Goal: Transaction & Acquisition: Purchase product/service

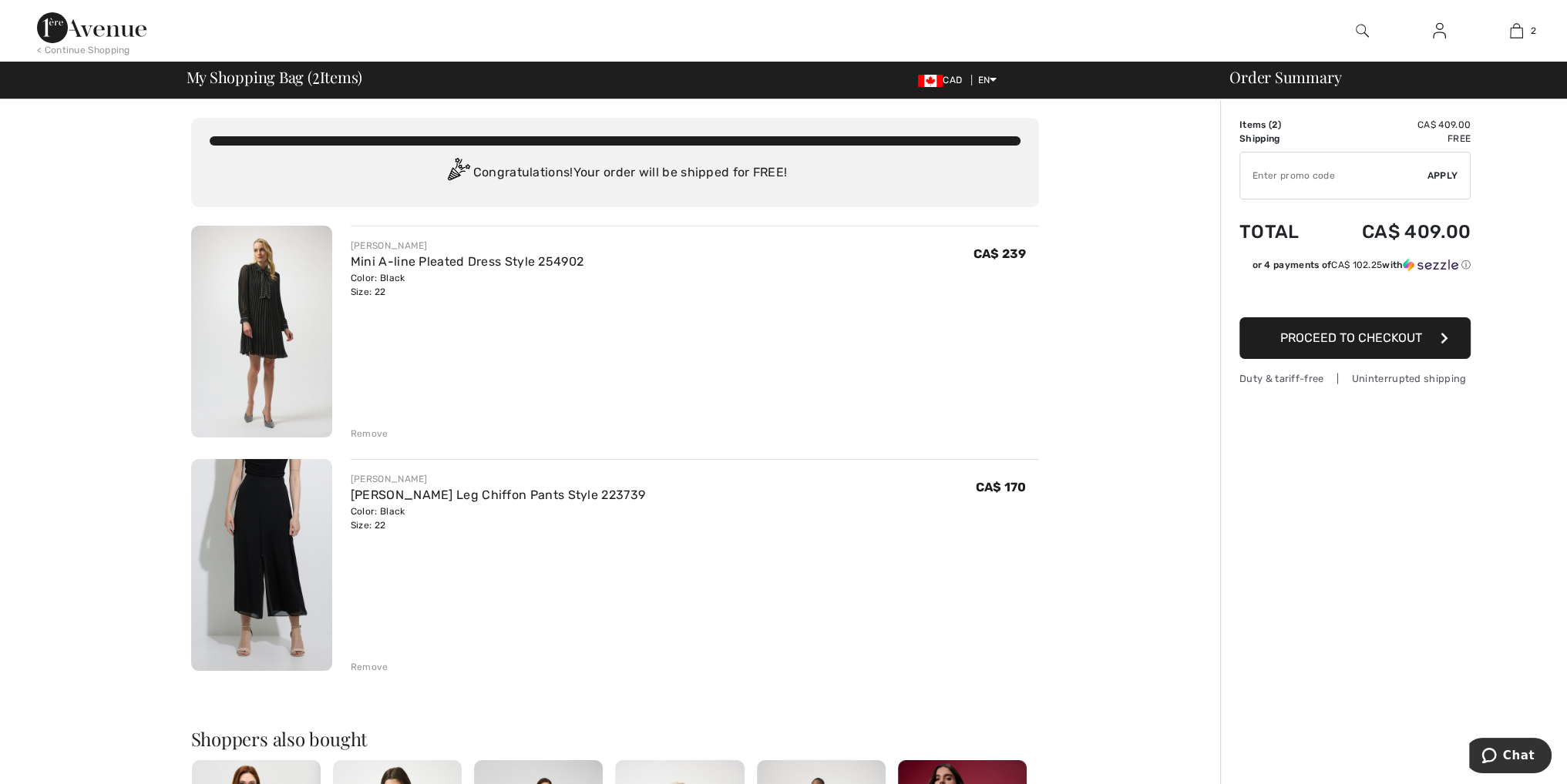
click at [272, 337] on img at bounding box center [261, 332] width 141 height 212
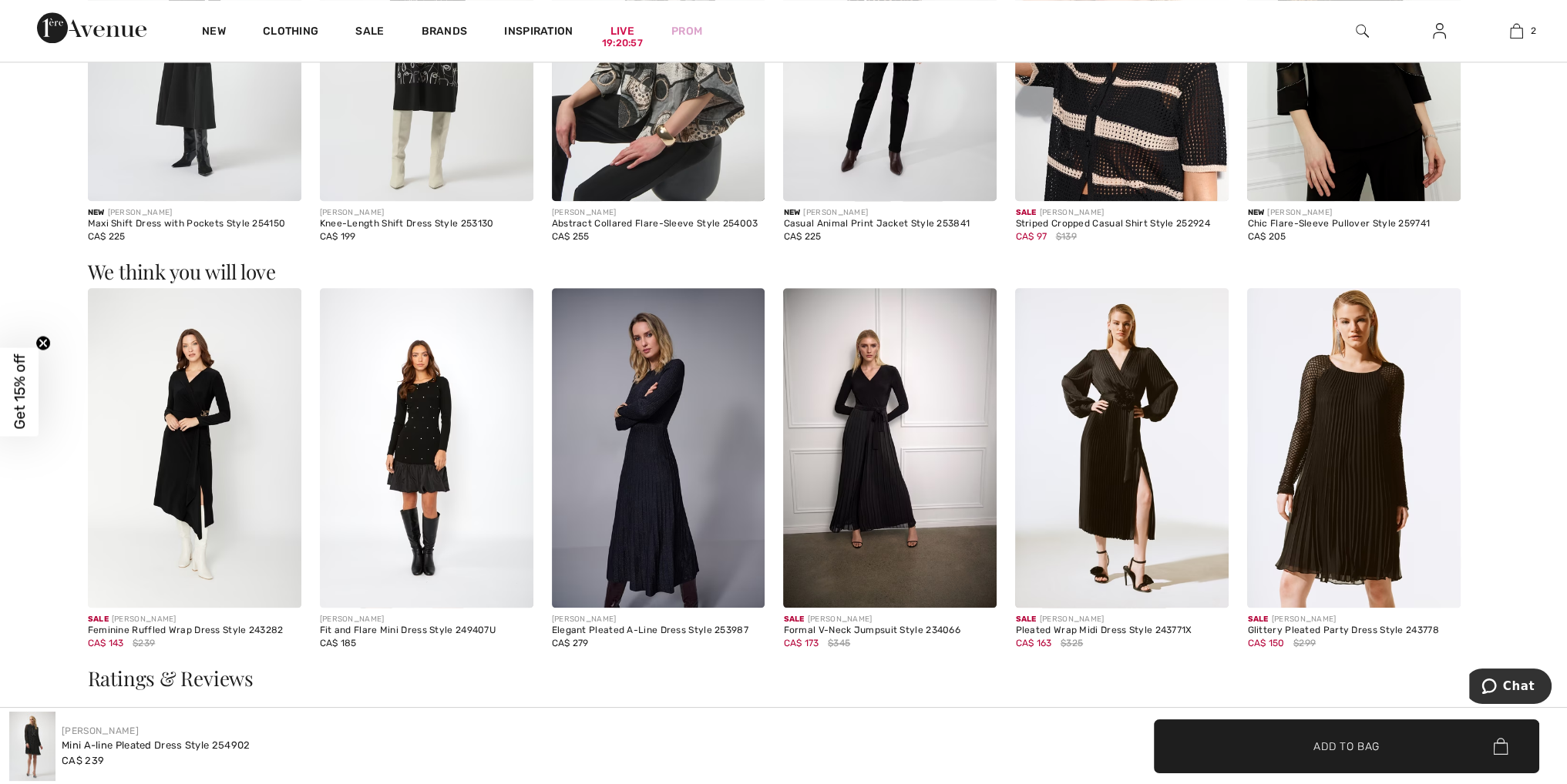
scroll to position [2235, 0]
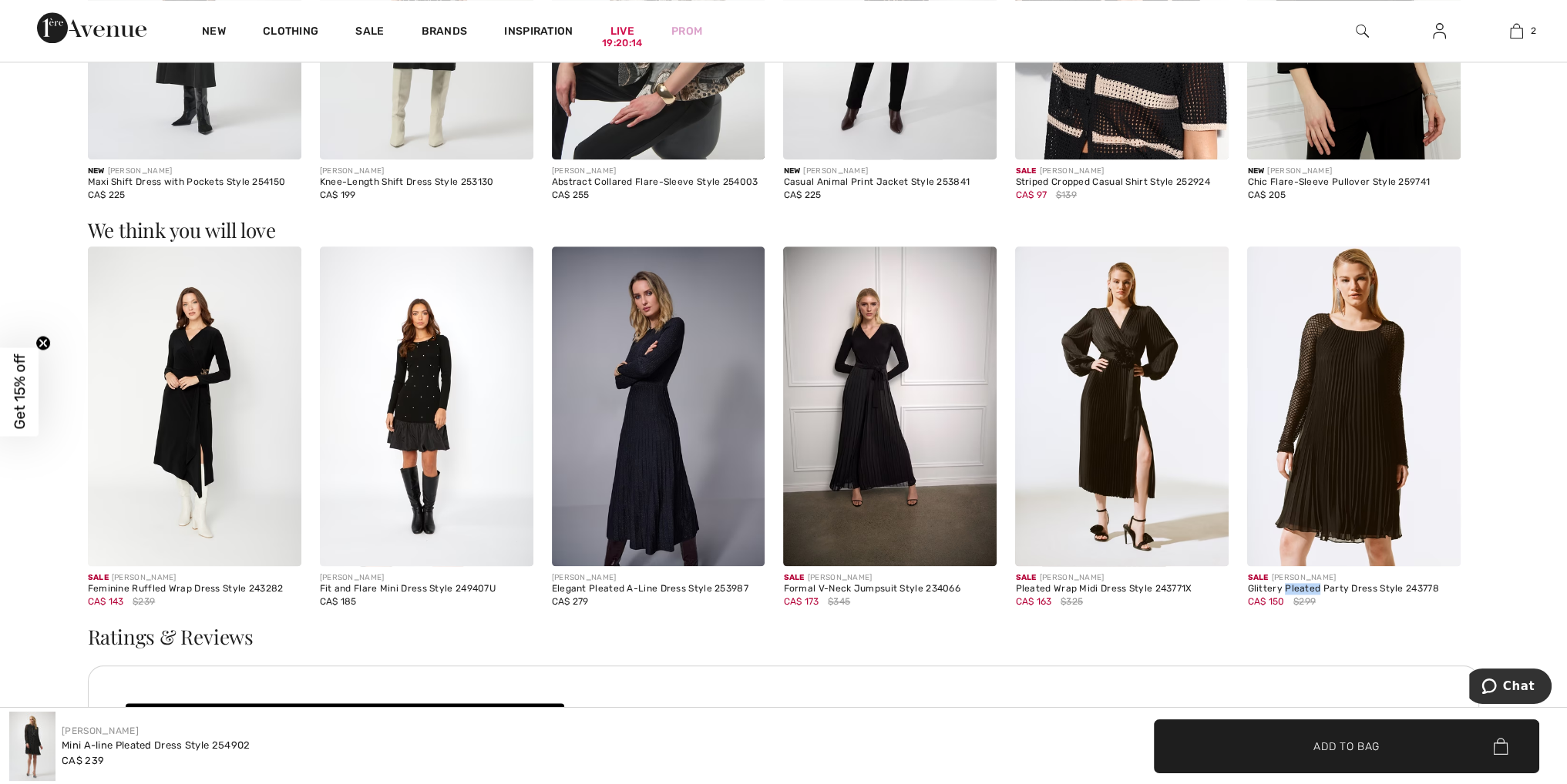
drag, startPoint x: 1317, startPoint y: 587, endPoint x: 1283, endPoint y: 586, distance: 34.0
click at [1283, 586] on div "Glittery Pleated Party Dress Style 243778" at bounding box center [1353, 590] width 214 height 11
copy div "Pleated"
click at [1362, 30] on img at bounding box center [1362, 31] width 13 height 18
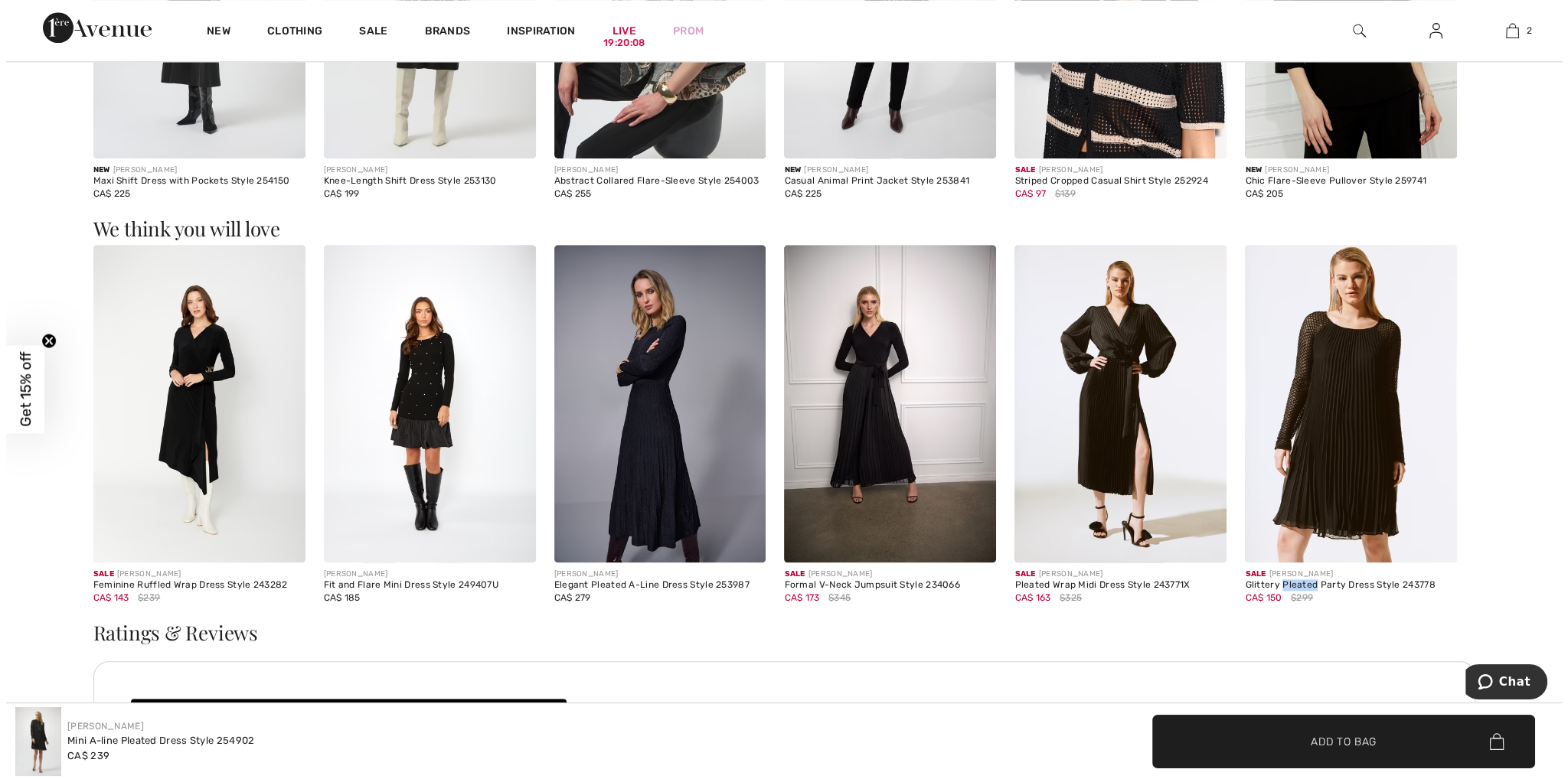
scroll to position [2240, 0]
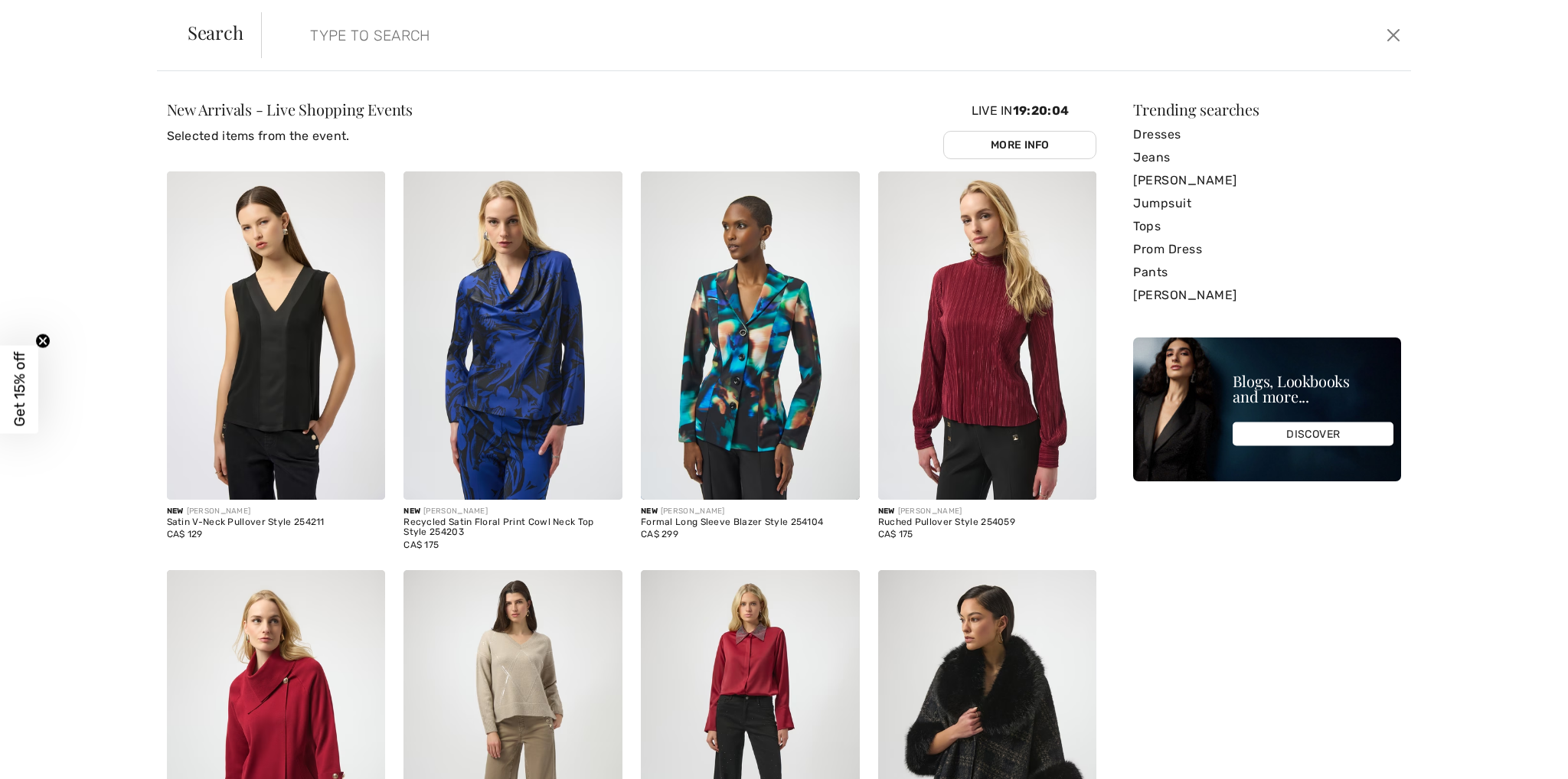
paste input "Pleated"
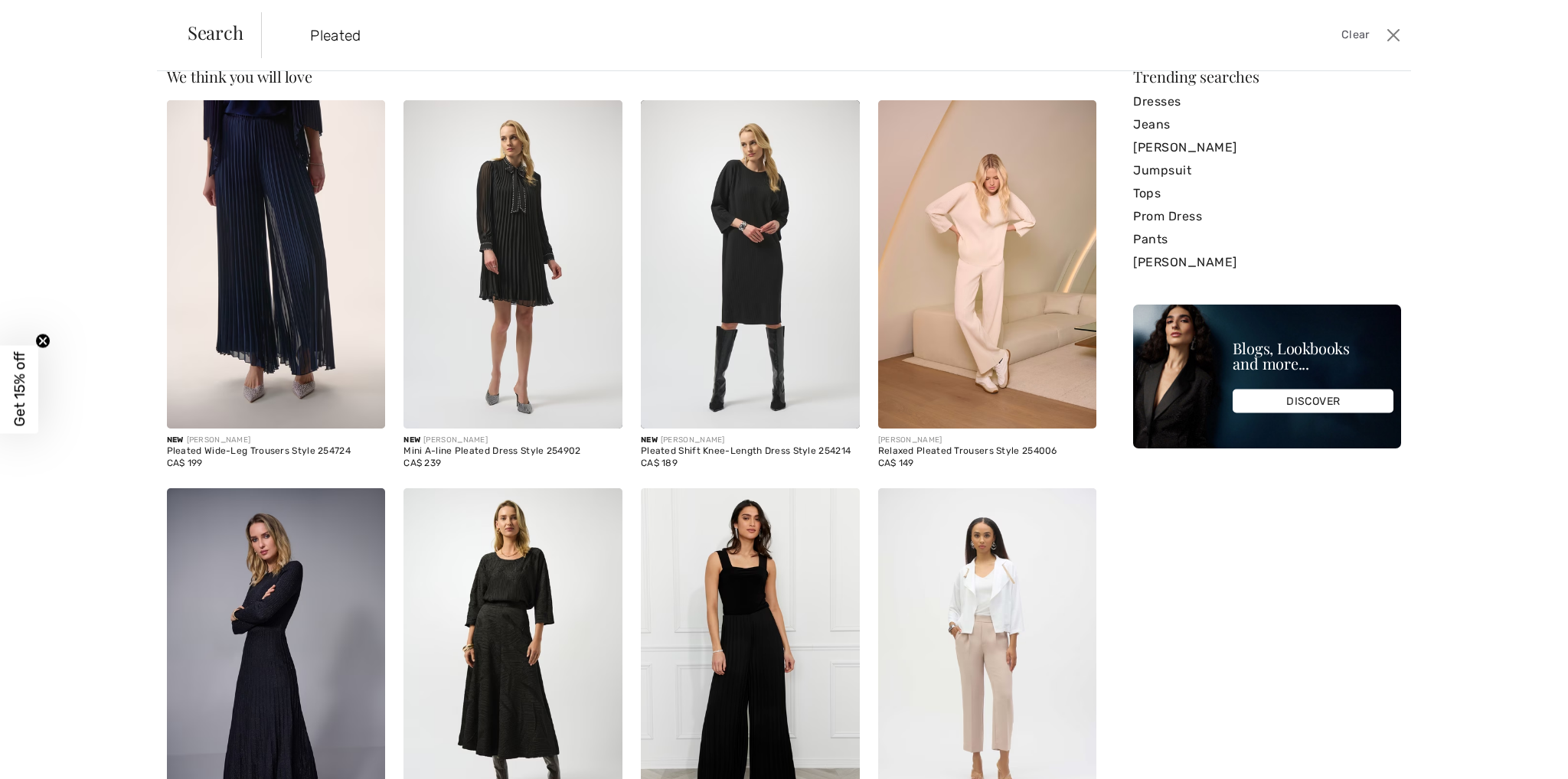
scroll to position [0, 0]
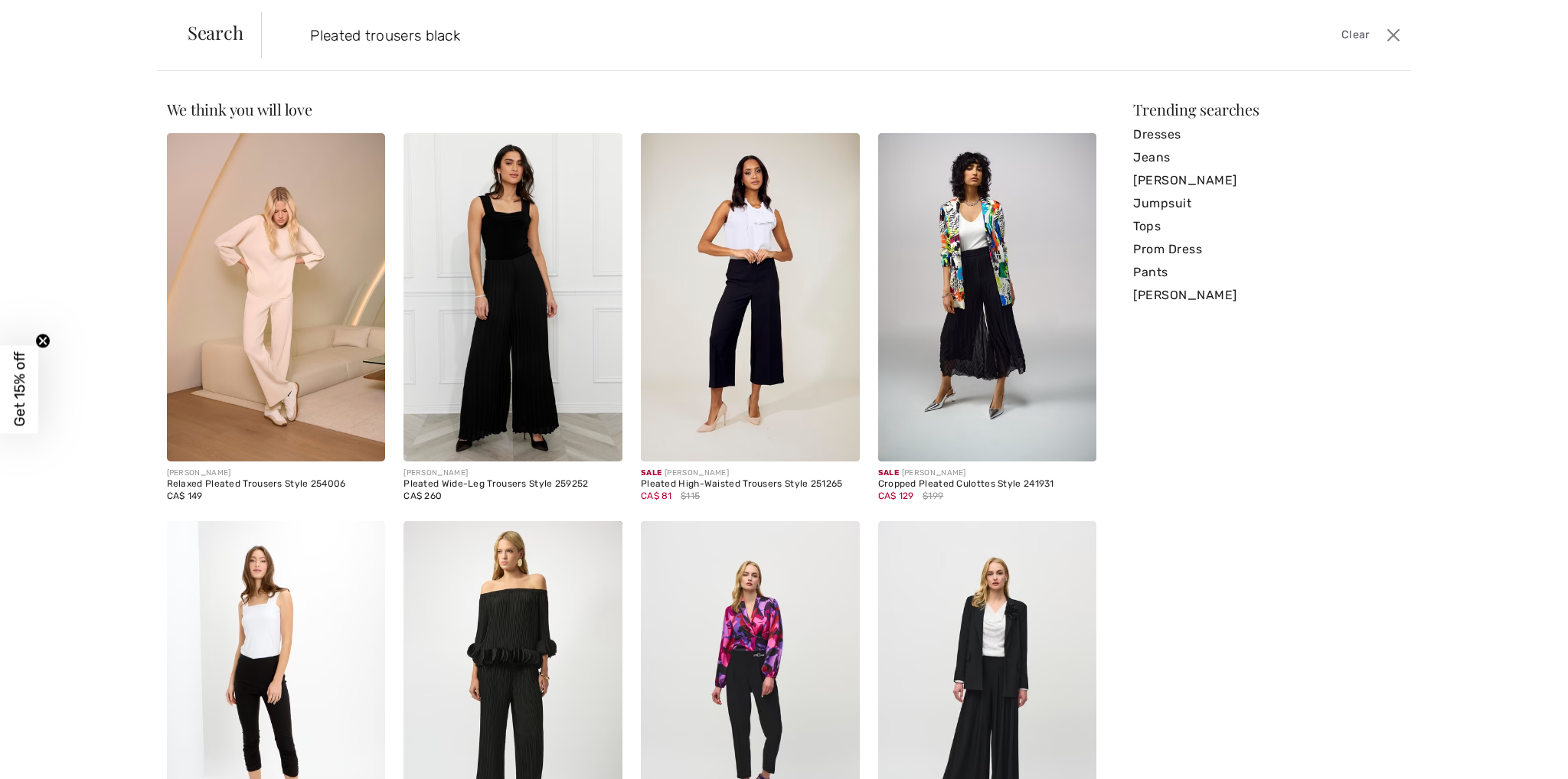
type input "Pleated trousers black"
click at [985, 368] on img at bounding box center [988, 298] width 219 height 329
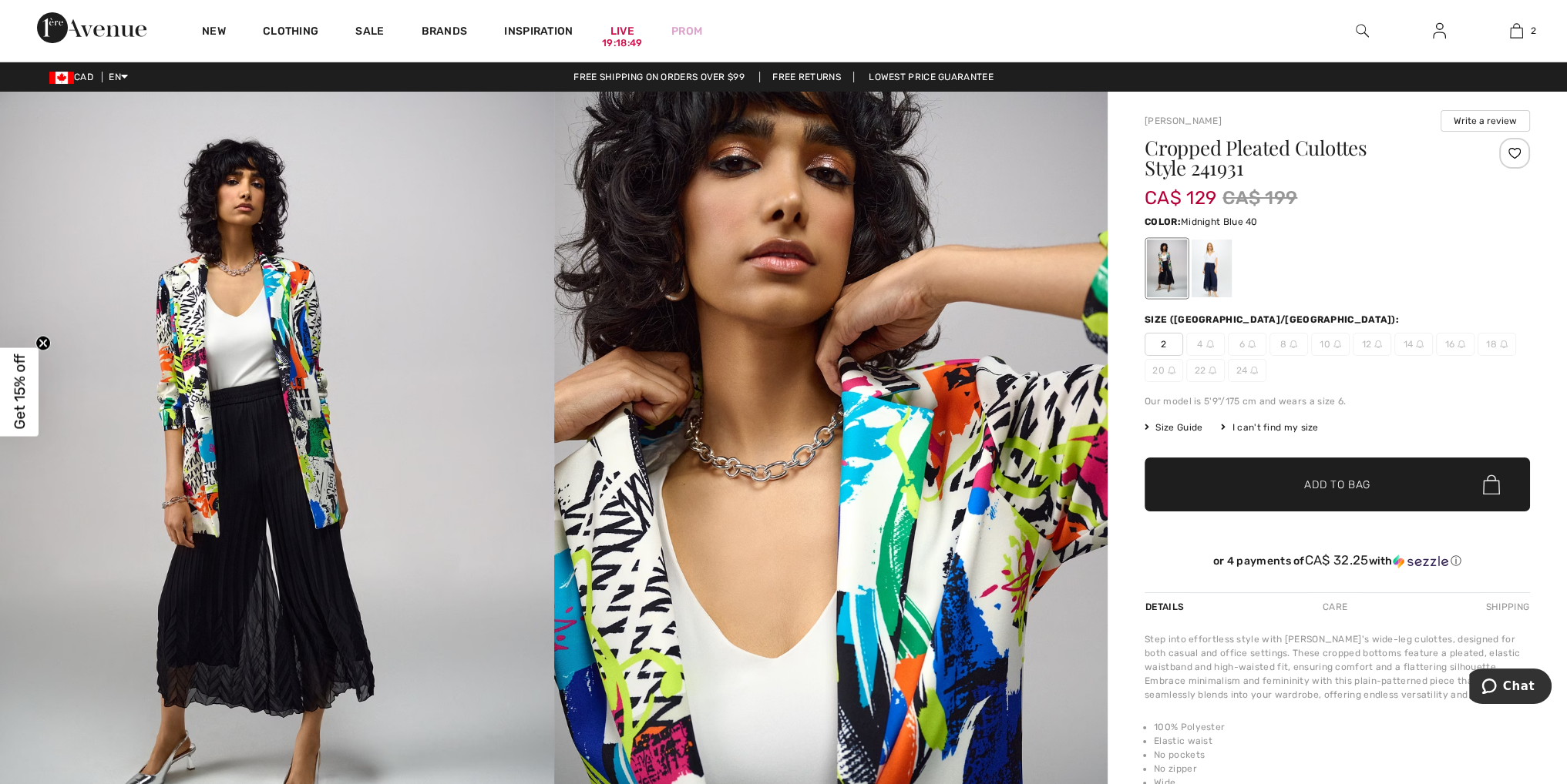
click at [1209, 276] on div at bounding box center [1212, 269] width 40 height 58
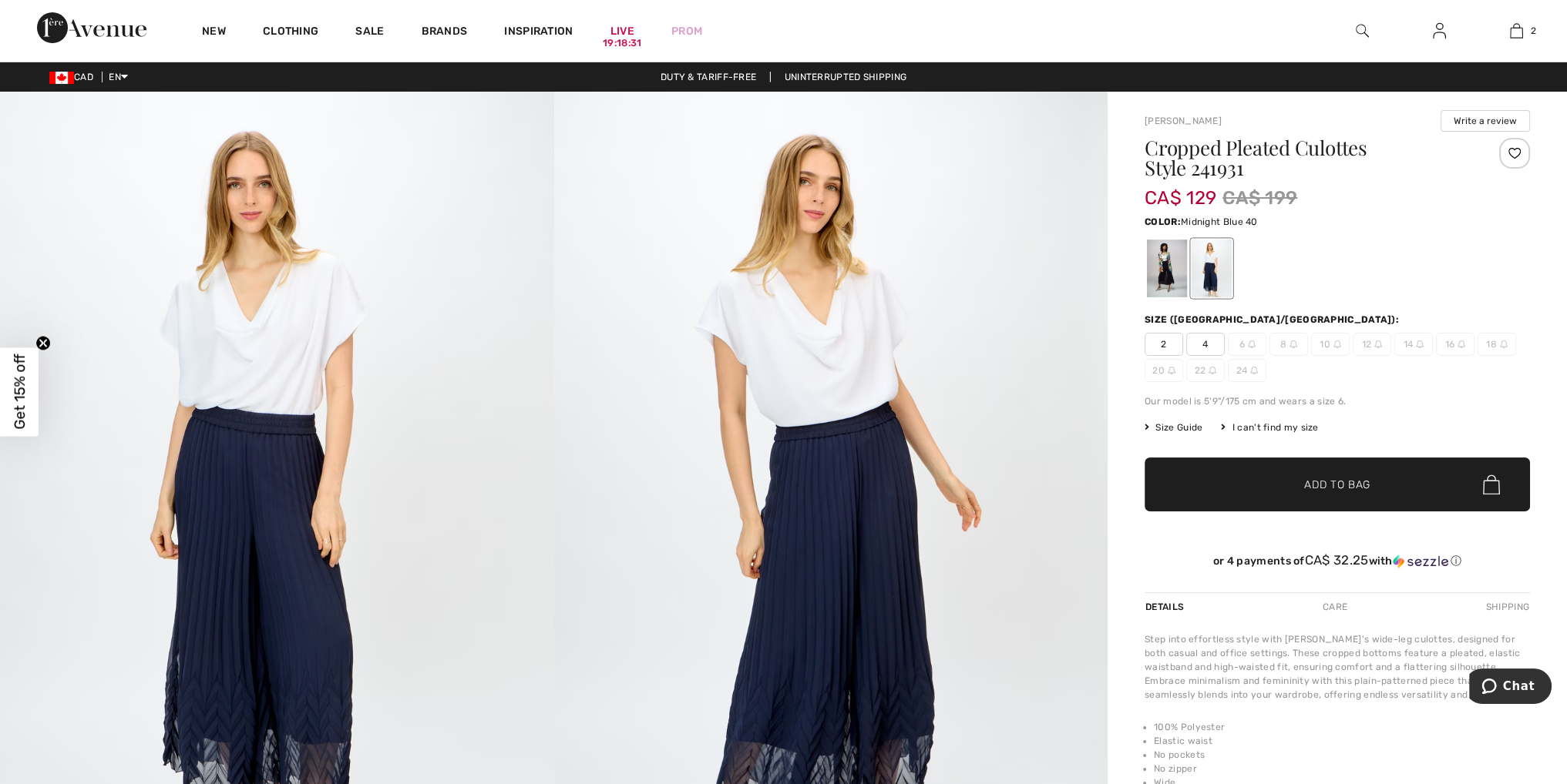
drag, startPoint x: 1192, startPoint y: 275, endPoint x: 1183, endPoint y: 275, distance: 9.0
click at [1188, 275] on div at bounding box center [1337, 268] width 385 height 64
click at [1178, 275] on div at bounding box center [1167, 269] width 40 height 58
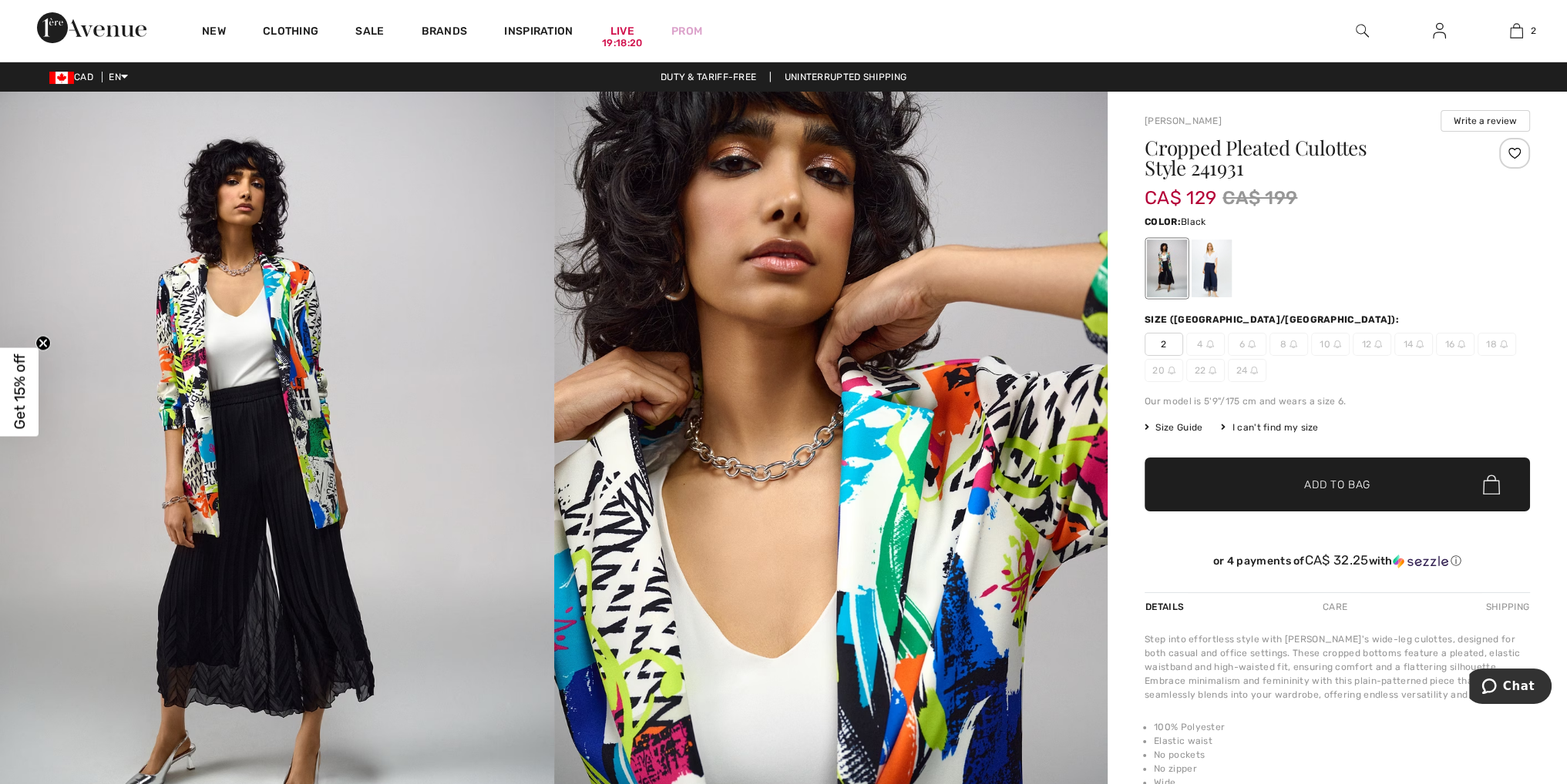
click at [1497, 340] on span "18" at bounding box center [1497, 343] width 38 height 23
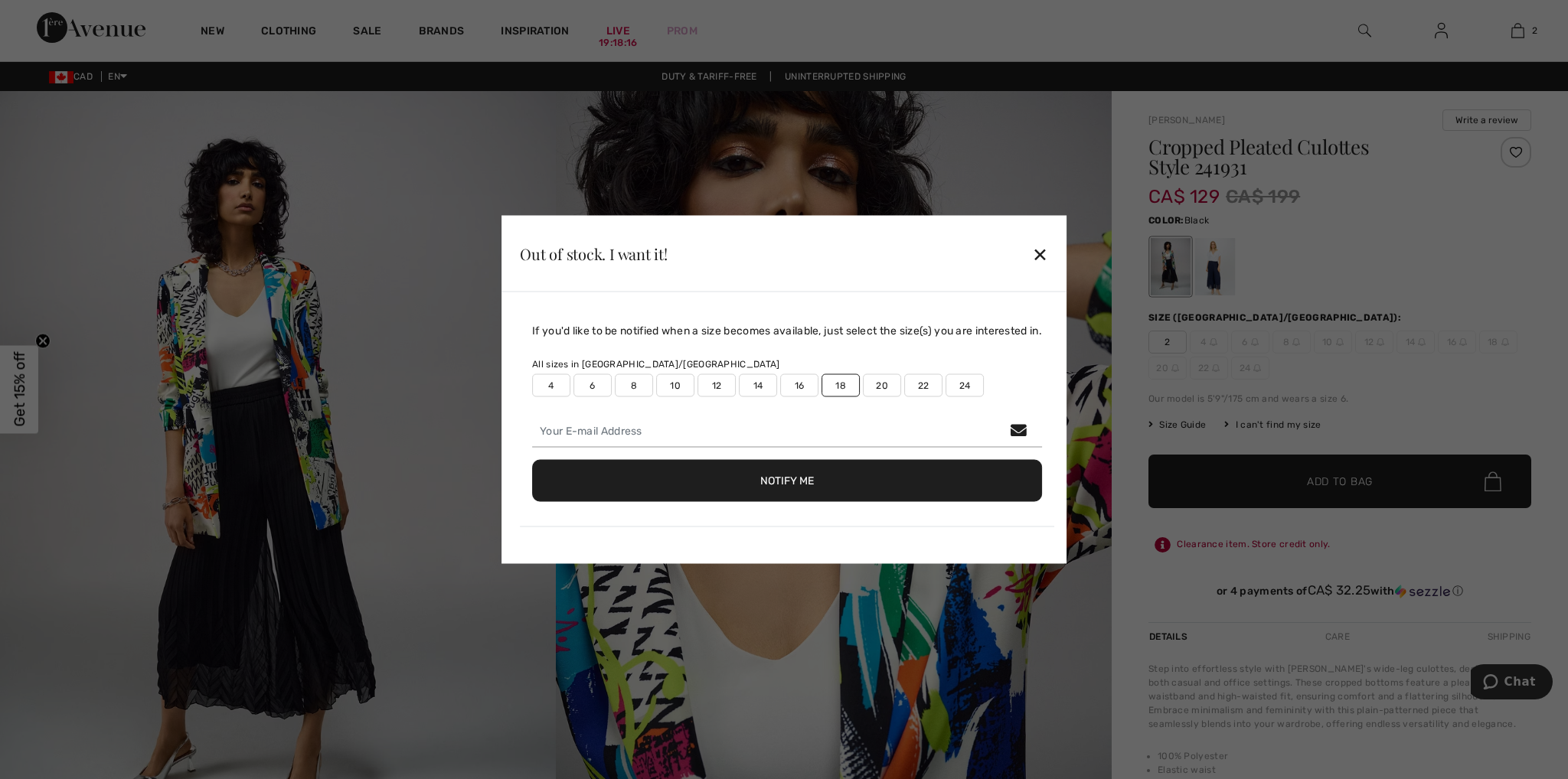
click at [778, 481] on button "Notify Me" at bounding box center [786, 481] width 510 height 42
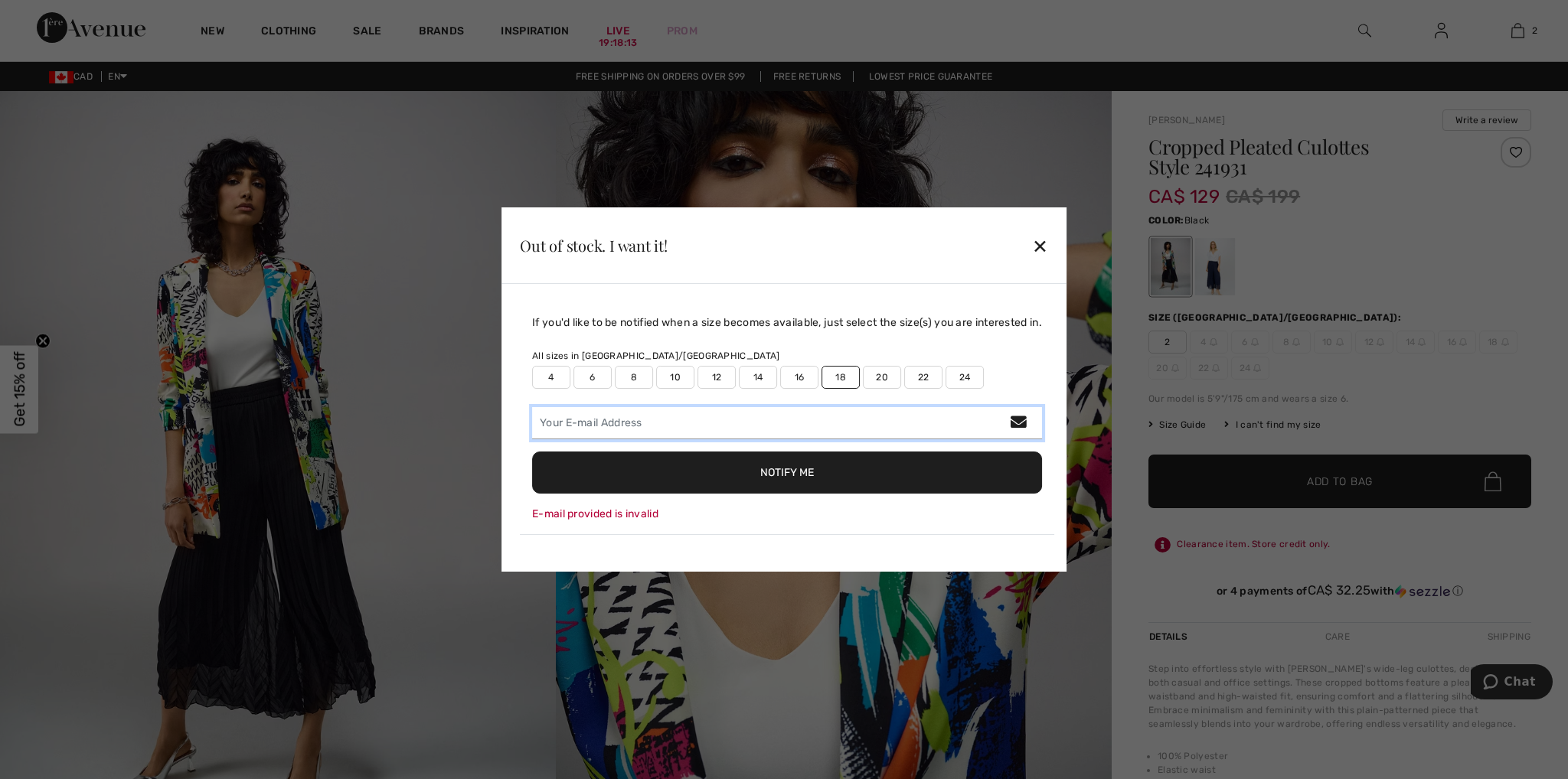
click at [583, 413] on input "email" at bounding box center [786, 423] width 510 height 32
type input "info@ashkaldent.com"
click at [802, 481] on button "Notify Me" at bounding box center [786, 472] width 510 height 42
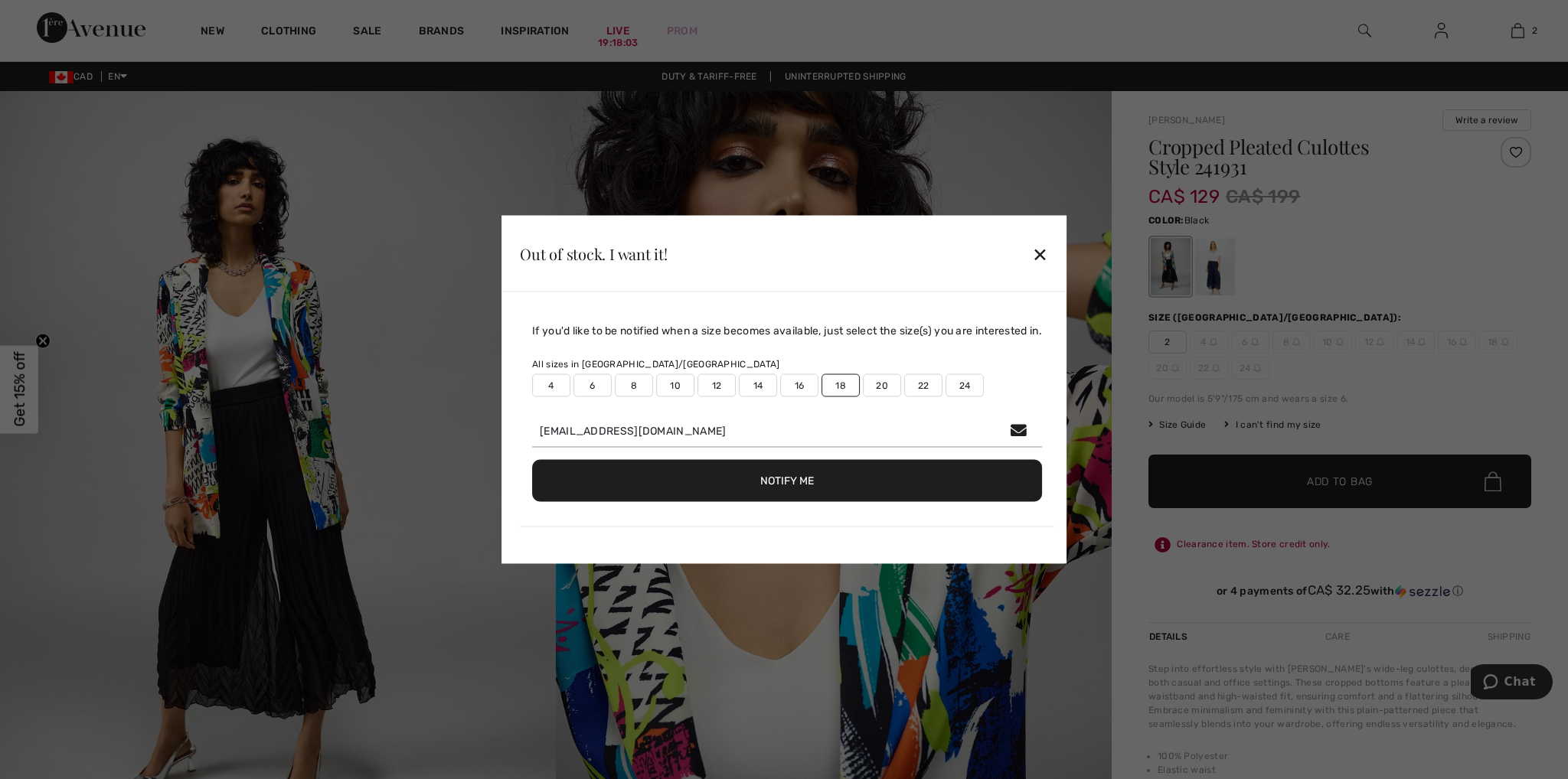
click at [1046, 257] on div "✕" at bounding box center [1040, 254] width 16 height 32
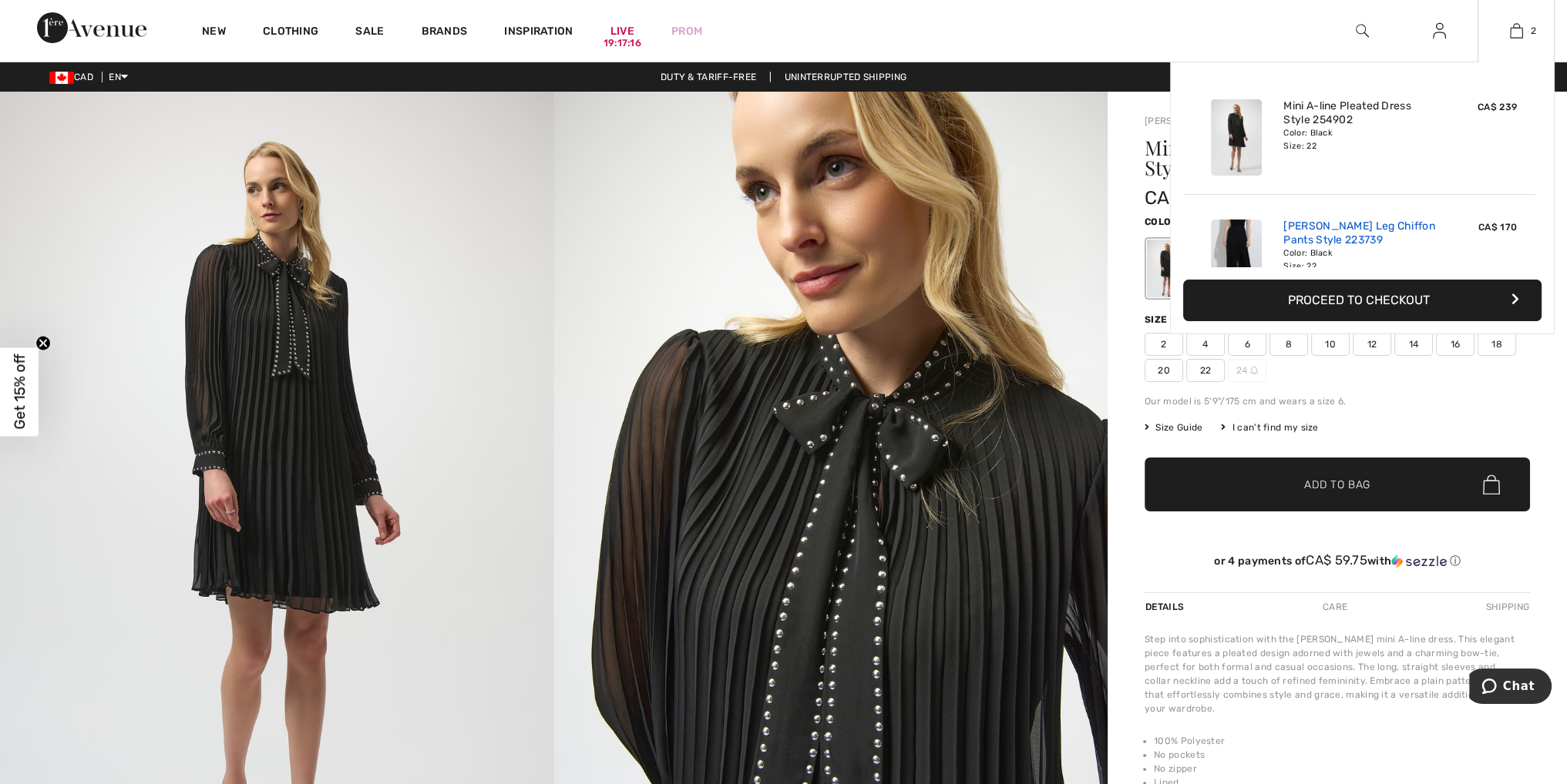
click at [1349, 243] on link "[PERSON_NAME] Leg Chiffon Pants Style 223739" at bounding box center [1359, 233] width 152 height 28
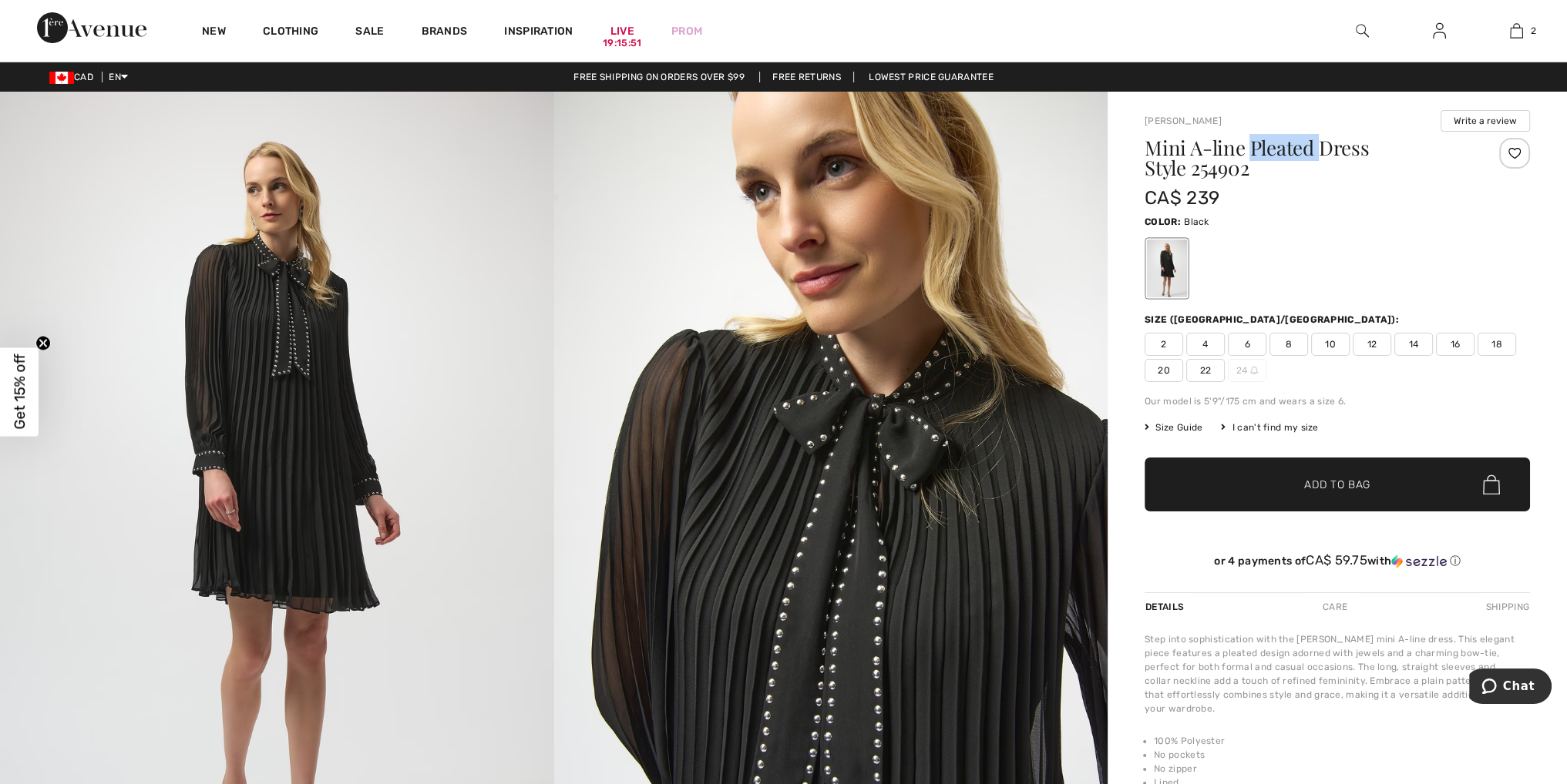
drag, startPoint x: 1317, startPoint y: 152, endPoint x: 1253, endPoint y: 150, distance: 64.0
click at [1253, 150] on h1 "Mini A-line Pleated Dress Style 254902" at bounding box center [1305, 158] width 322 height 40
copy h1 "Pleated"
click at [1361, 30] on img at bounding box center [1362, 31] width 13 height 18
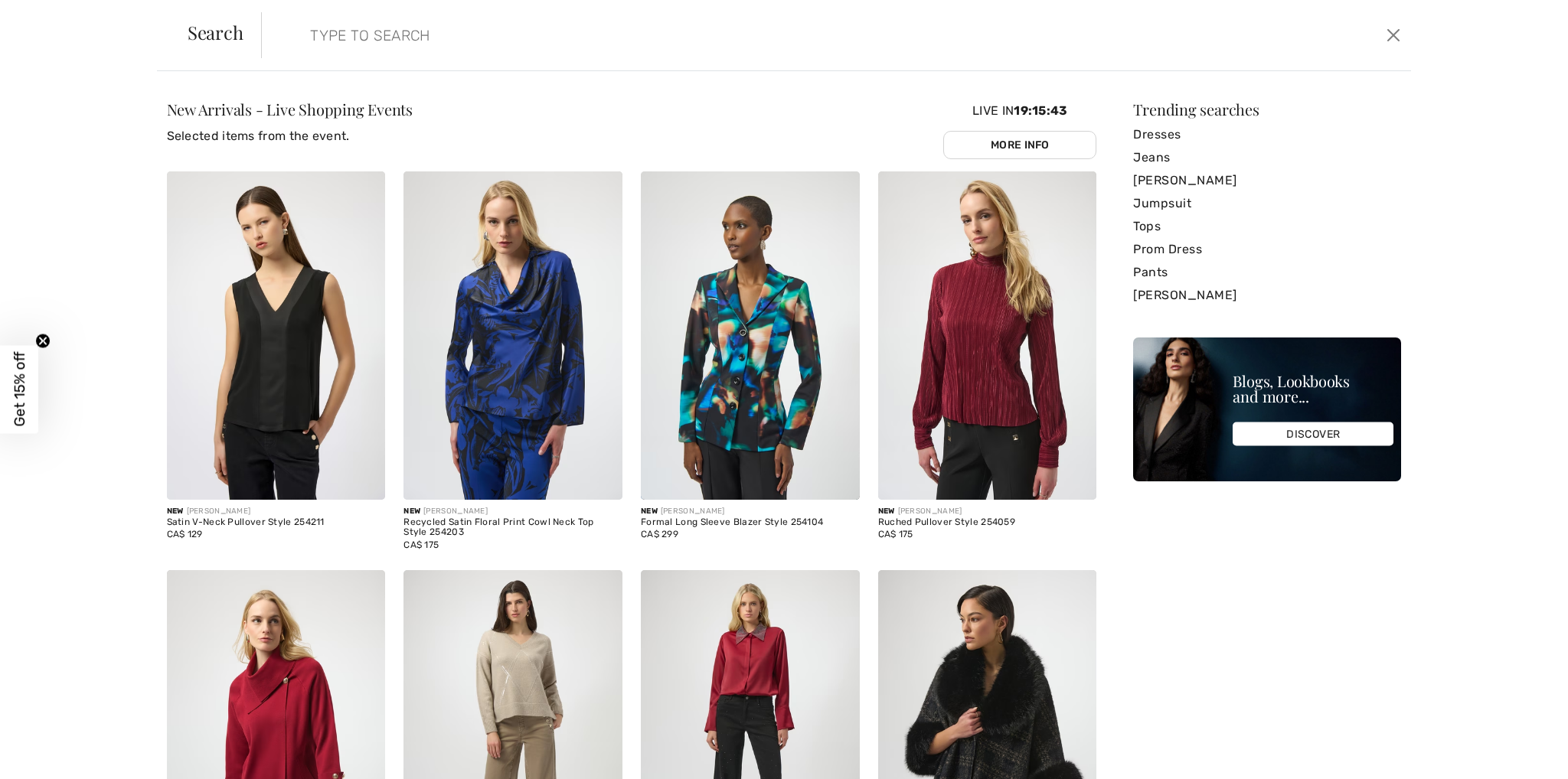
paste input "Pleated"
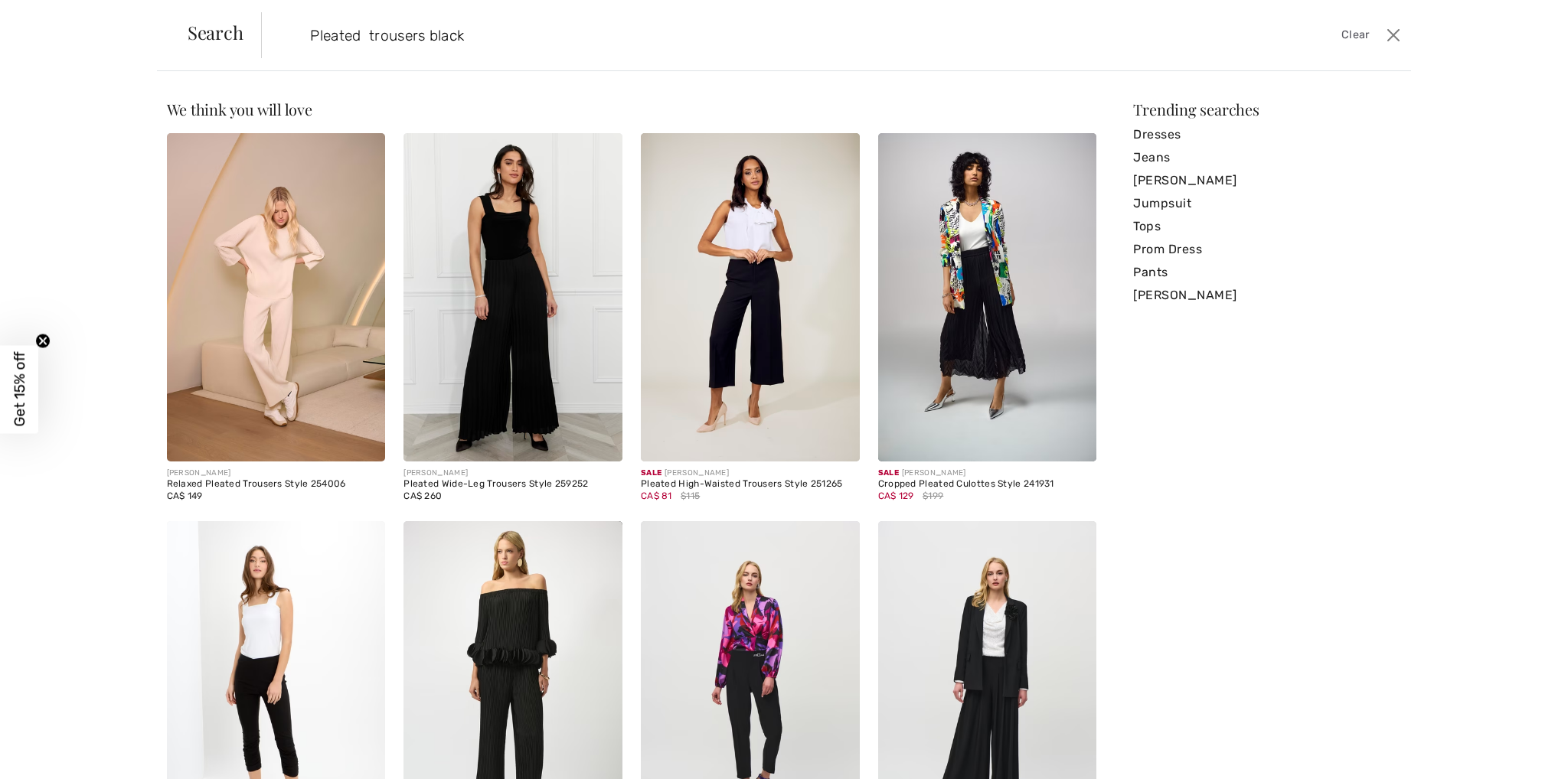
drag, startPoint x: 482, startPoint y: 32, endPoint x: 282, endPoint y: 30, distance: 200.0
click at [282, 30] on form "Pleated trousers black Clear" at bounding box center [821, 35] width 1120 height 46
type input "Pleated trousers black"
click at [499, 305] on img at bounding box center [513, 298] width 219 height 329
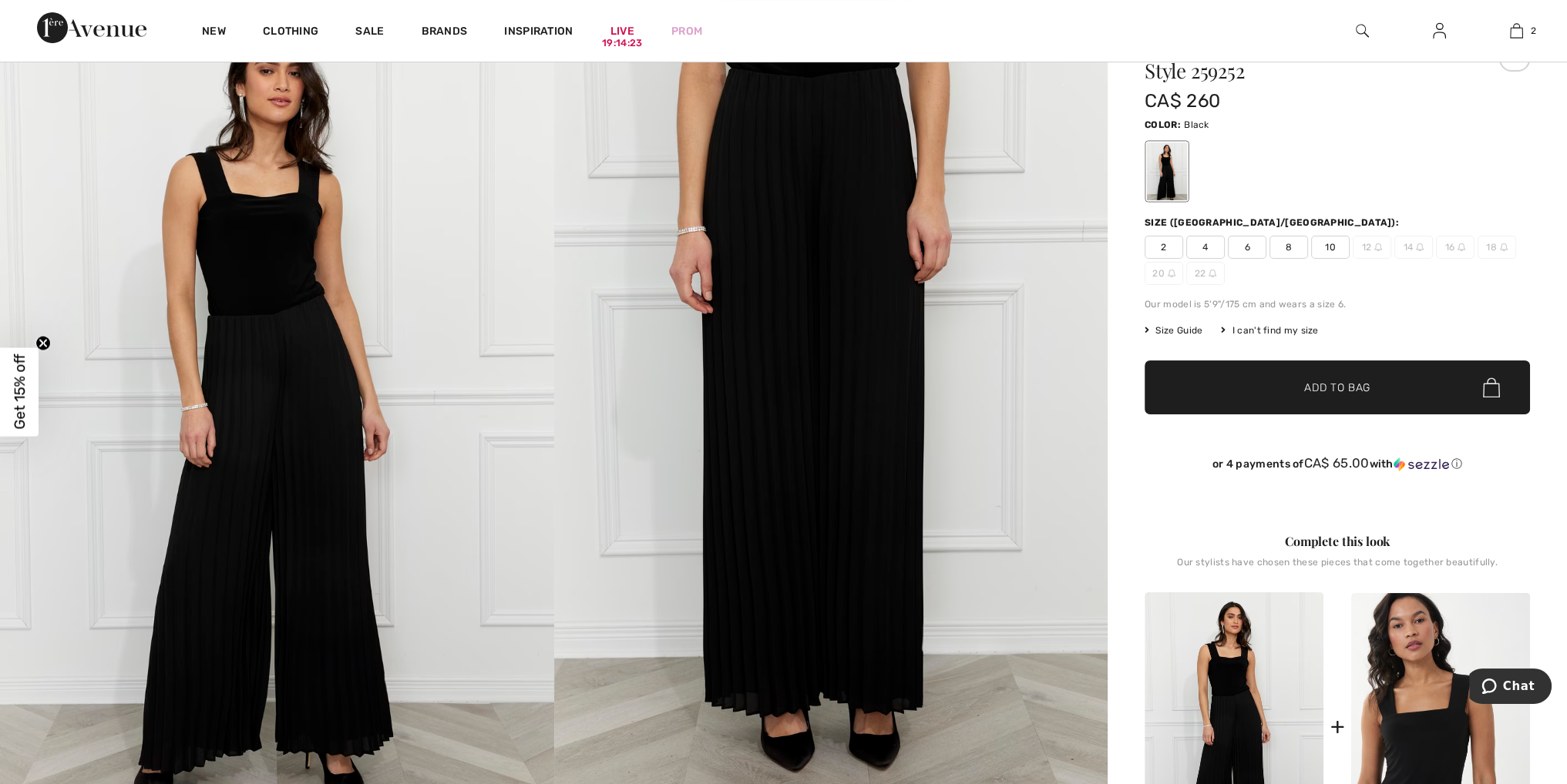
scroll to position [77, 0]
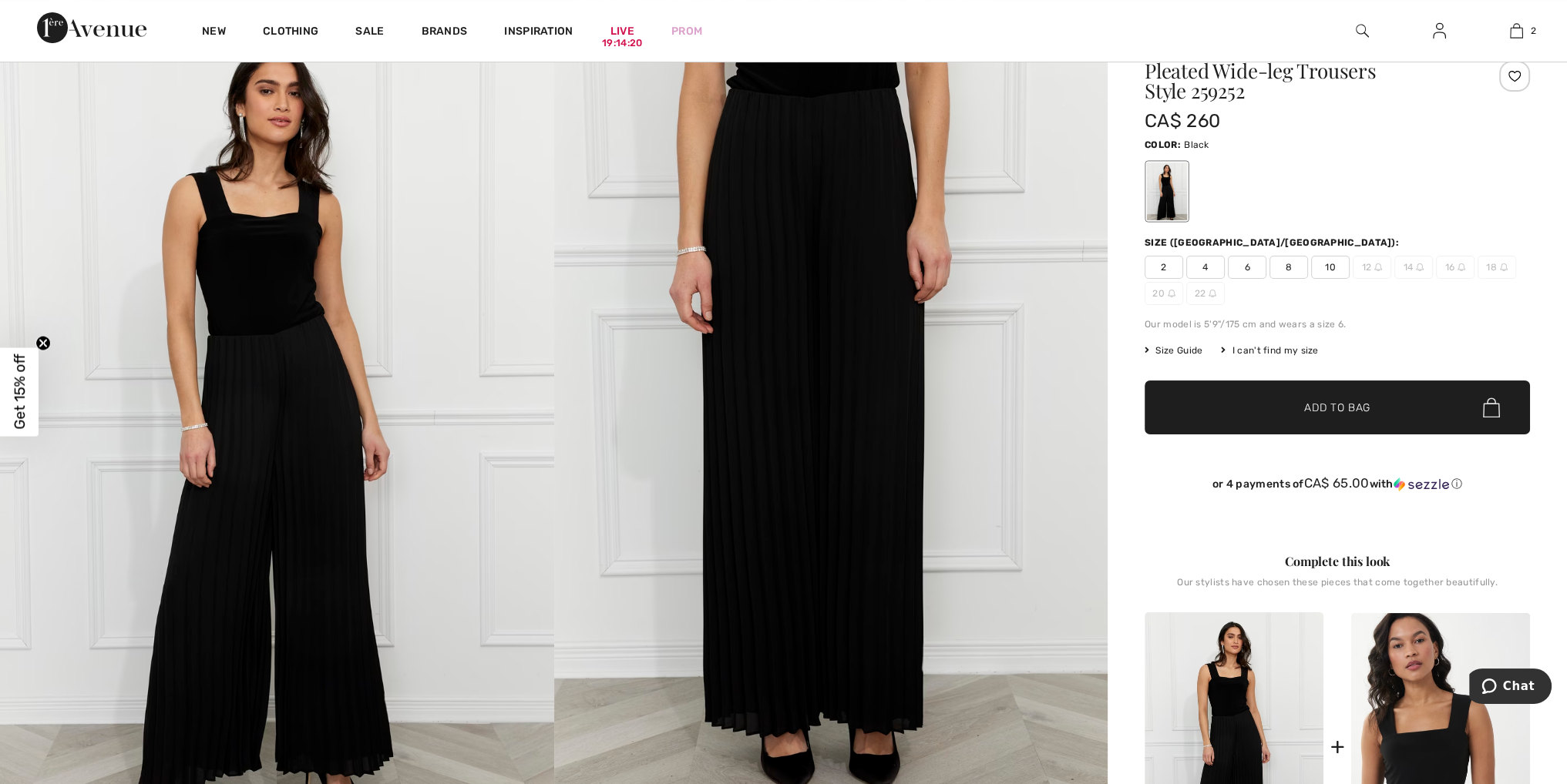
click at [1490, 263] on span "18" at bounding box center [1497, 267] width 38 height 23
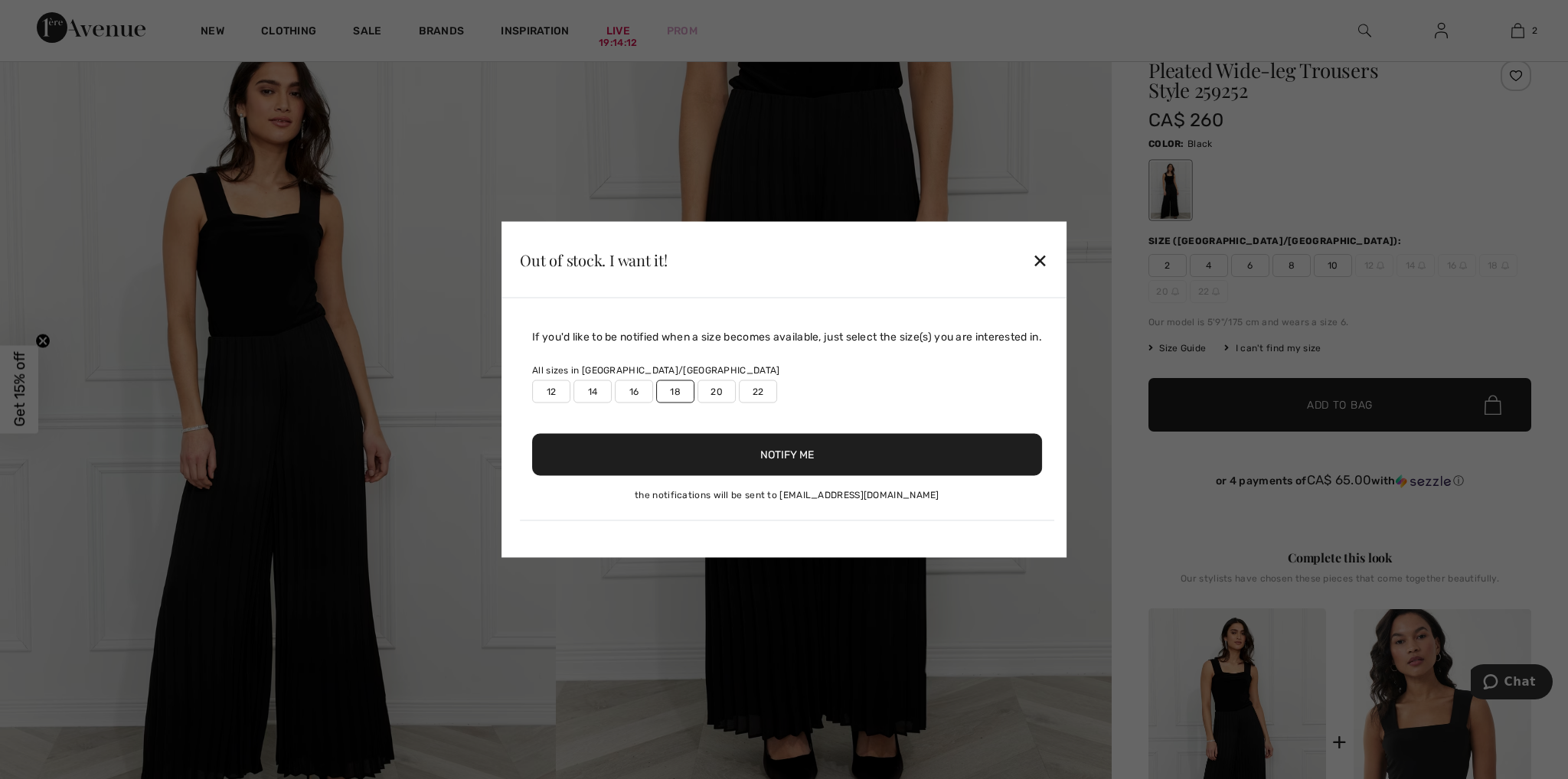
click at [756, 459] on button "Notify Me" at bounding box center [786, 455] width 510 height 42
click at [1043, 234] on div "Out of stock. I want it! ✕" at bounding box center [784, 260] width 565 height 77
click at [1044, 258] on div "✕" at bounding box center [1040, 260] width 16 height 32
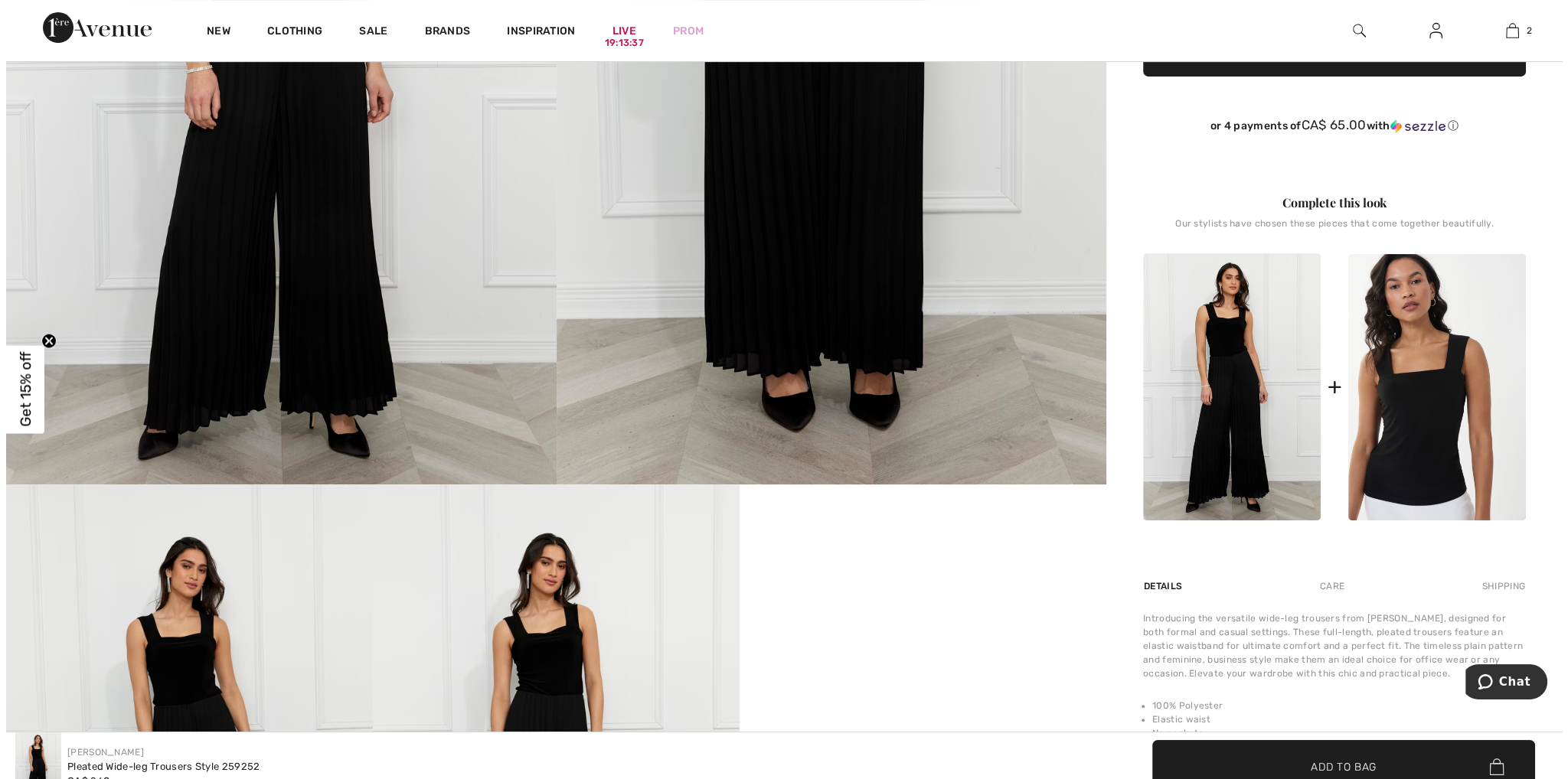
scroll to position [0, 0]
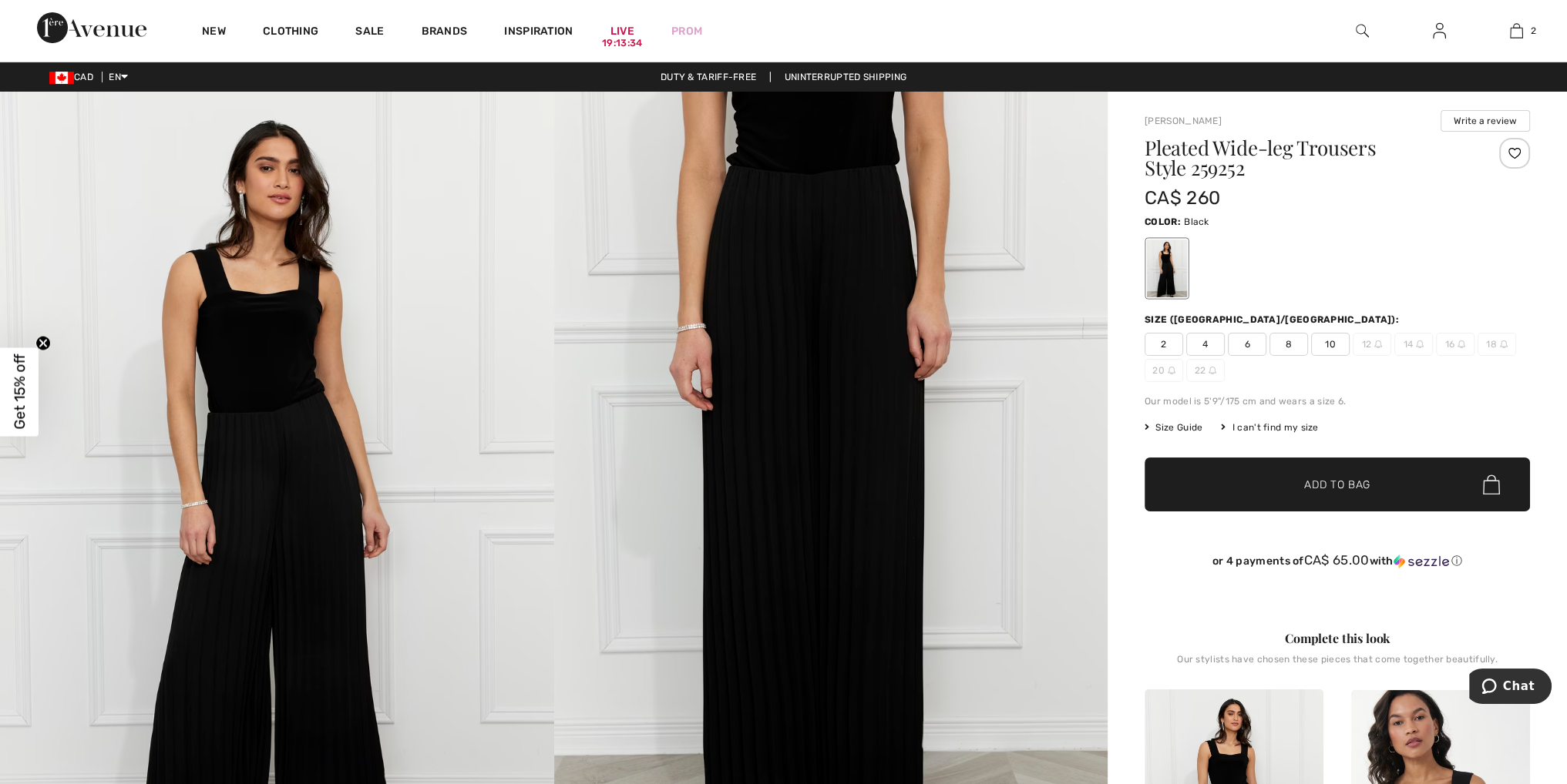
click at [1359, 28] on img at bounding box center [1362, 31] width 13 height 18
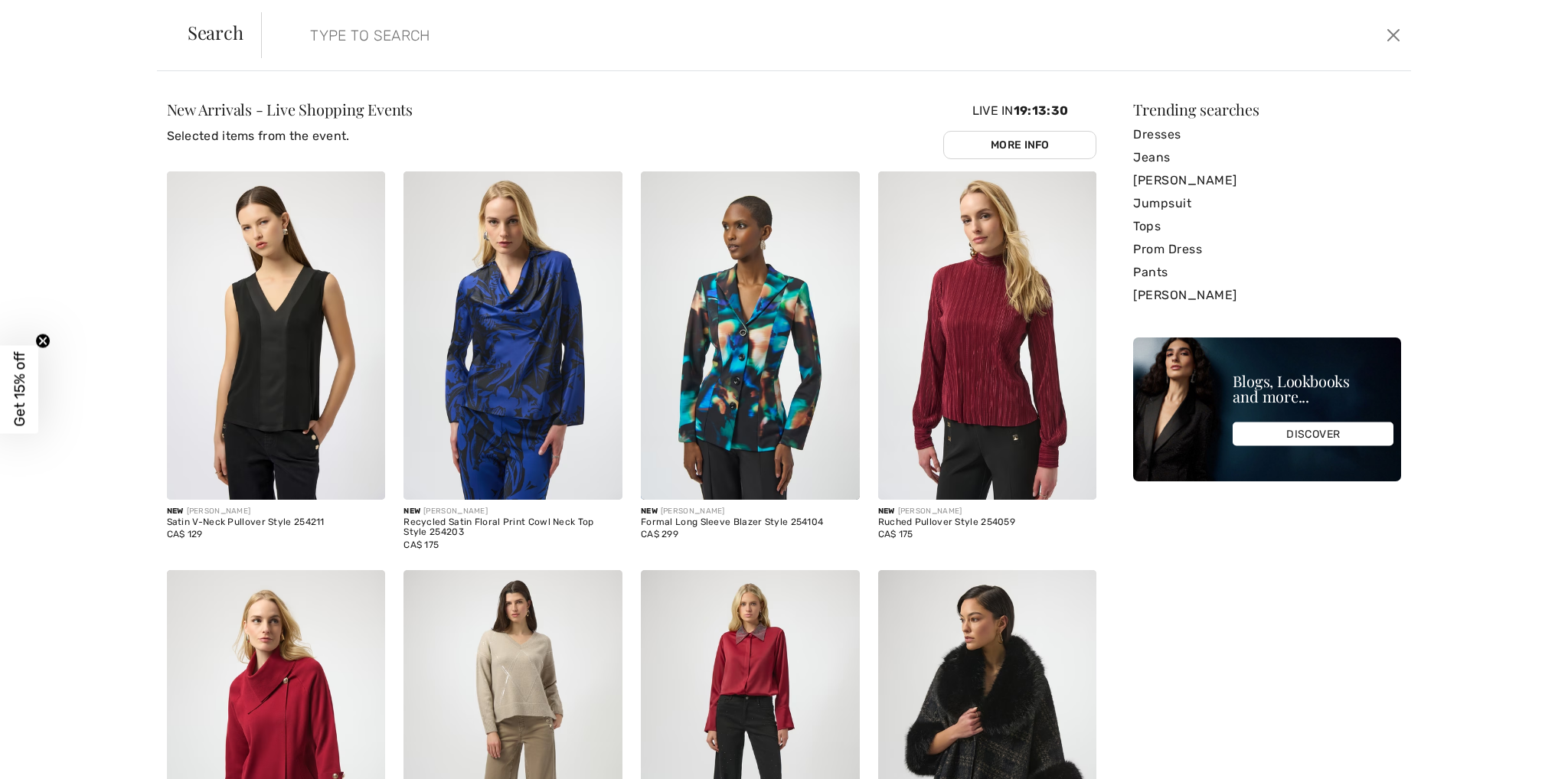
paste input "Pleated trousers black"
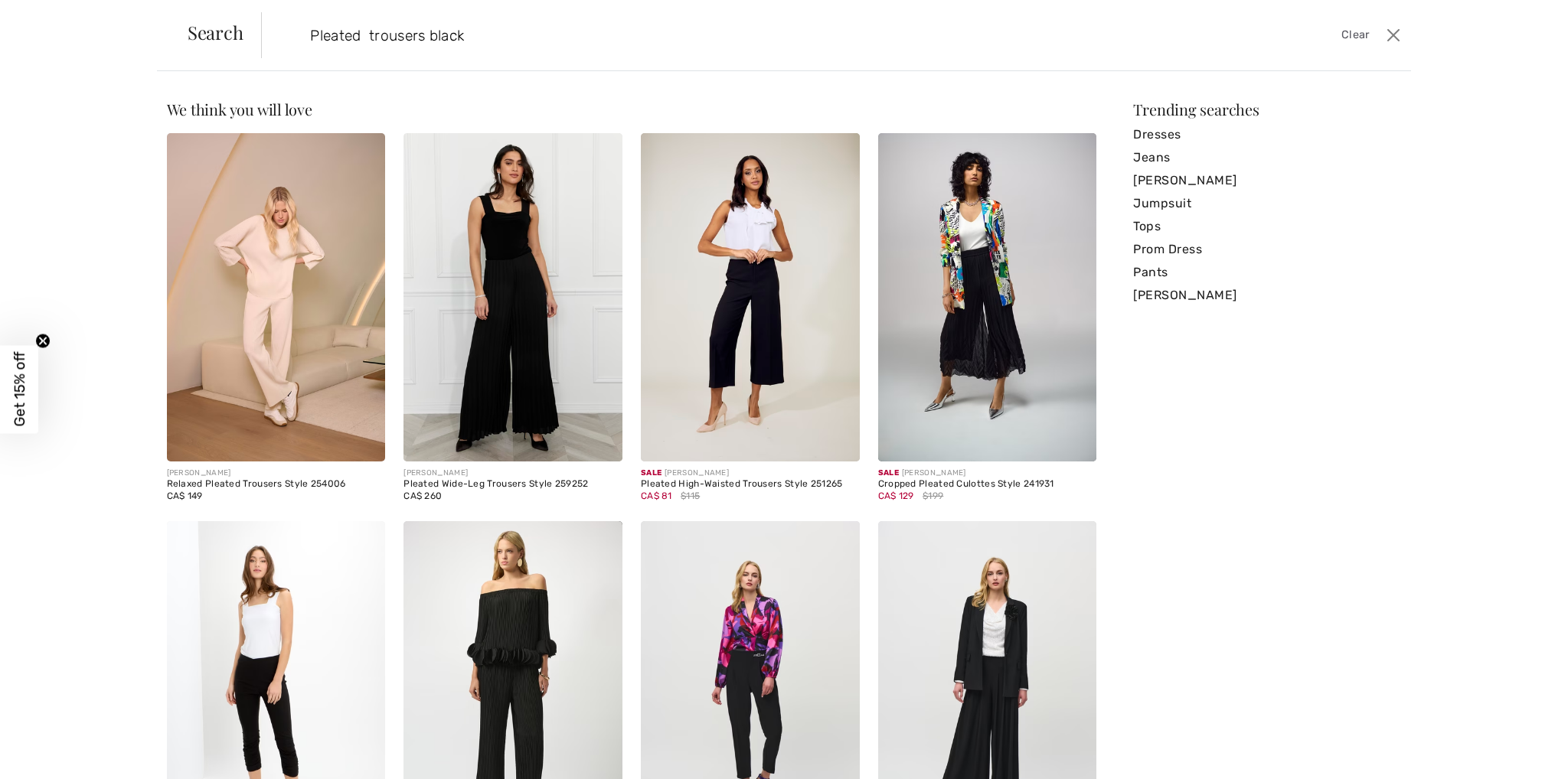
type input "Pleated trousers black"
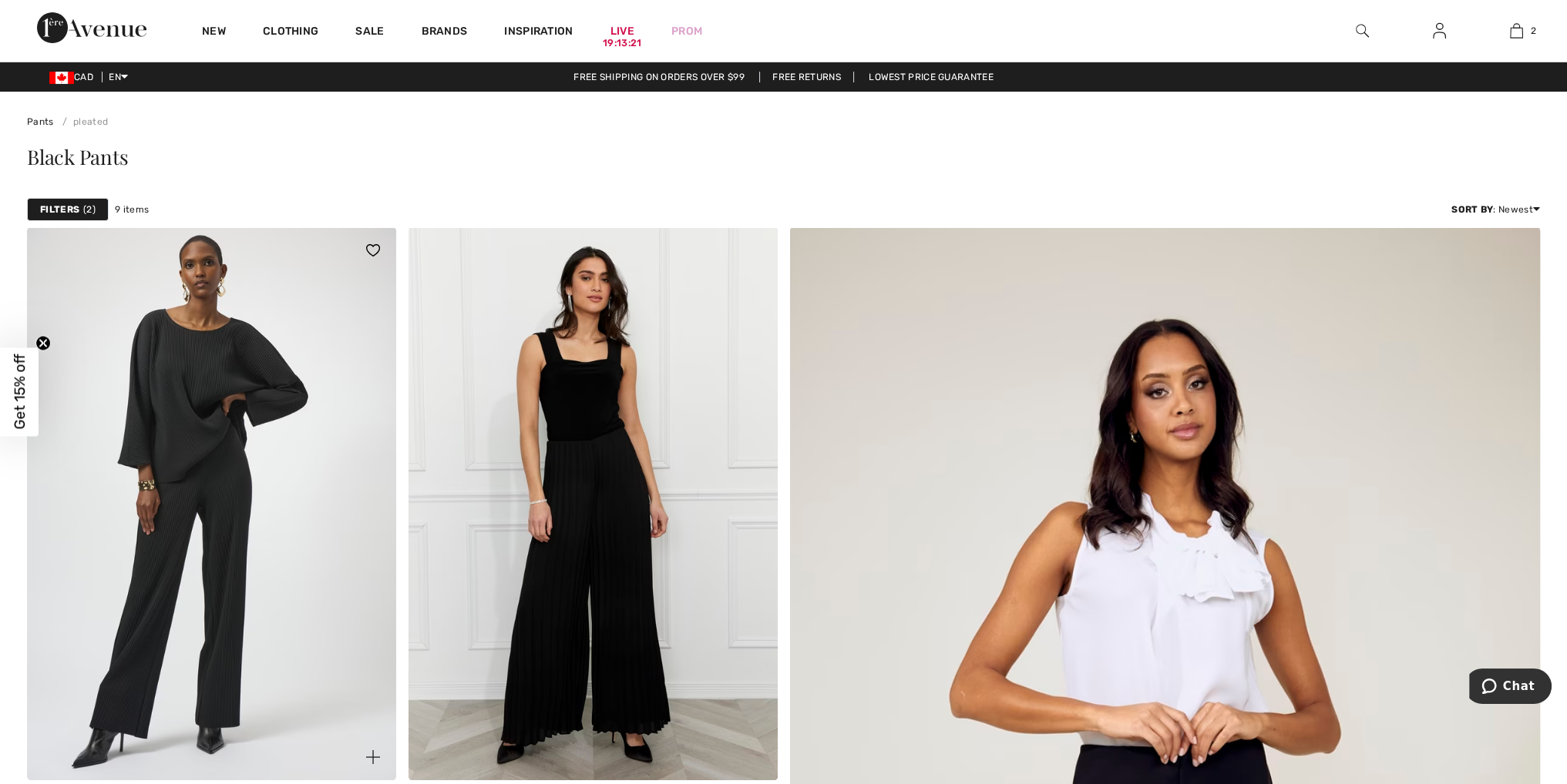
click at [216, 341] on img at bounding box center [212, 503] width 369 height 553
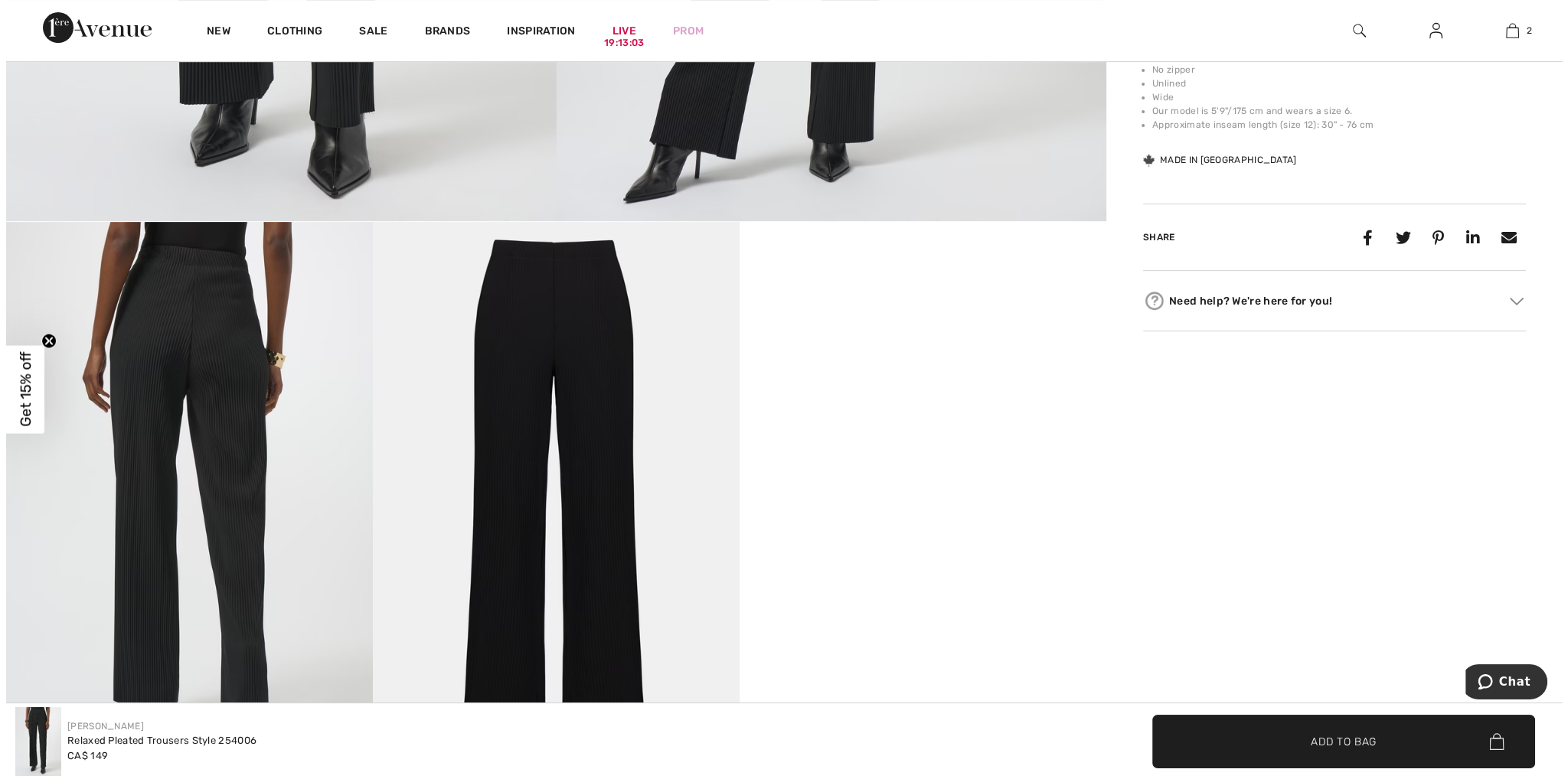
scroll to position [689, 0]
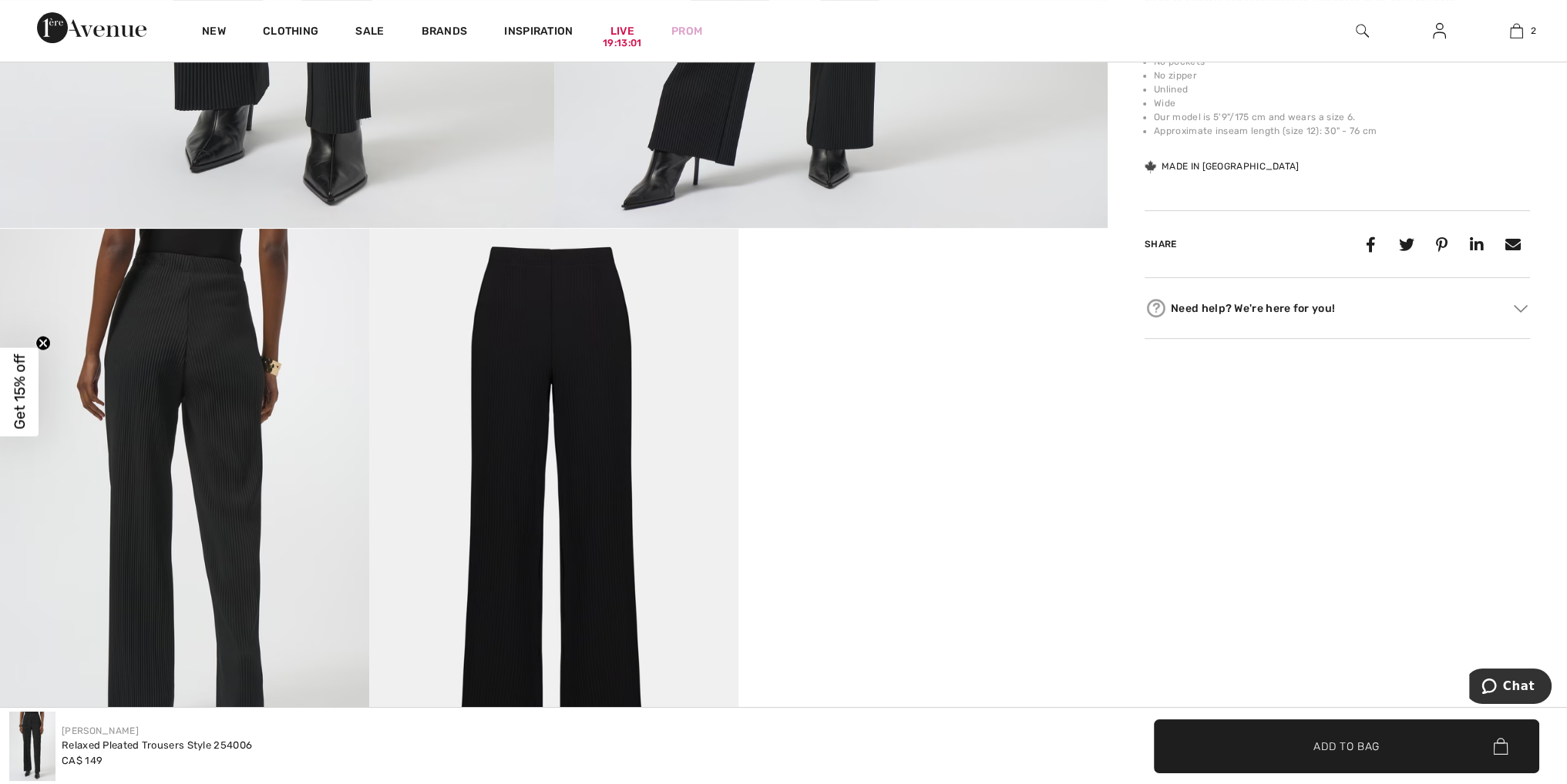
click at [202, 429] on img at bounding box center [185, 505] width 369 height 553
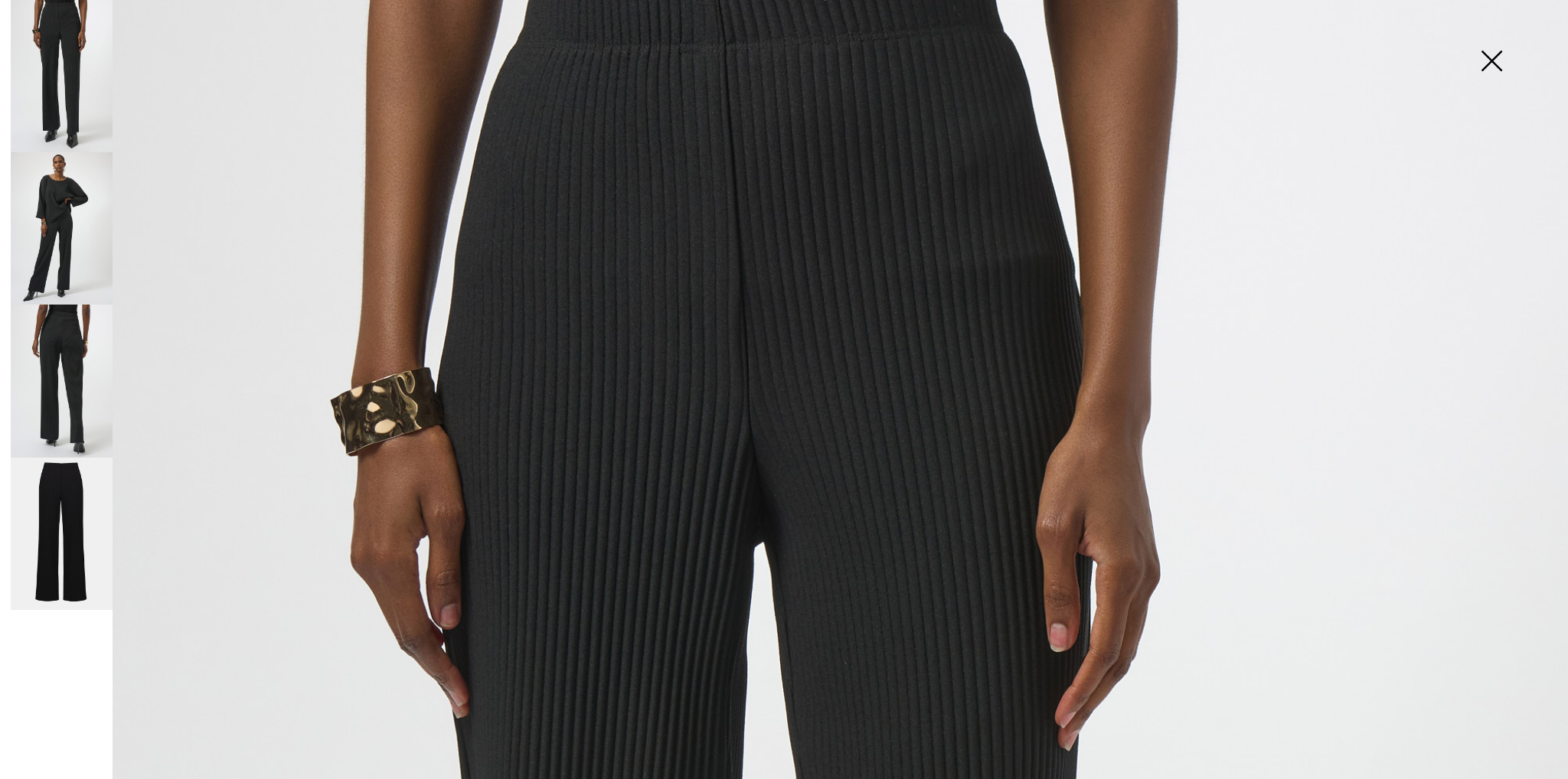
scroll to position [0, 0]
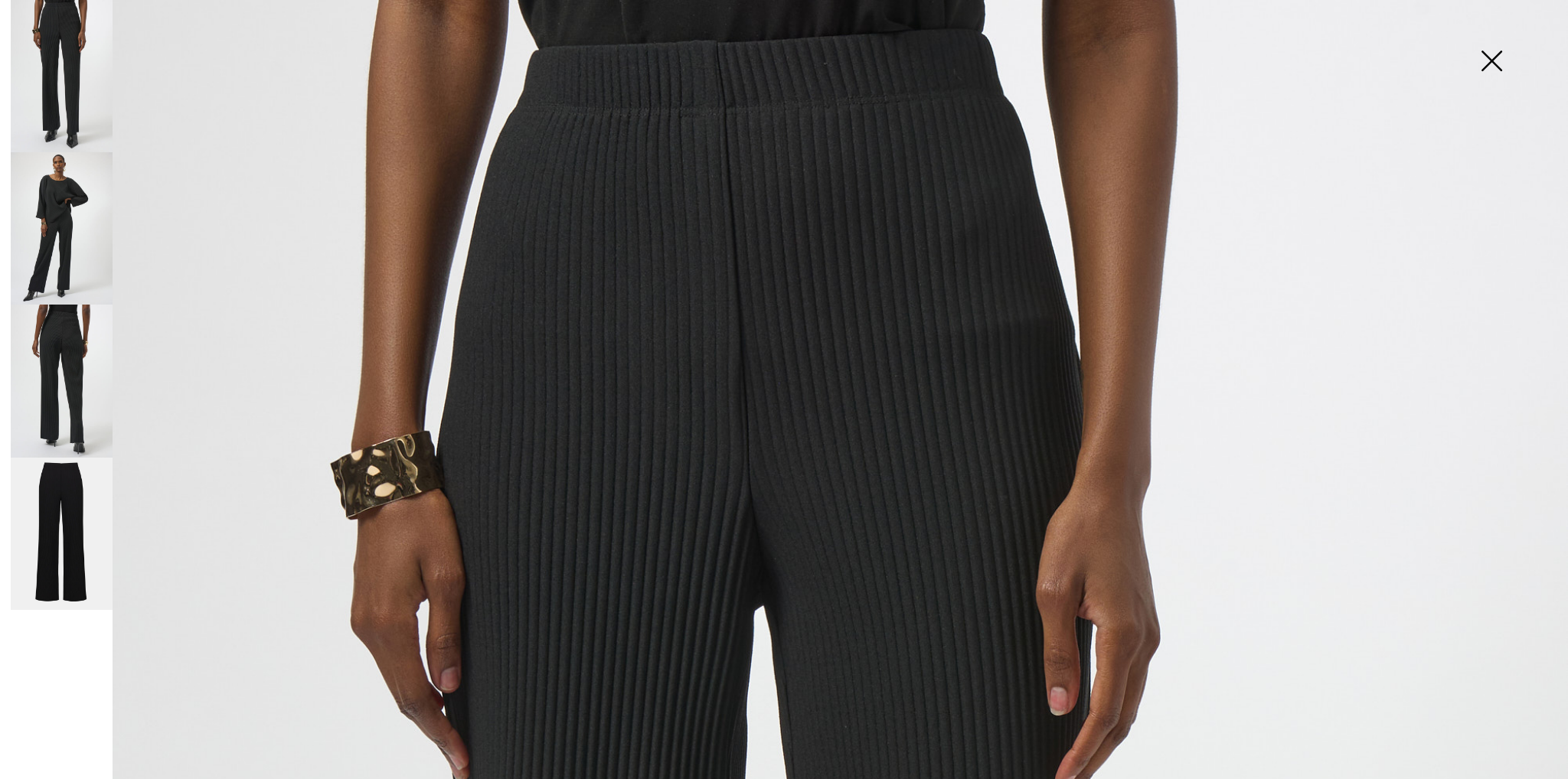
click at [82, 246] on img at bounding box center [61, 228] width 102 height 153
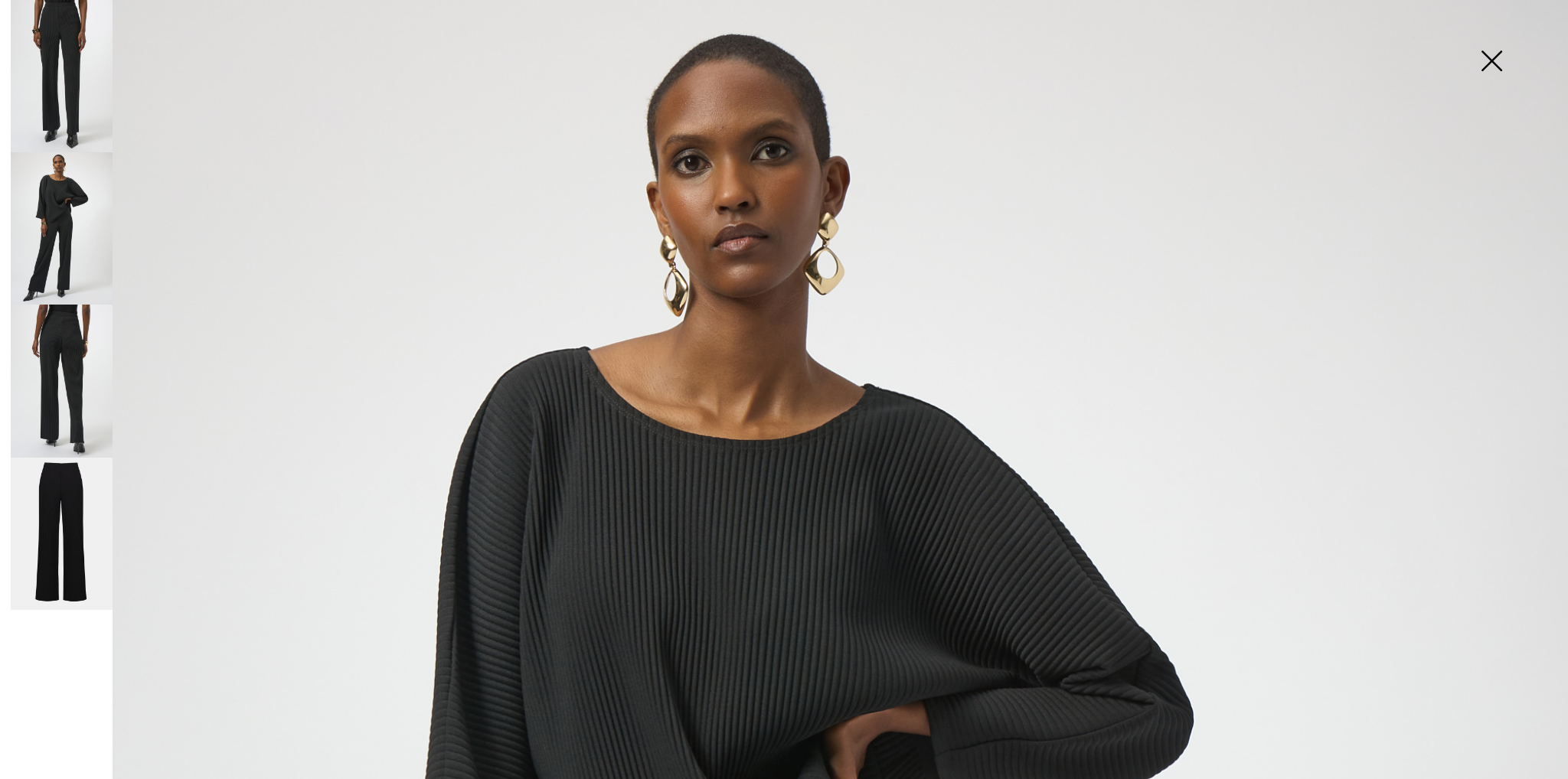
click at [51, 395] on img at bounding box center [61, 381] width 102 height 153
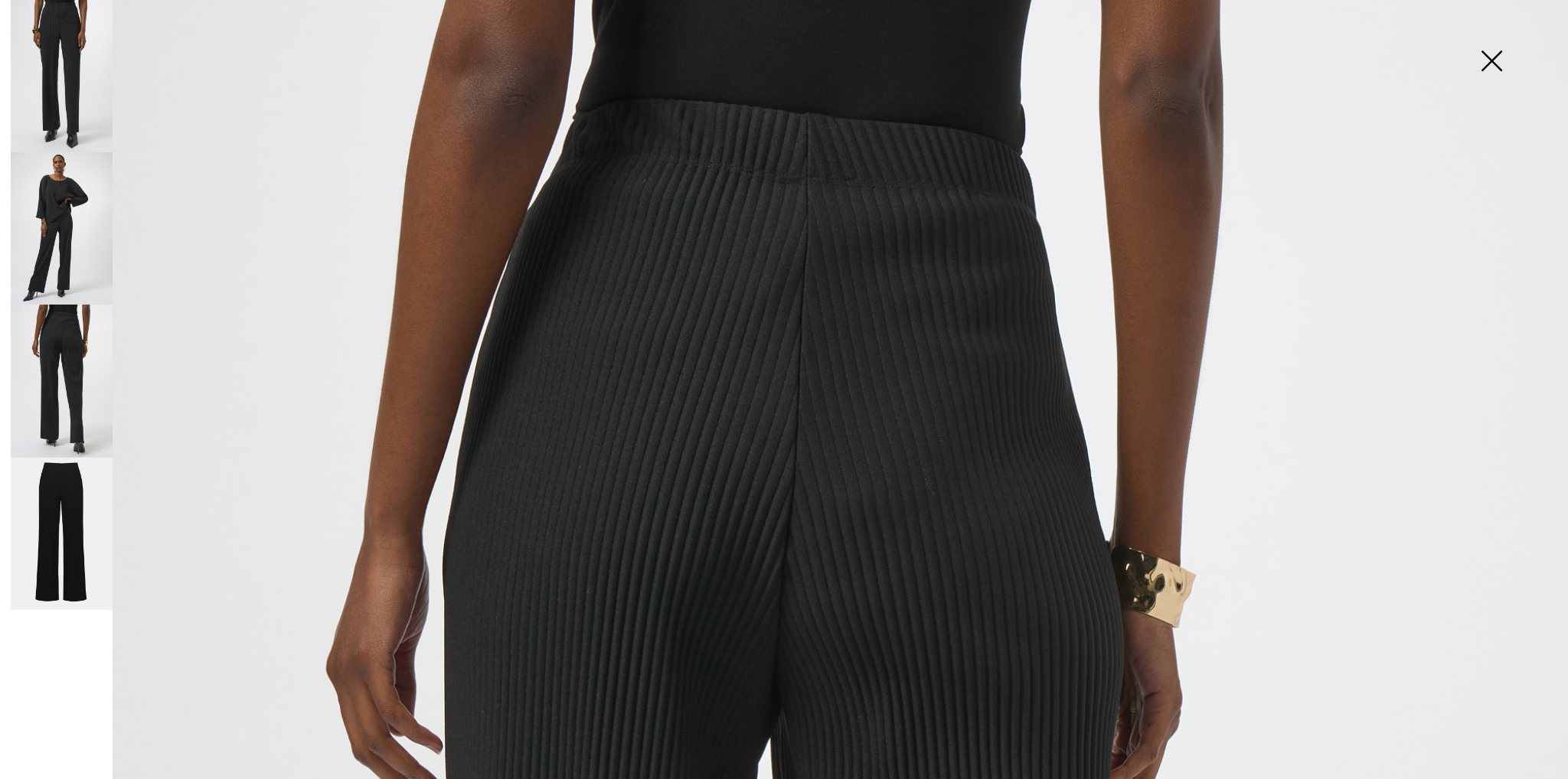
click at [58, 557] on img at bounding box center [61, 534] width 102 height 153
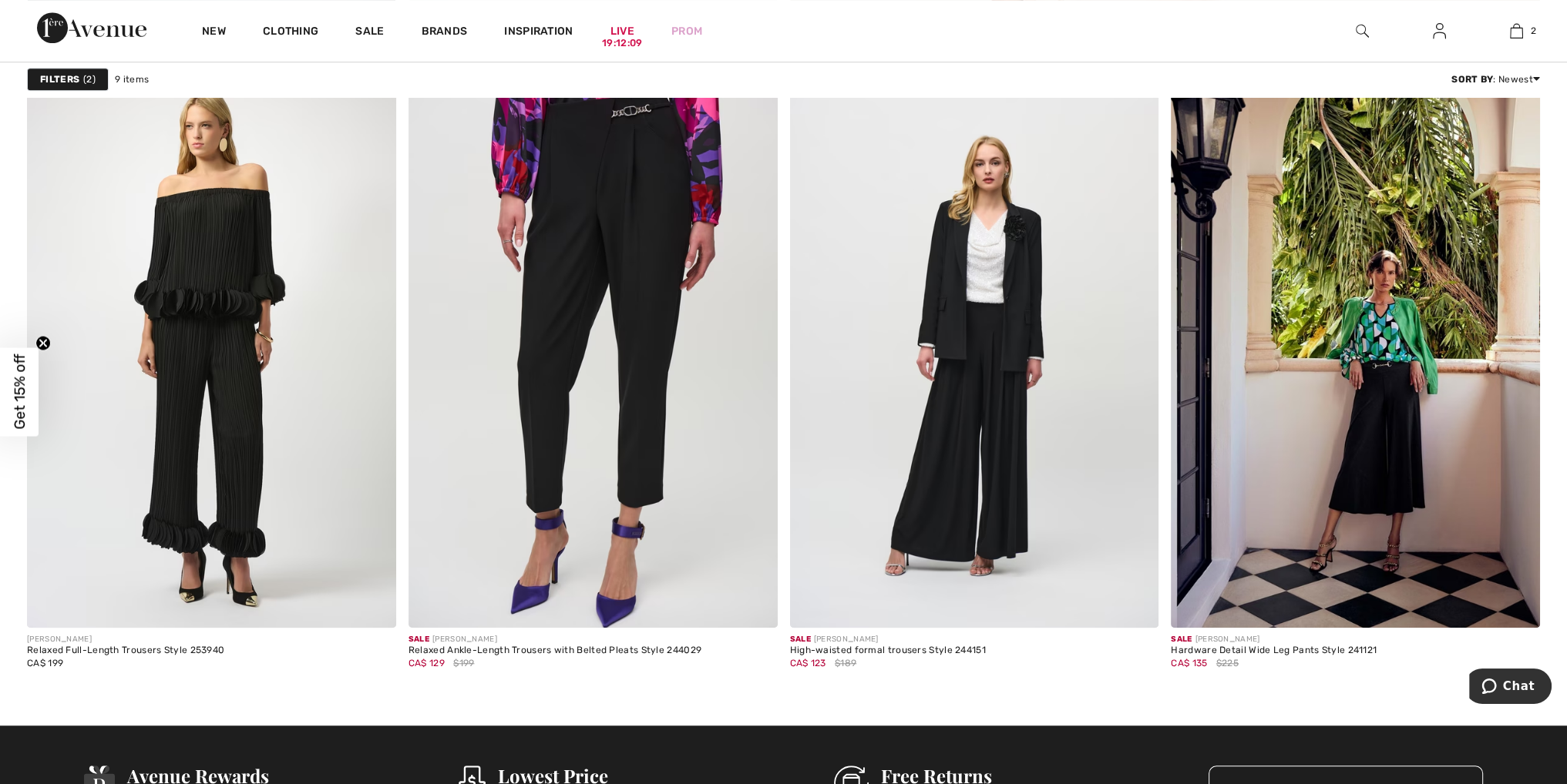
scroll to position [1464, 0]
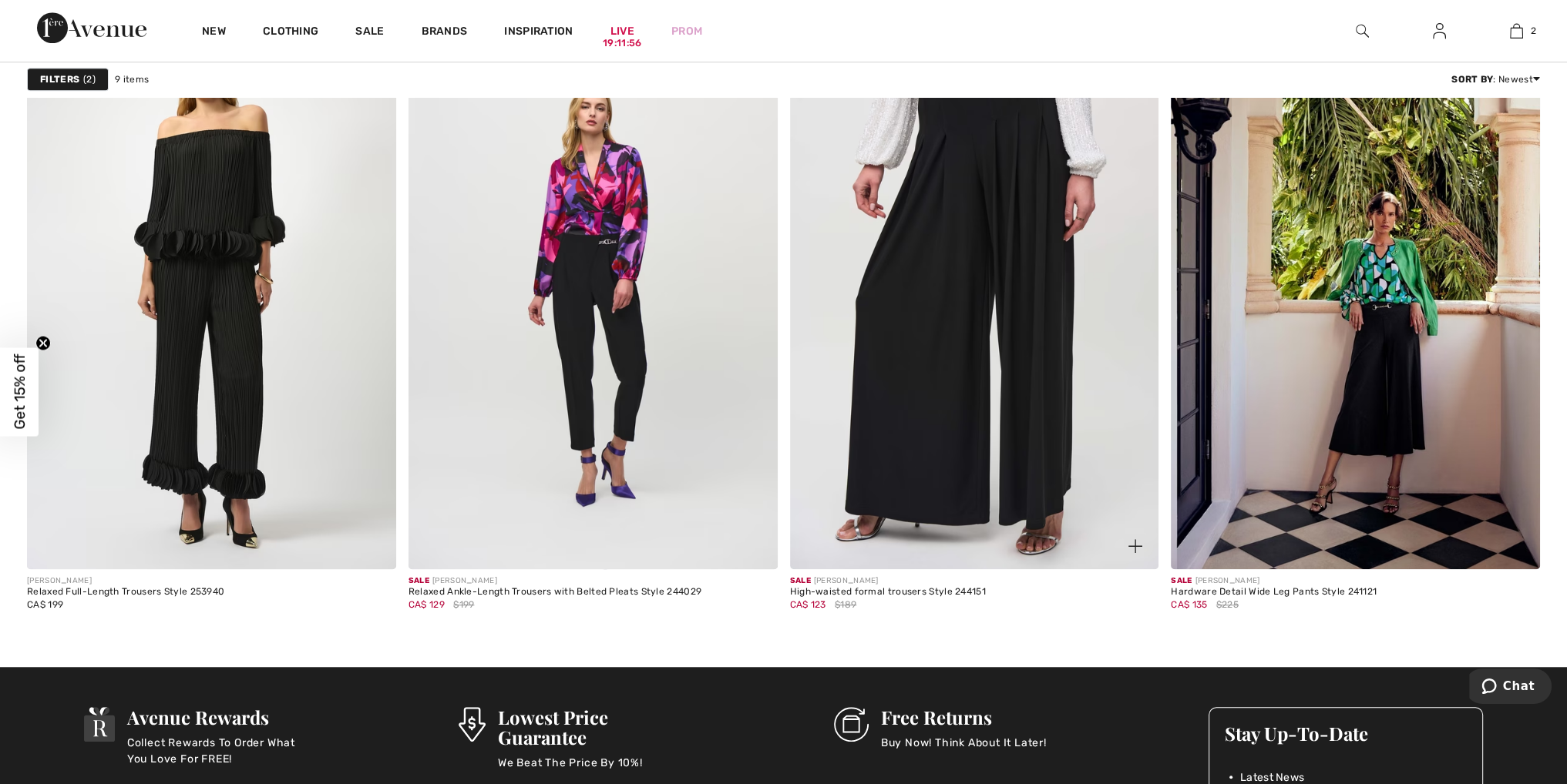
click at [935, 415] on img at bounding box center [974, 293] width 369 height 553
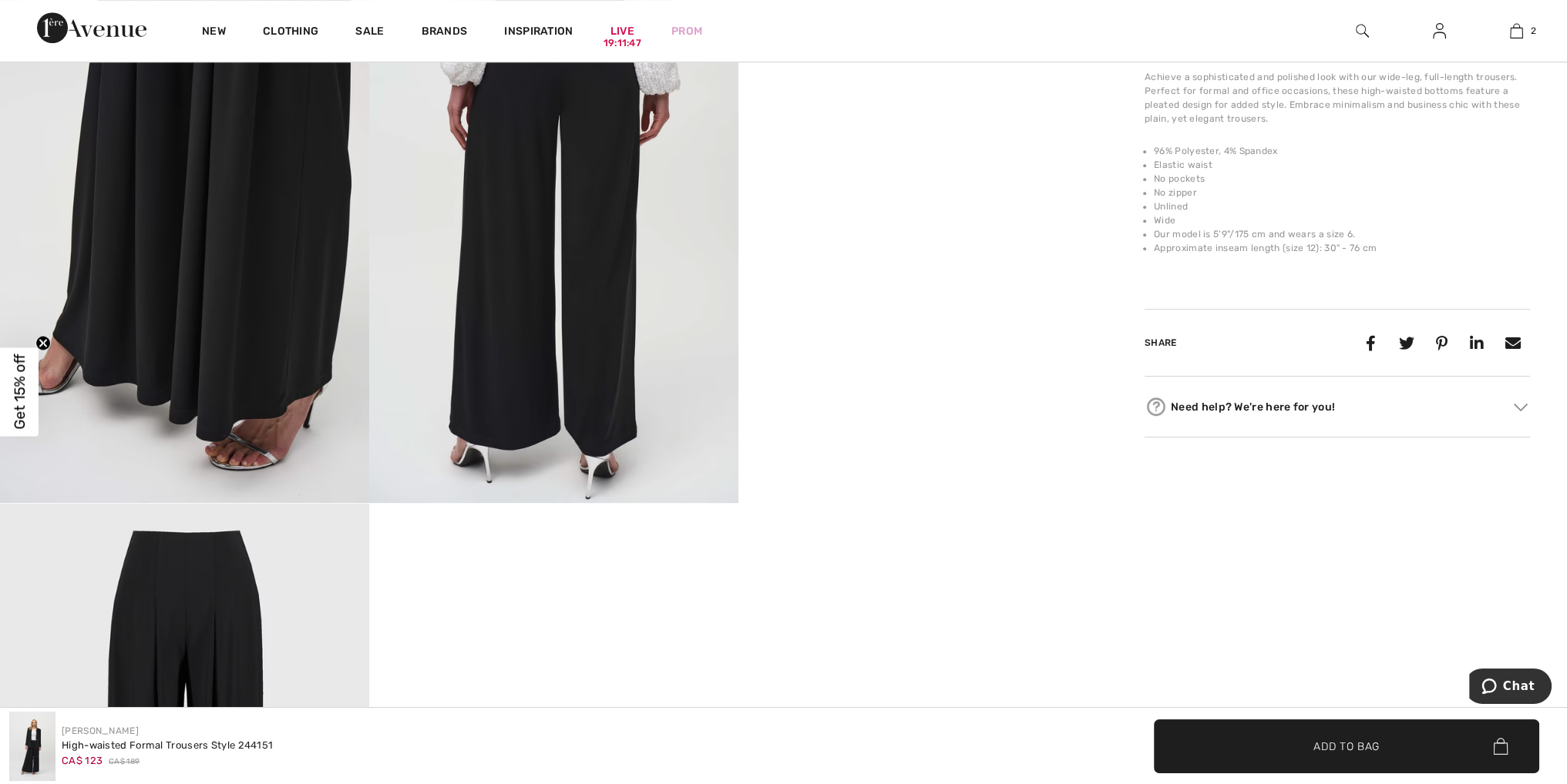
scroll to position [925, 0]
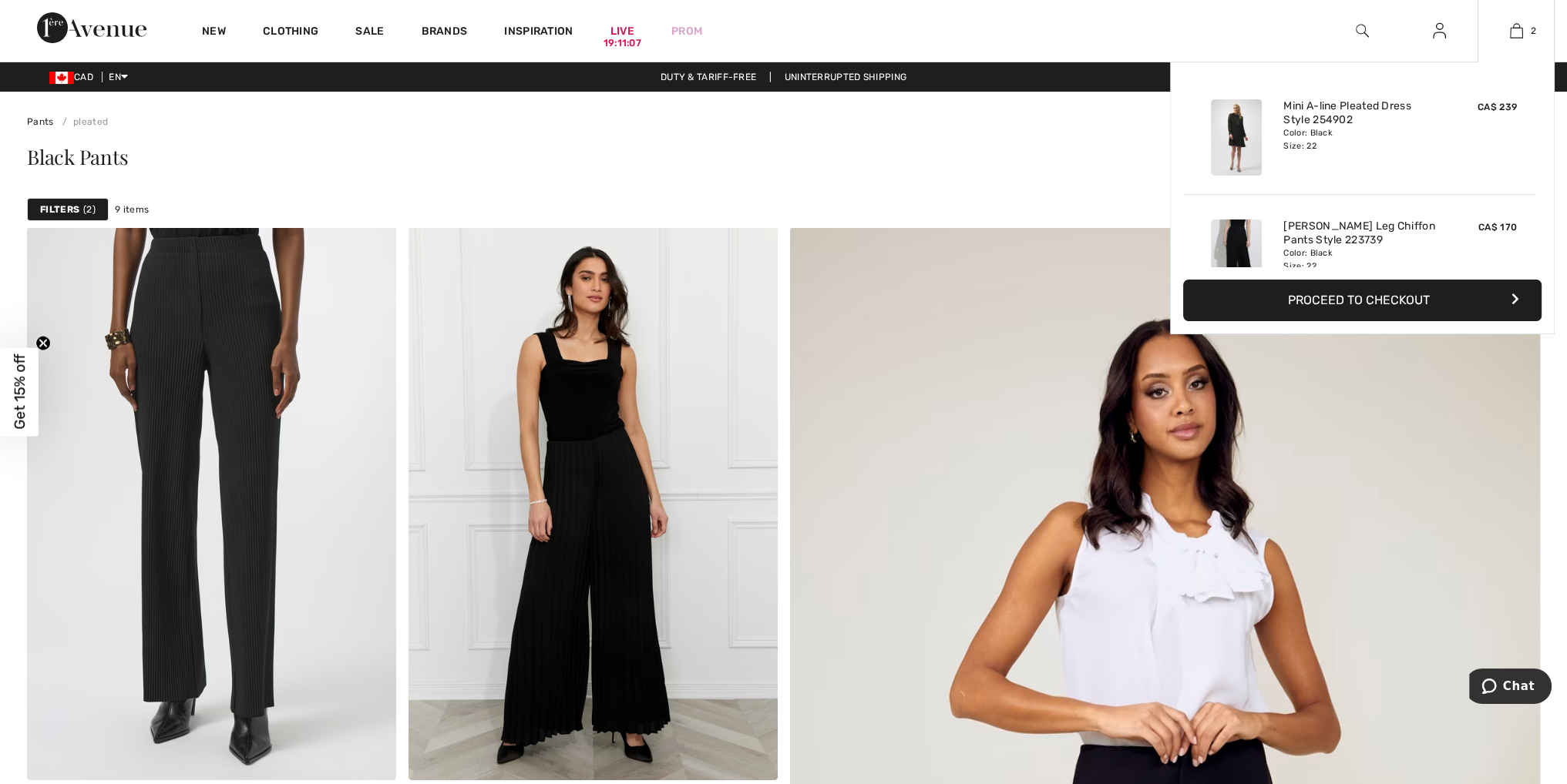
click at [1235, 237] on img at bounding box center [1236, 258] width 51 height 76
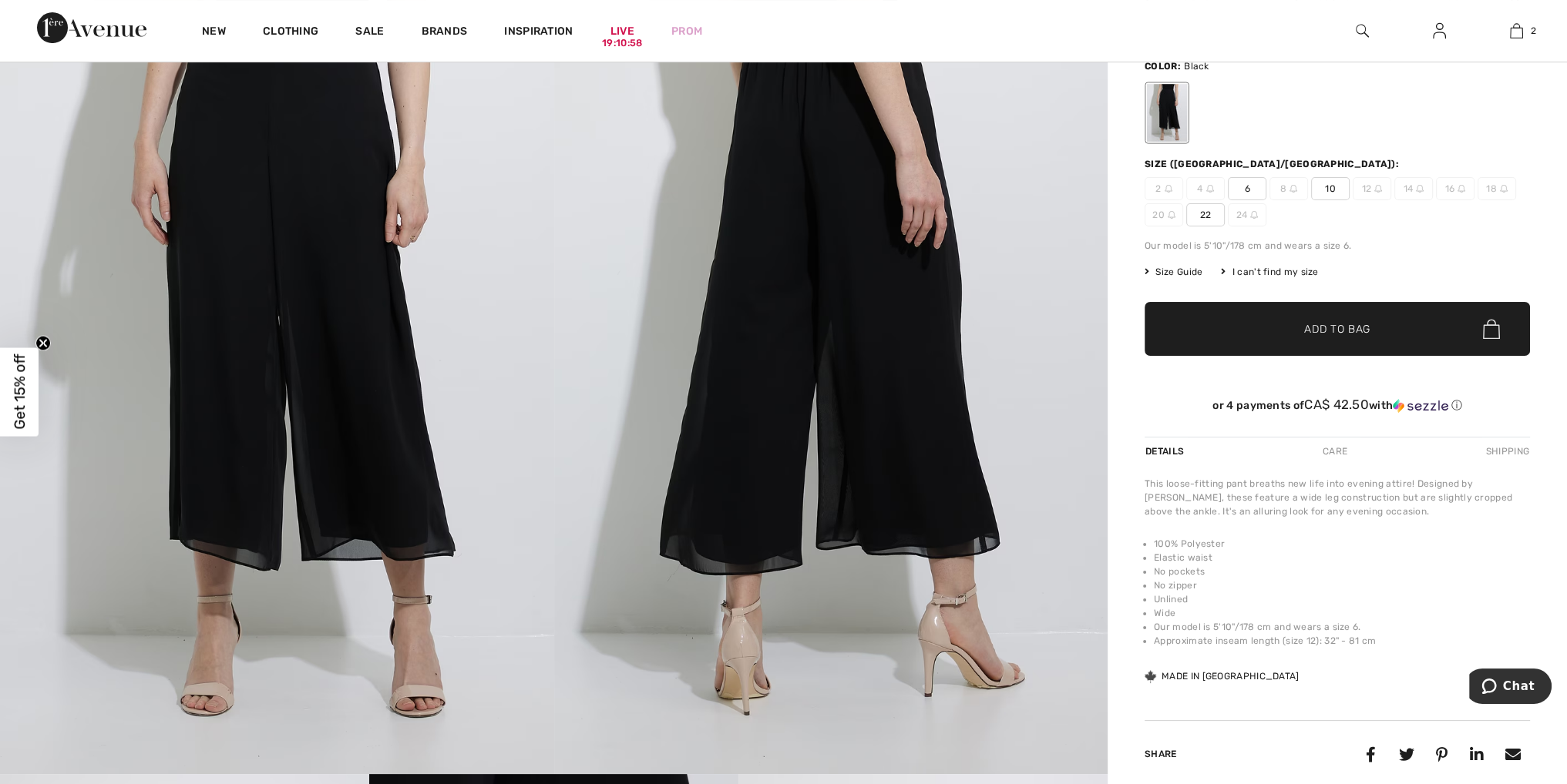
scroll to position [231, 0]
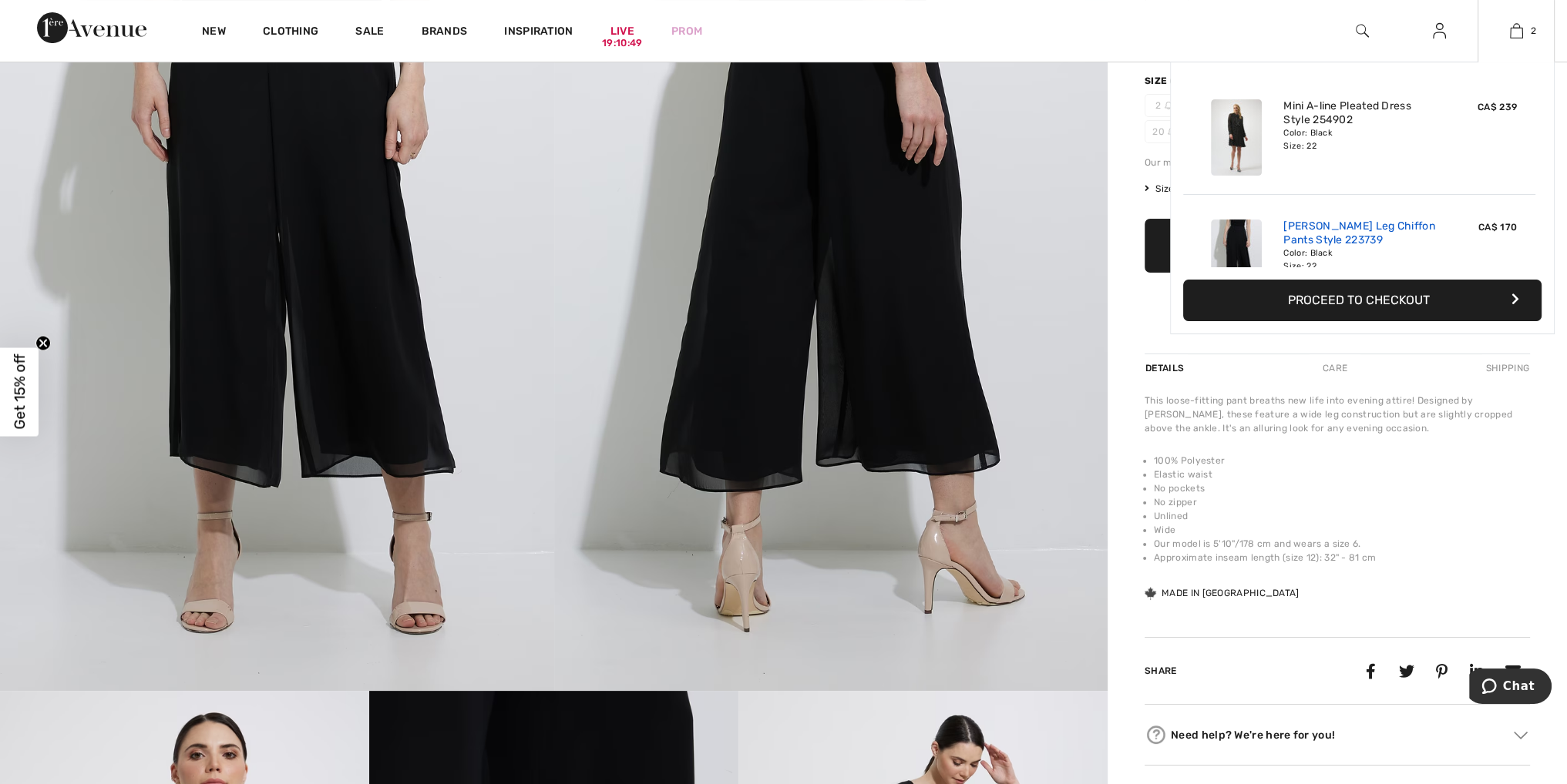
click at [1344, 240] on link "[PERSON_NAME] Leg Chiffon Pants Style 223739" at bounding box center [1359, 233] width 152 height 28
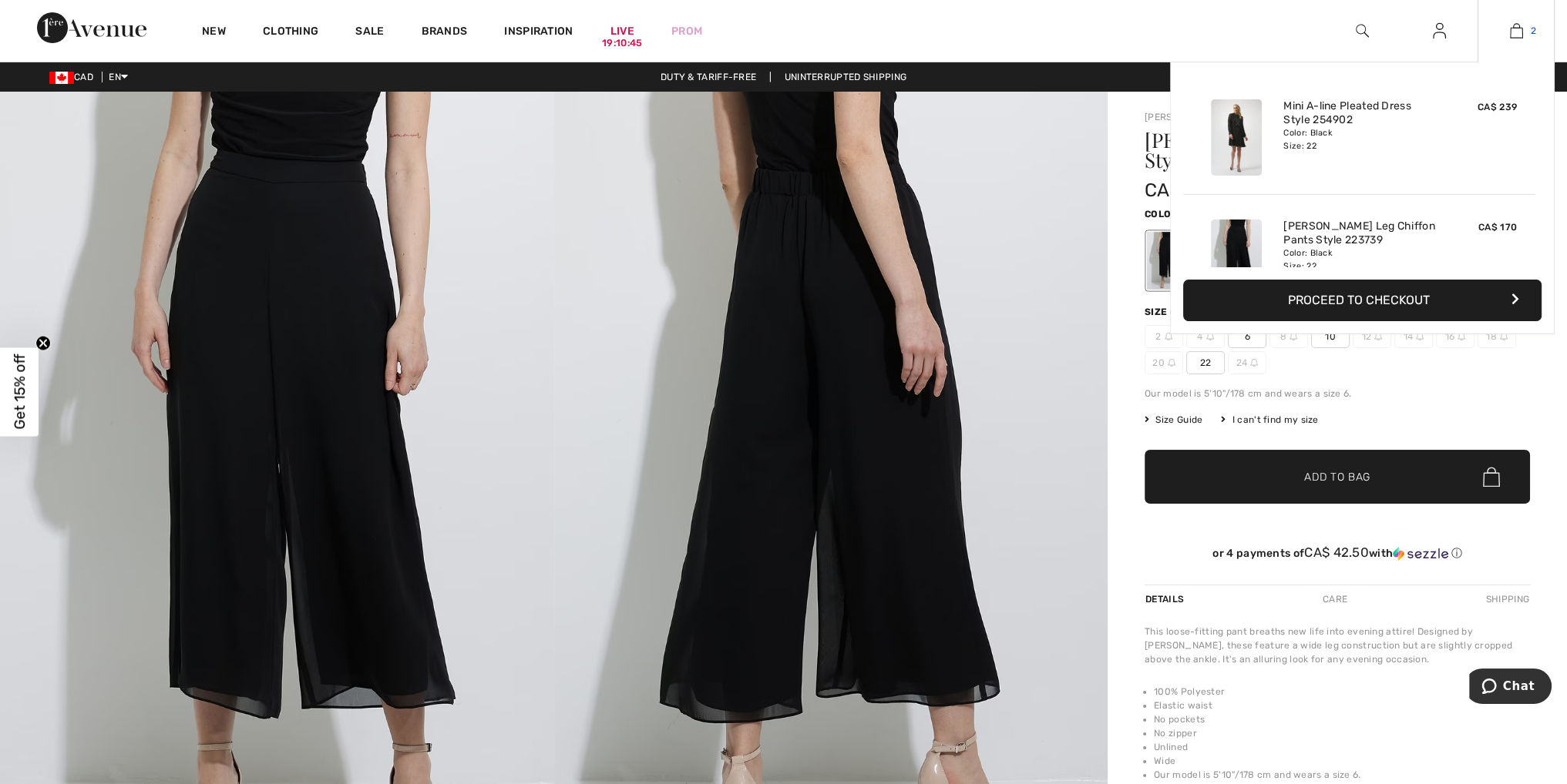
click at [1515, 25] on img at bounding box center [1516, 31] width 13 height 18
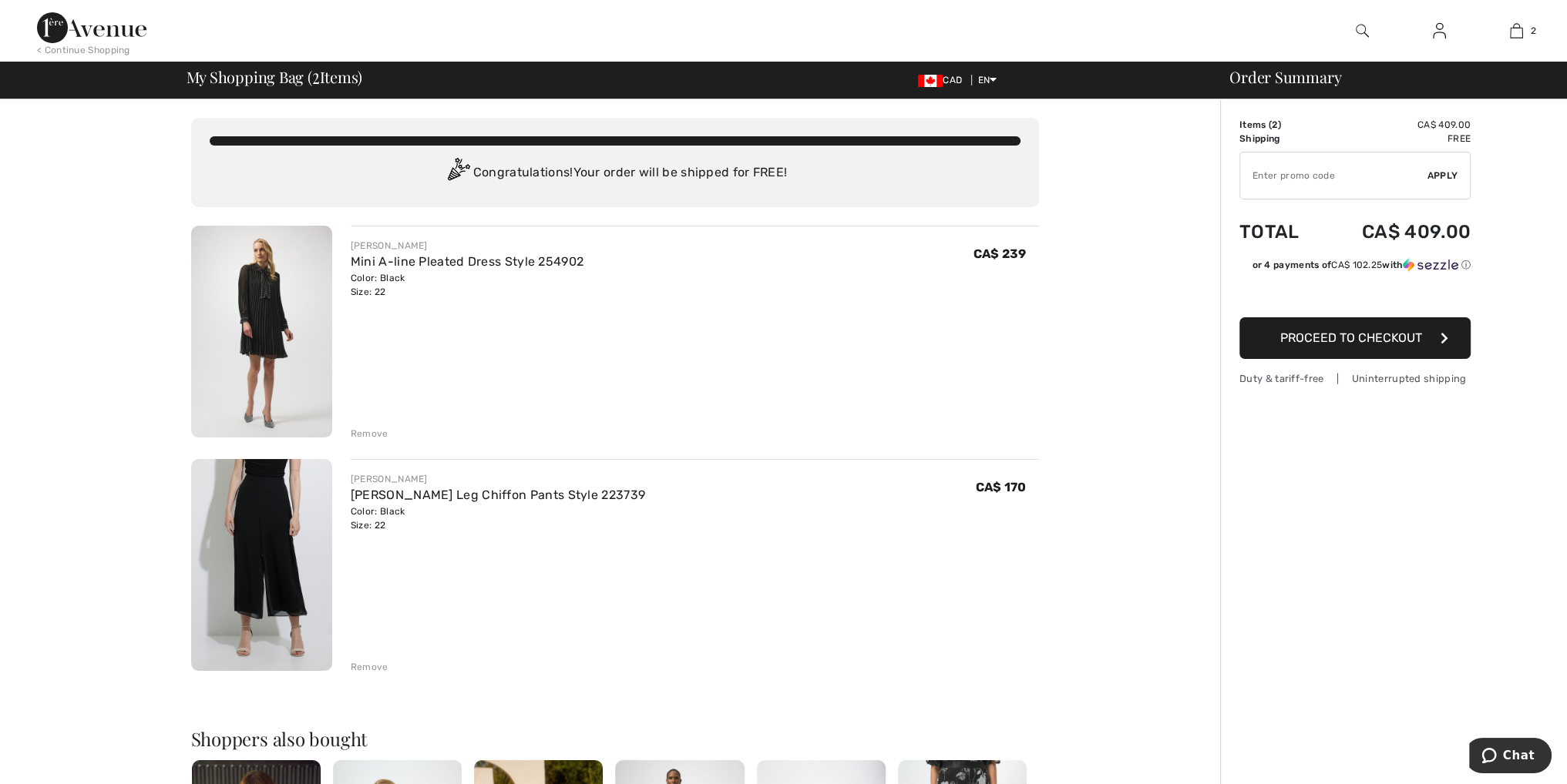
click at [363, 666] on div "Remove" at bounding box center [370, 667] width 38 height 14
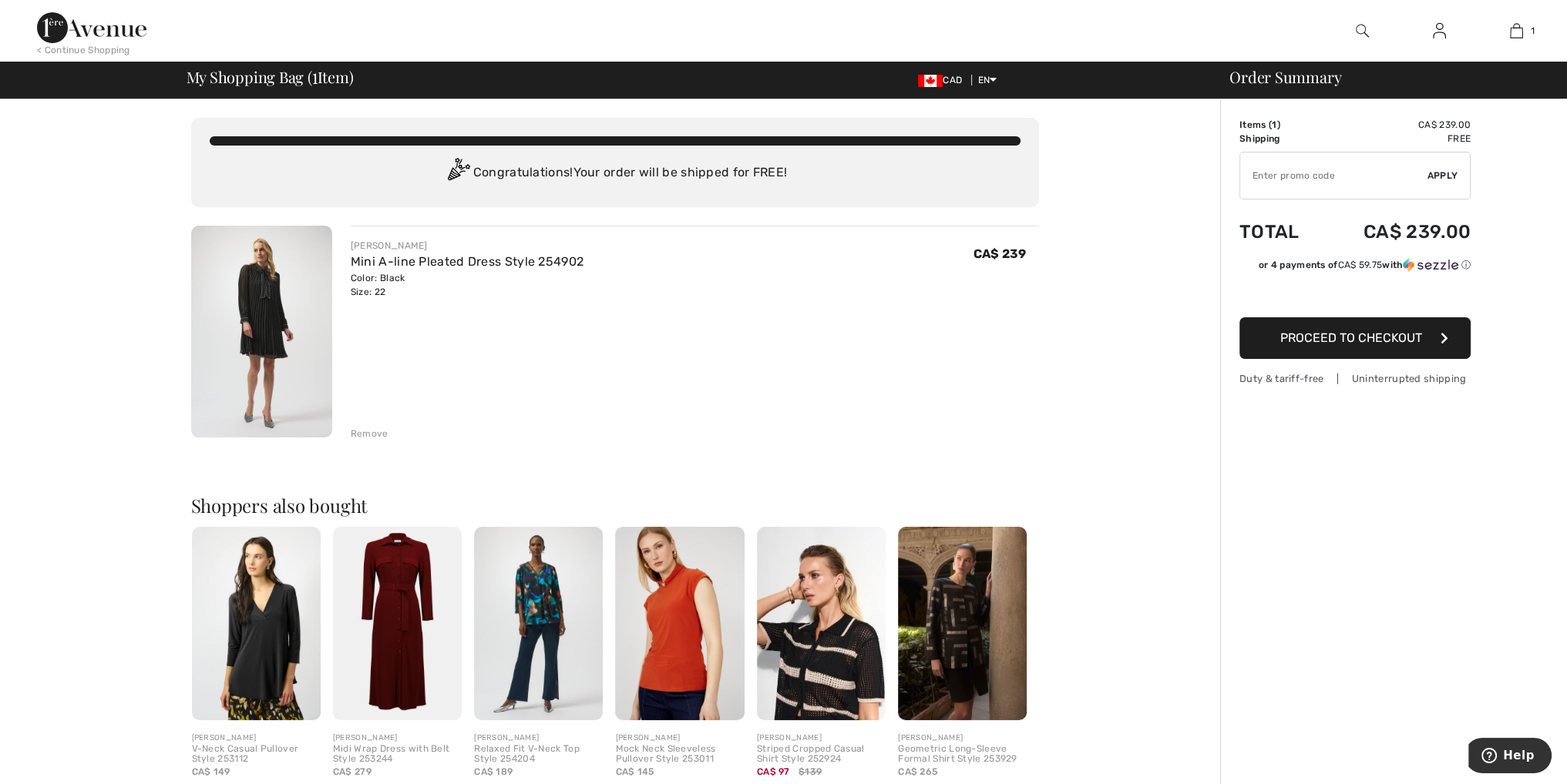
click at [234, 314] on img at bounding box center [261, 332] width 141 height 212
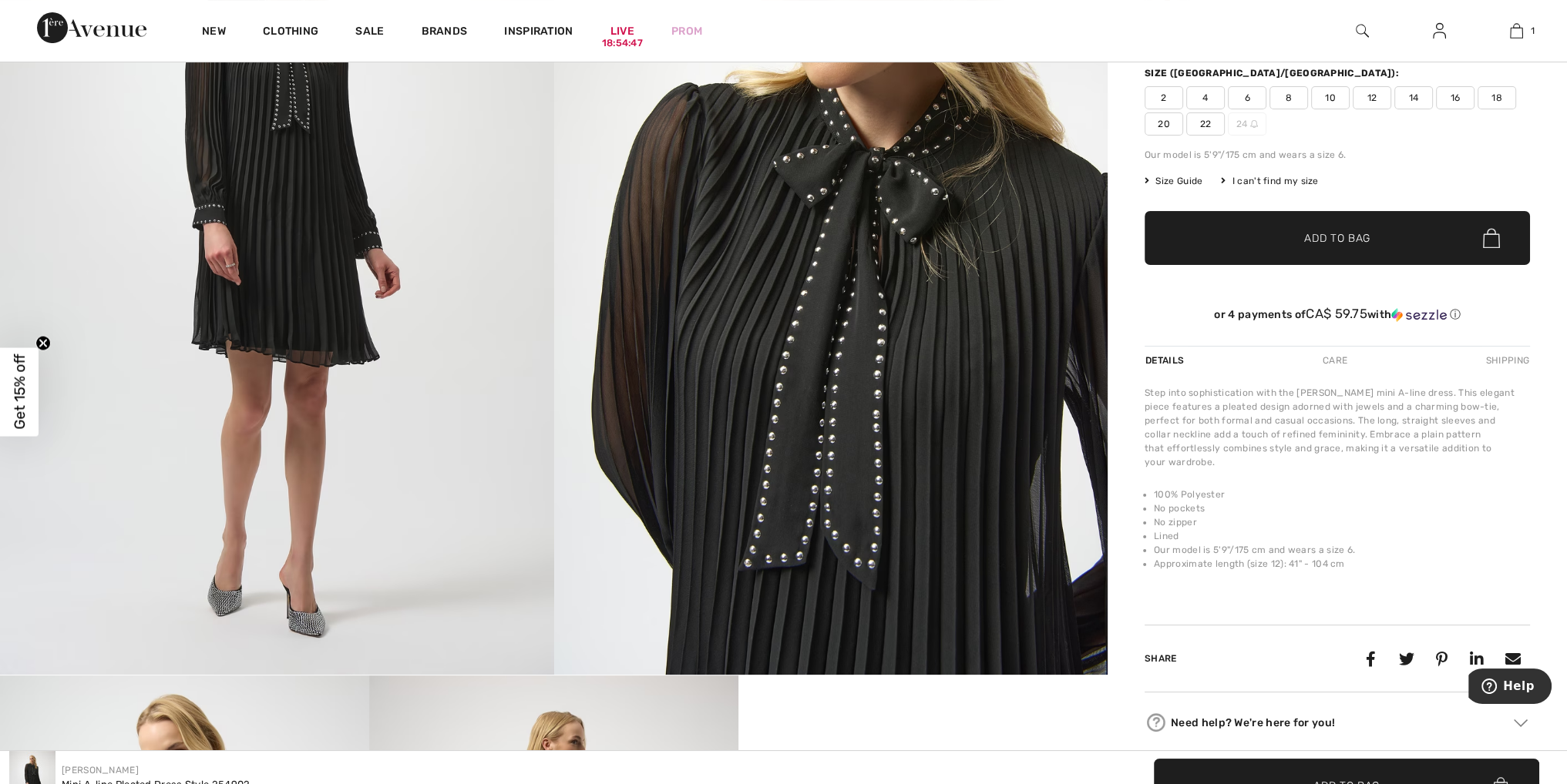
scroll to position [231, 0]
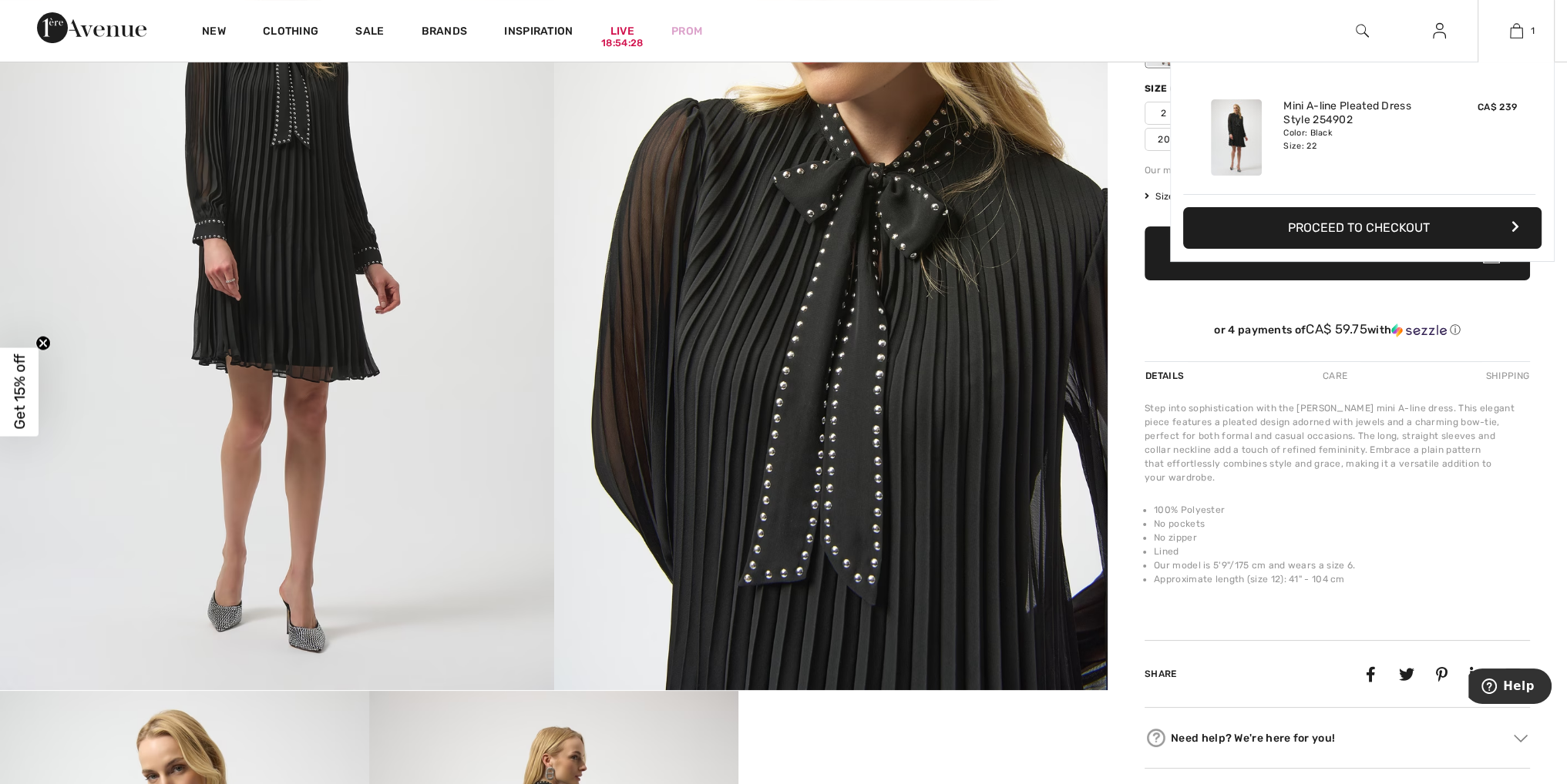
click at [1419, 230] on button "Proceed to Checkout" at bounding box center [1362, 228] width 358 height 42
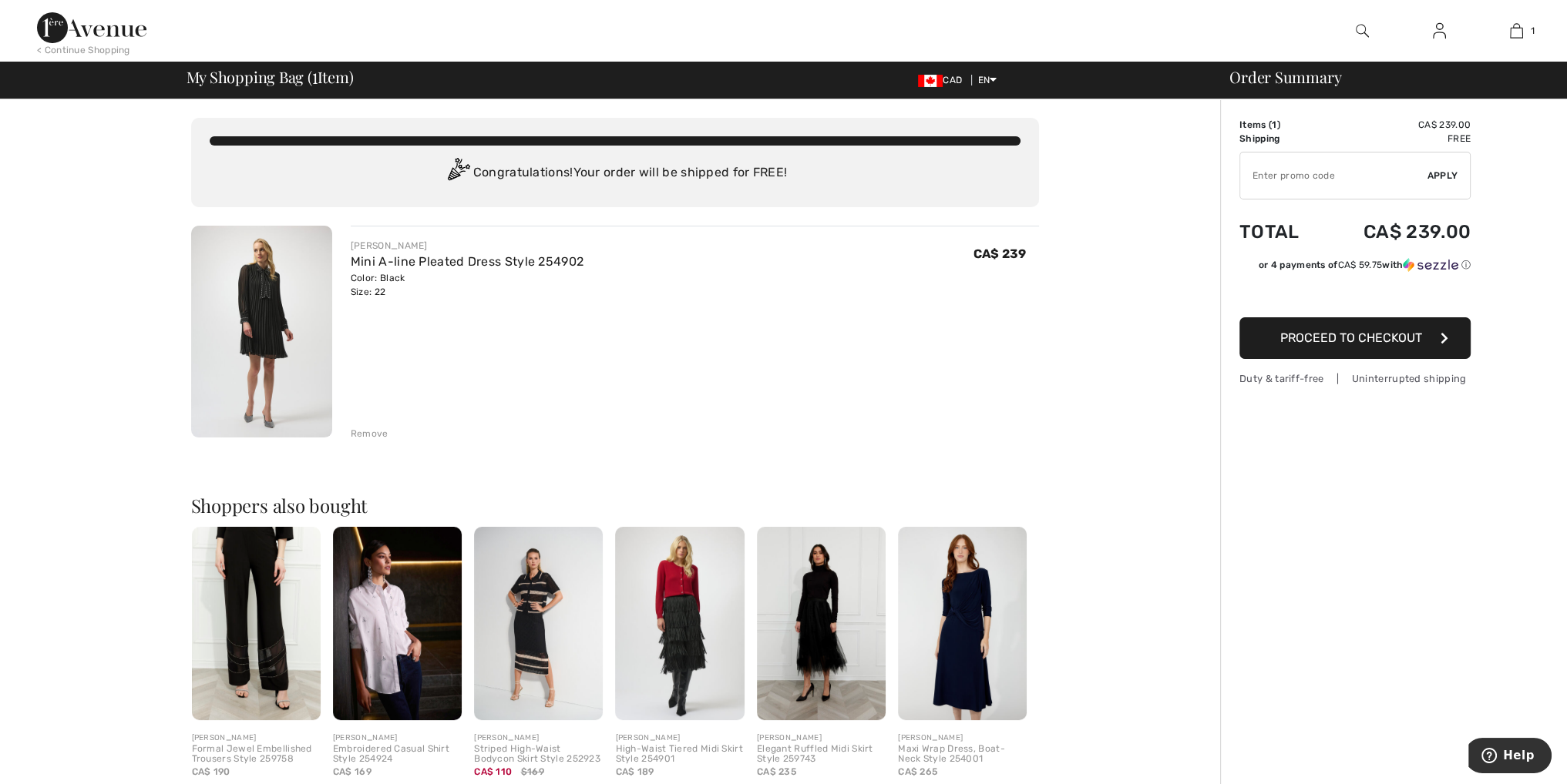
click at [258, 681] on img at bounding box center [256, 623] width 129 height 194
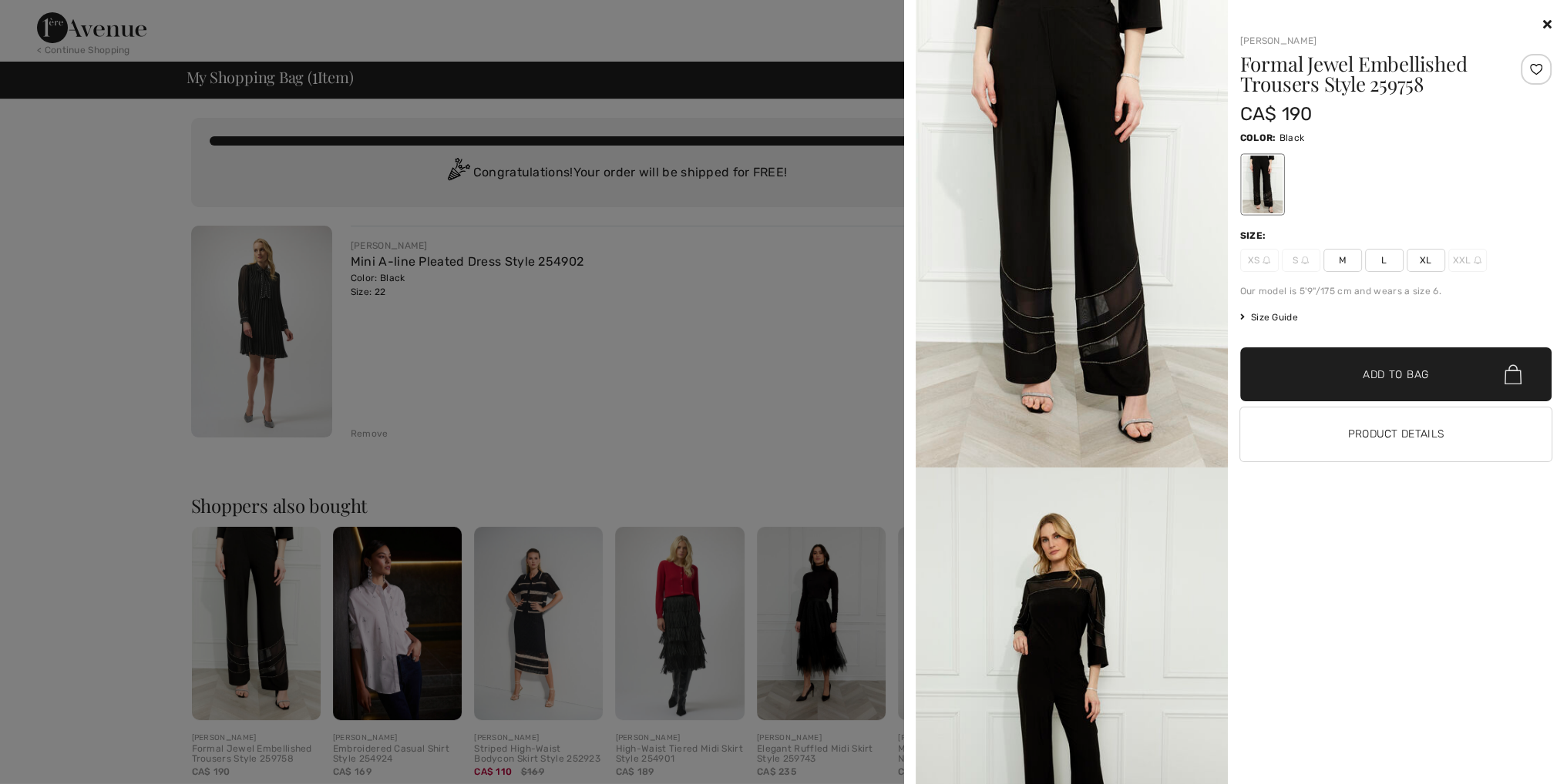
click at [1549, 25] on icon at bounding box center [1547, 25] width 8 height 13
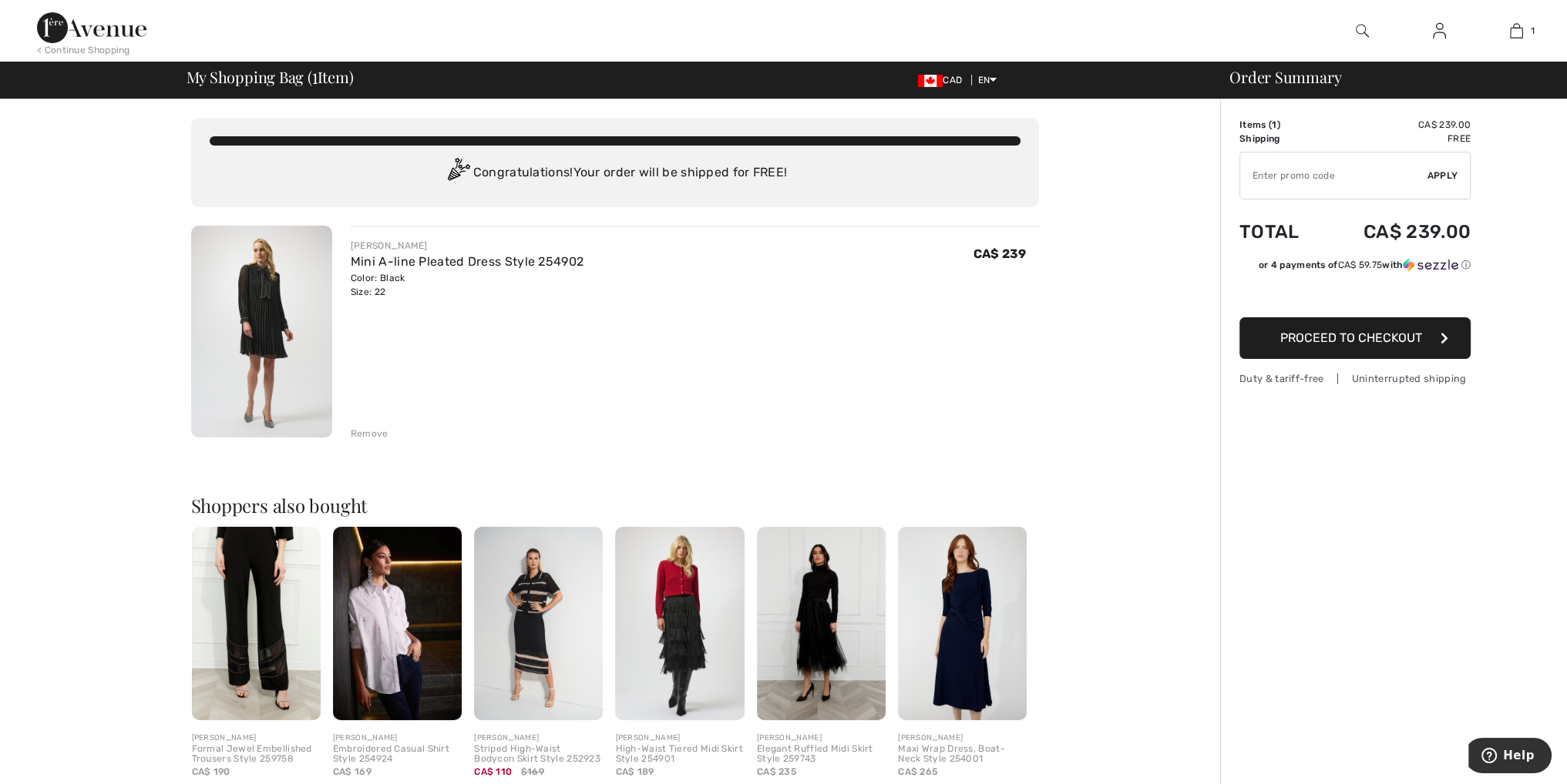
click at [119, 28] on img at bounding box center [92, 28] width 109 height 31
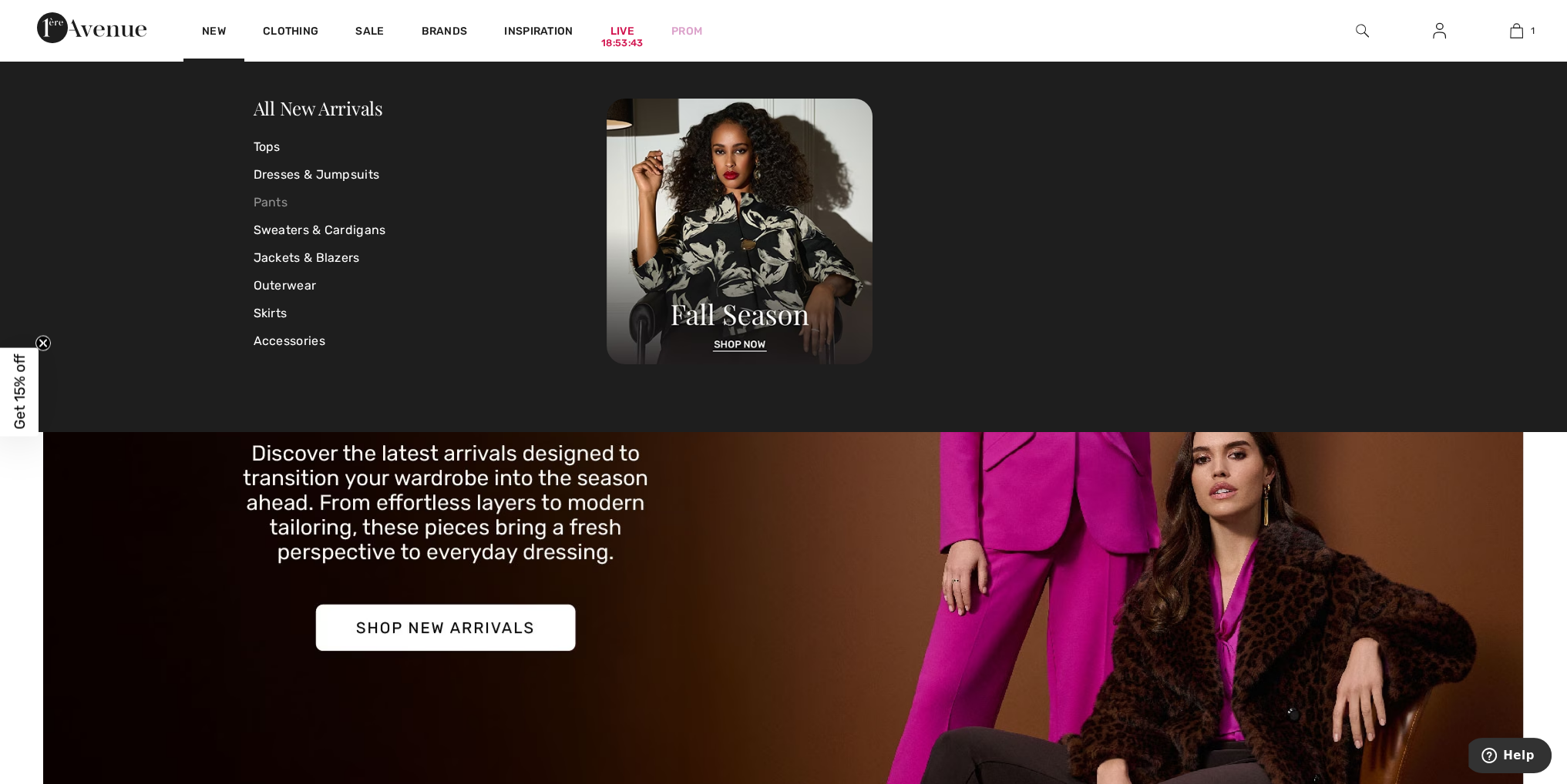
click at [272, 201] on link "Pants" at bounding box center [430, 203] width 354 height 28
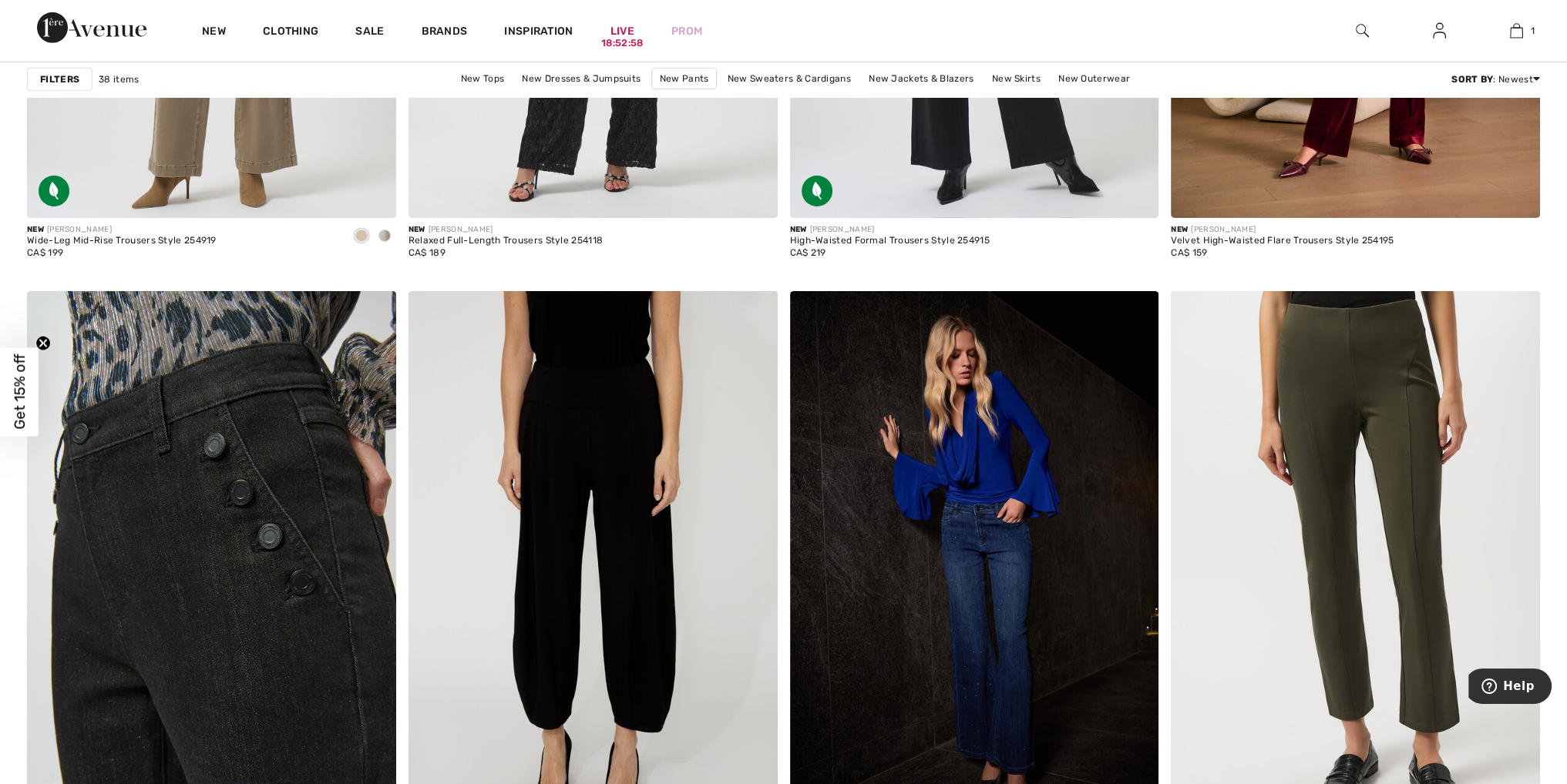
scroll to position [6704, 0]
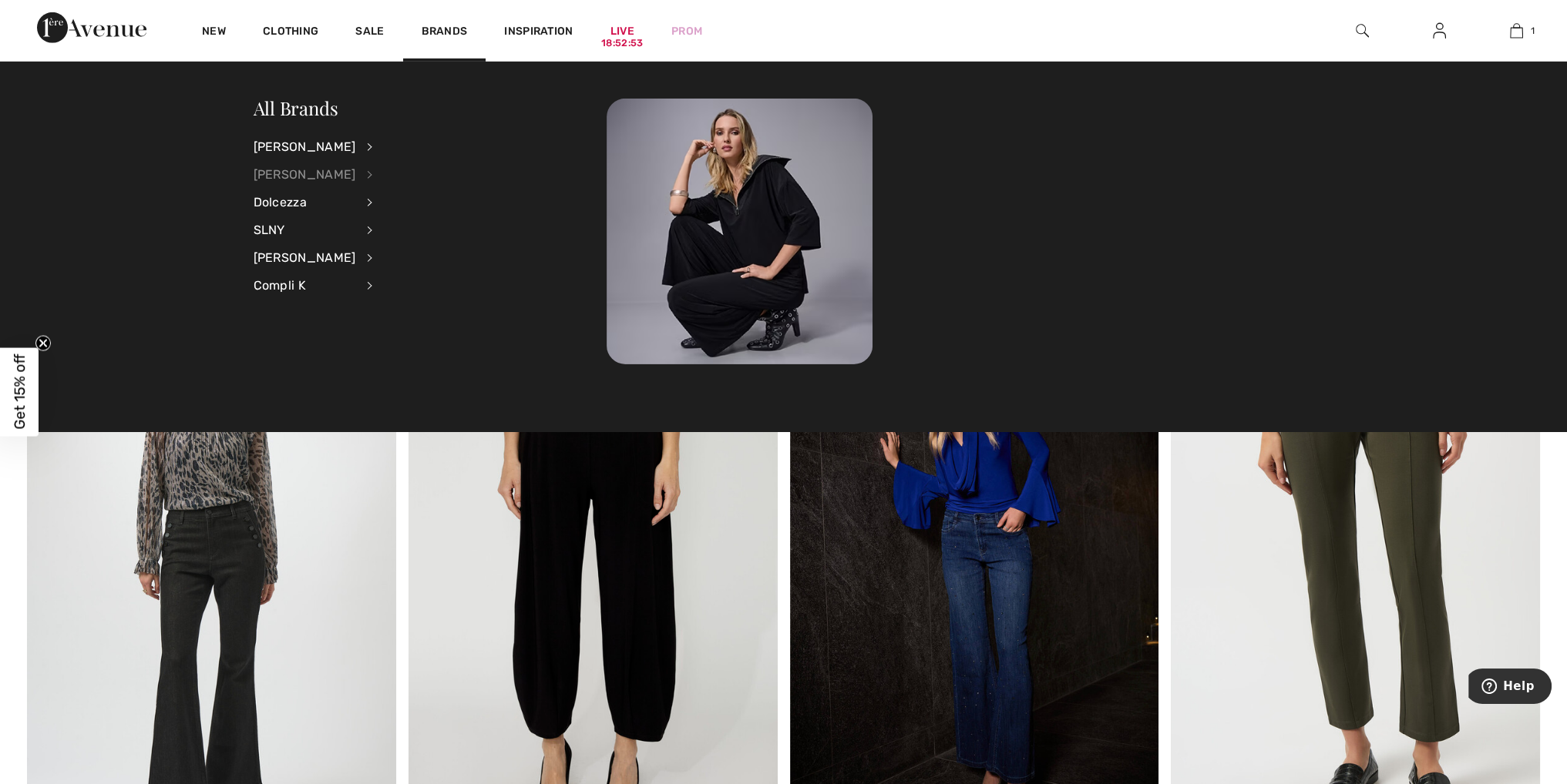
click at [305, 170] on div "[PERSON_NAME]" at bounding box center [304, 174] width 103 height 28
click at [409, 271] on link "Pants" at bounding box center [452, 273] width 119 height 25
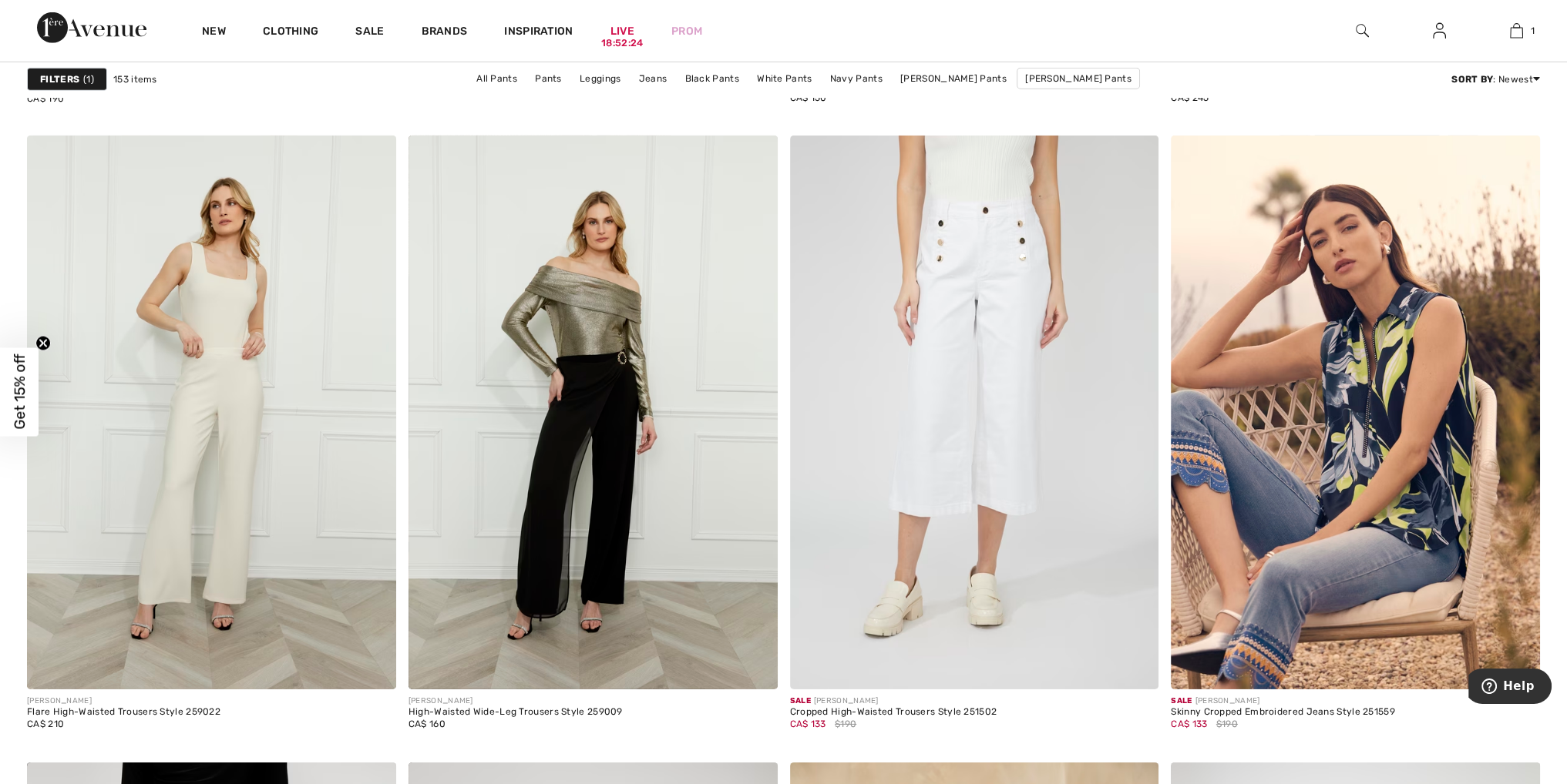
scroll to position [6241, 0]
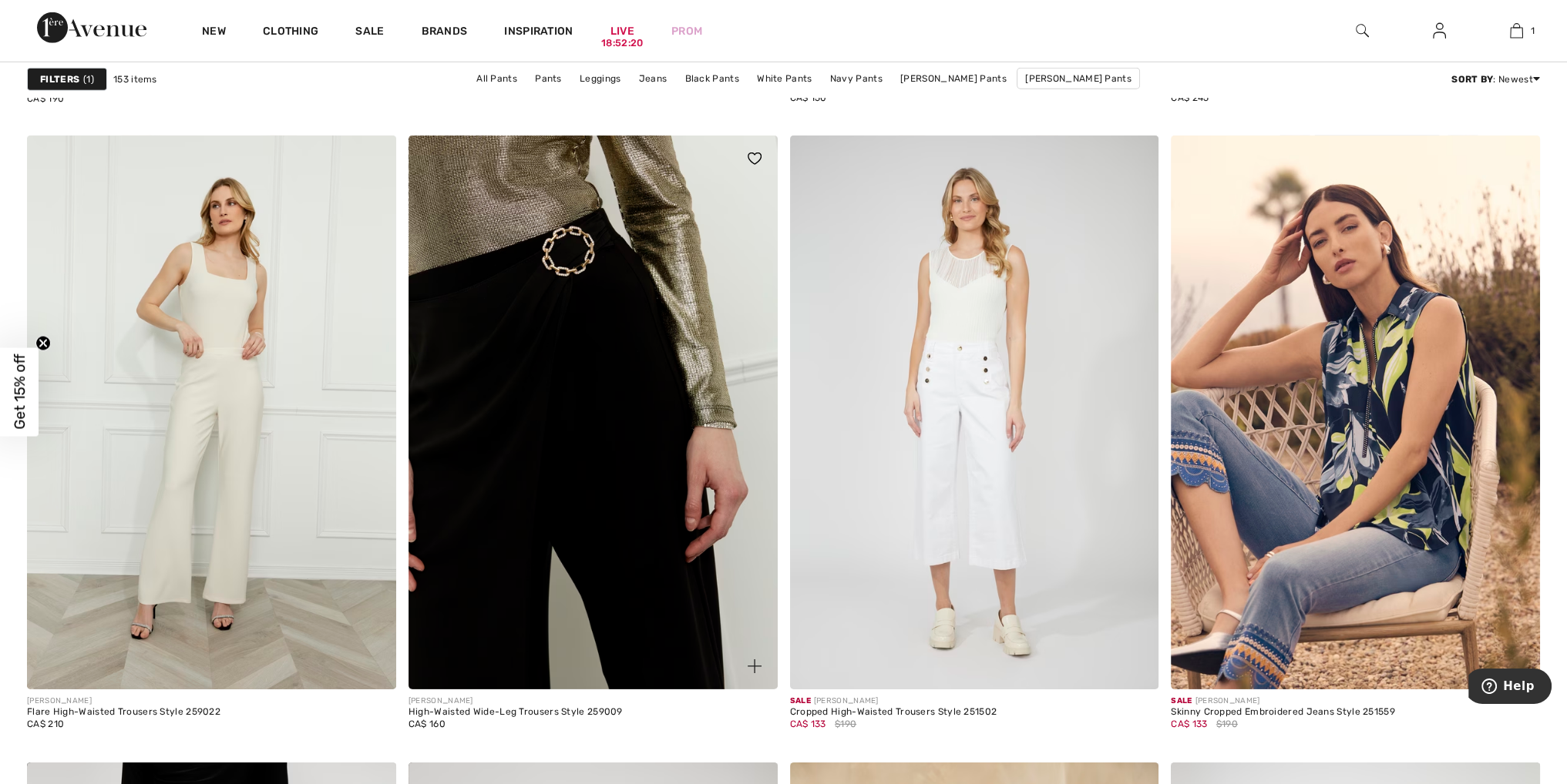
click at [571, 380] on img at bounding box center [594, 412] width 369 height 553
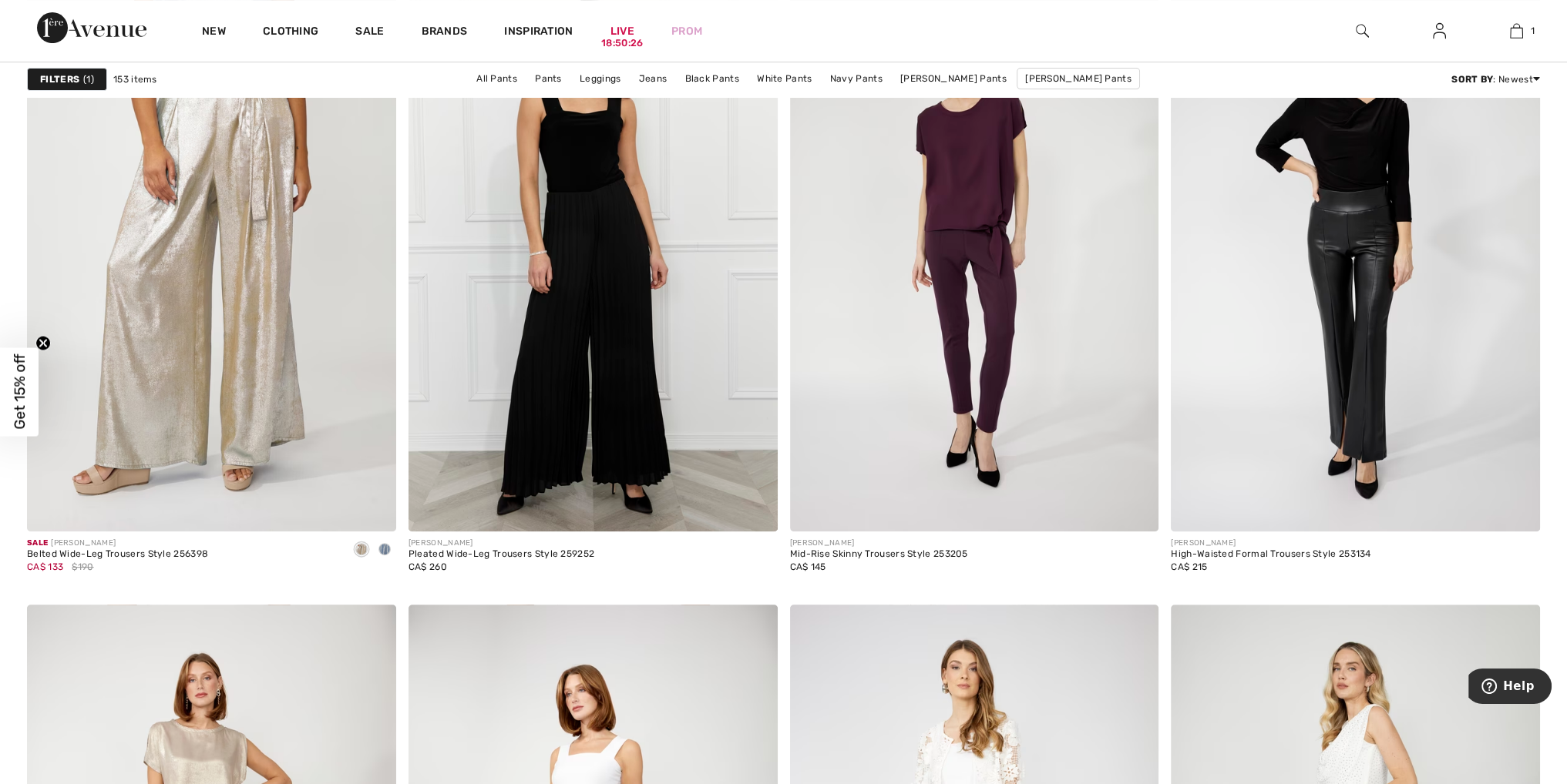
scroll to position [8552, 0]
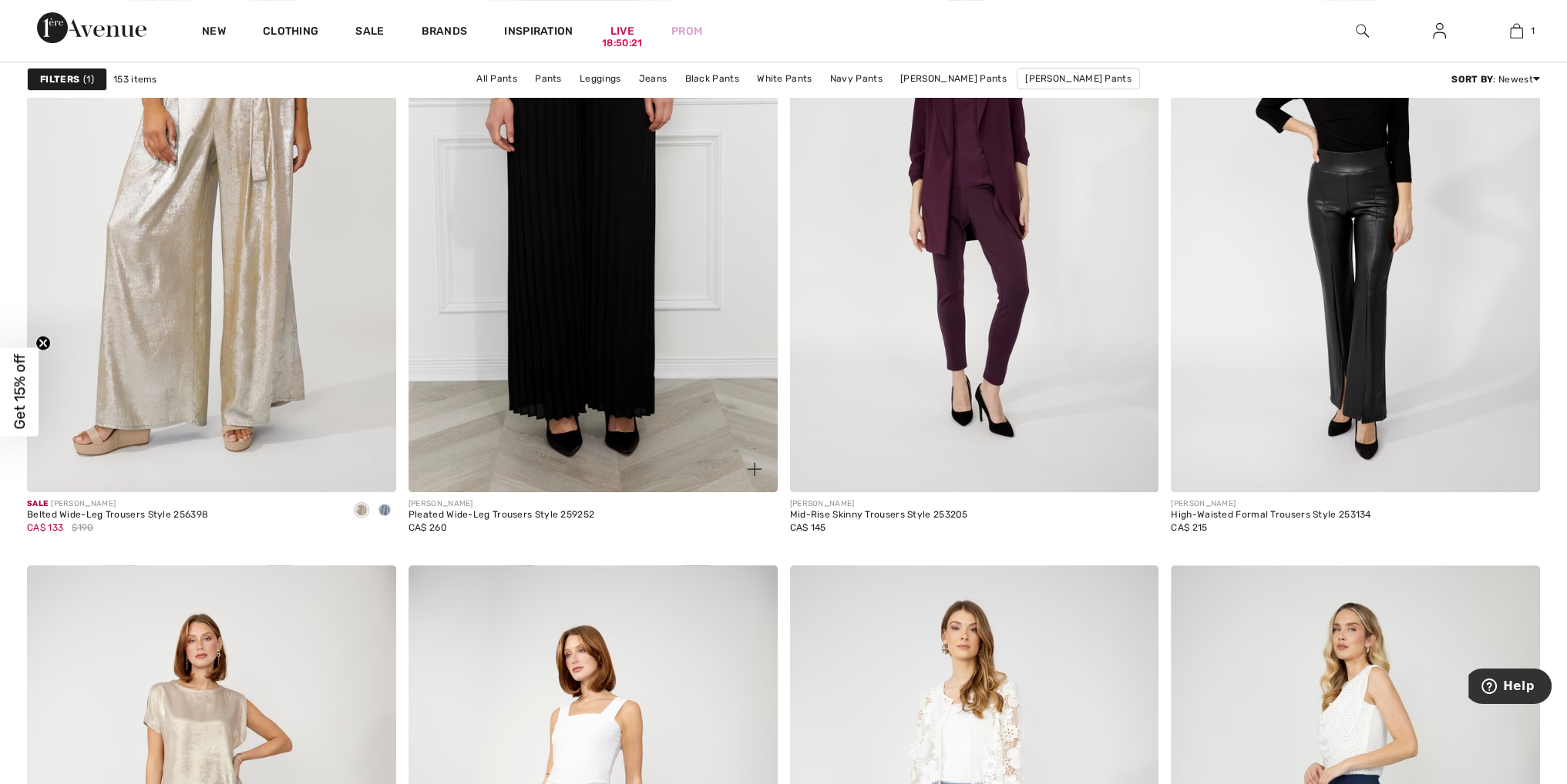
click at [593, 379] on img at bounding box center [594, 215] width 369 height 553
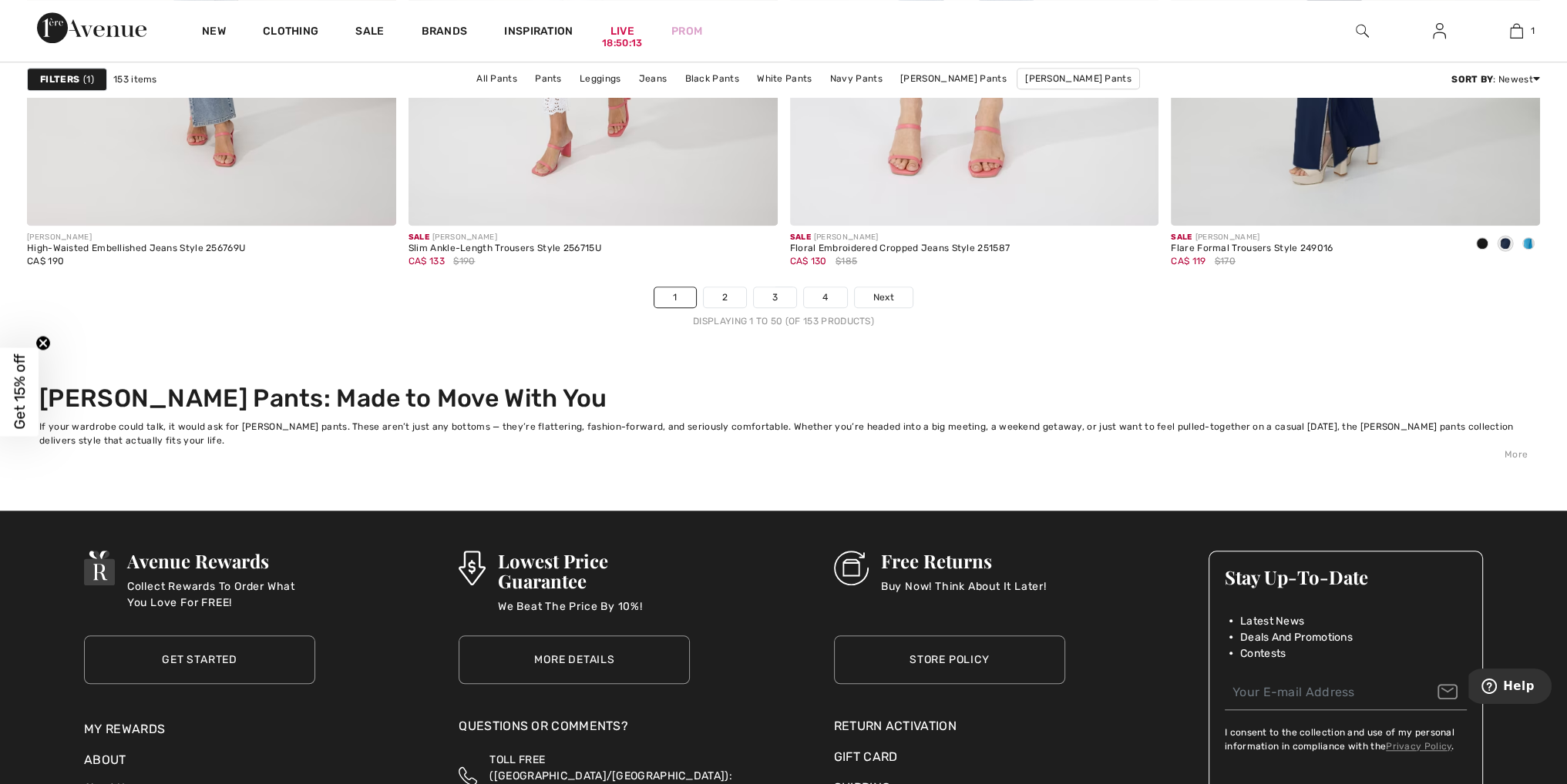
scroll to position [9554, 0]
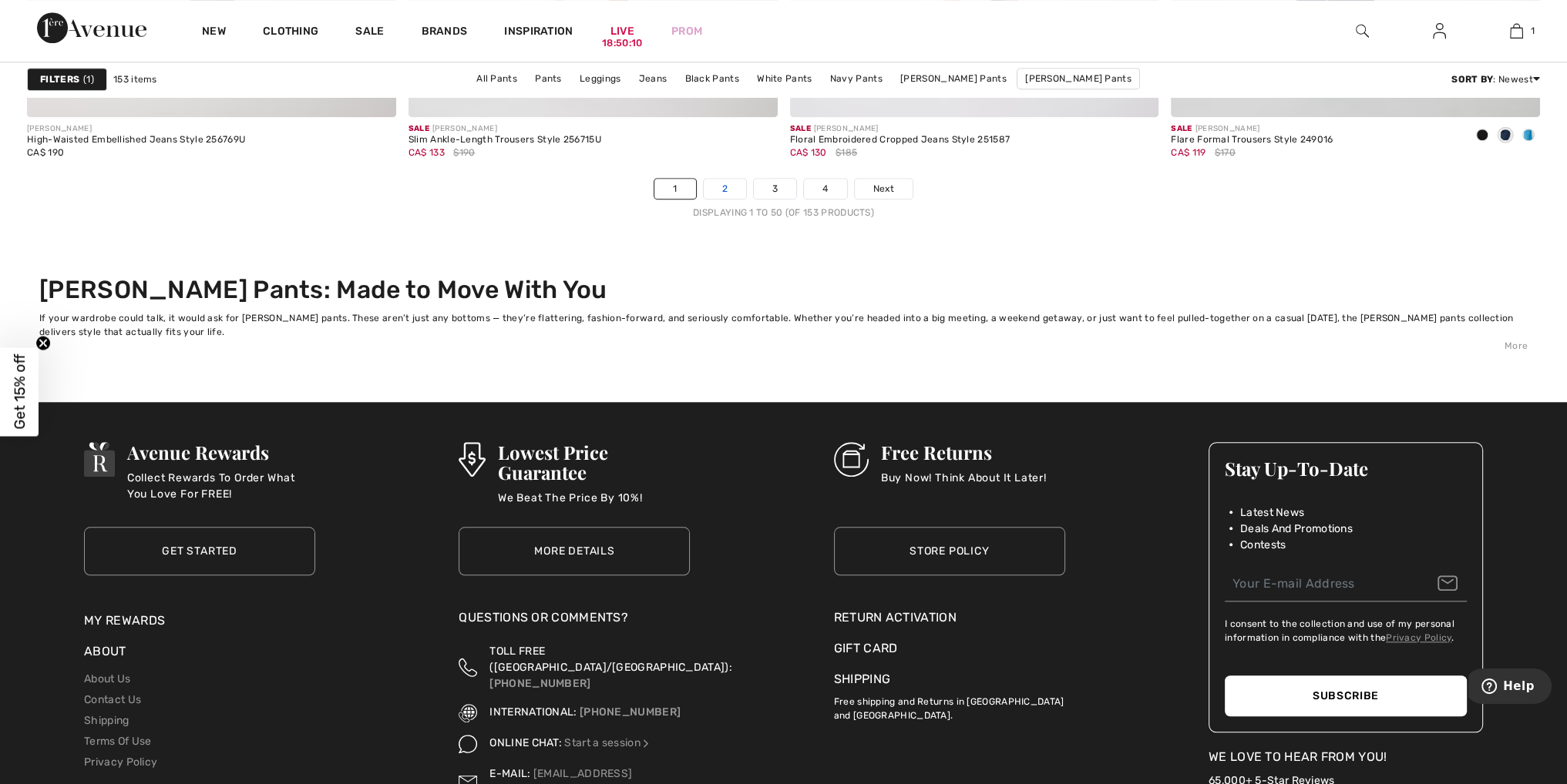
click at [730, 179] on link "2" at bounding box center [724, 189] width 43 height 20
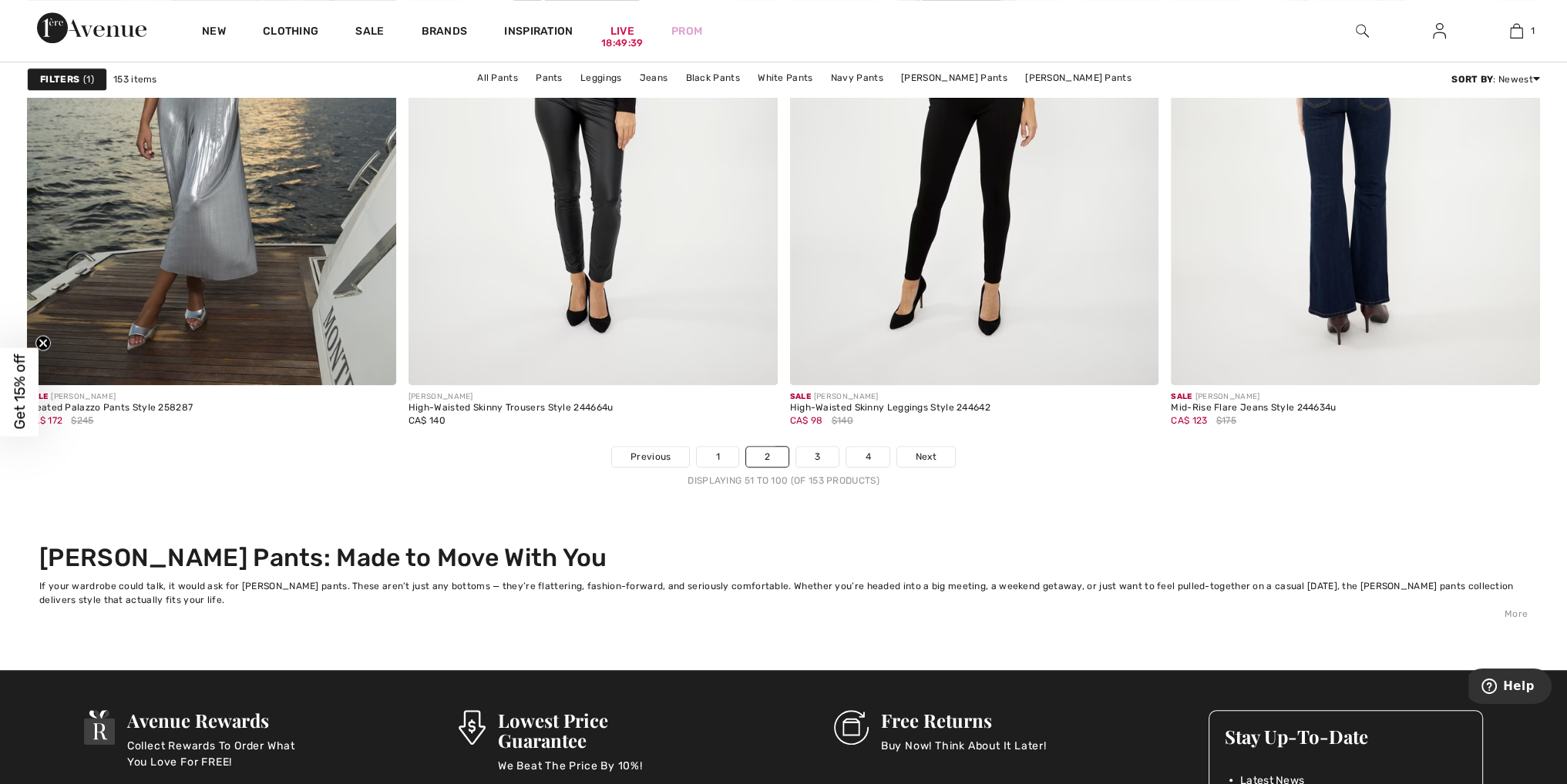
scroll to position [9400, 0]
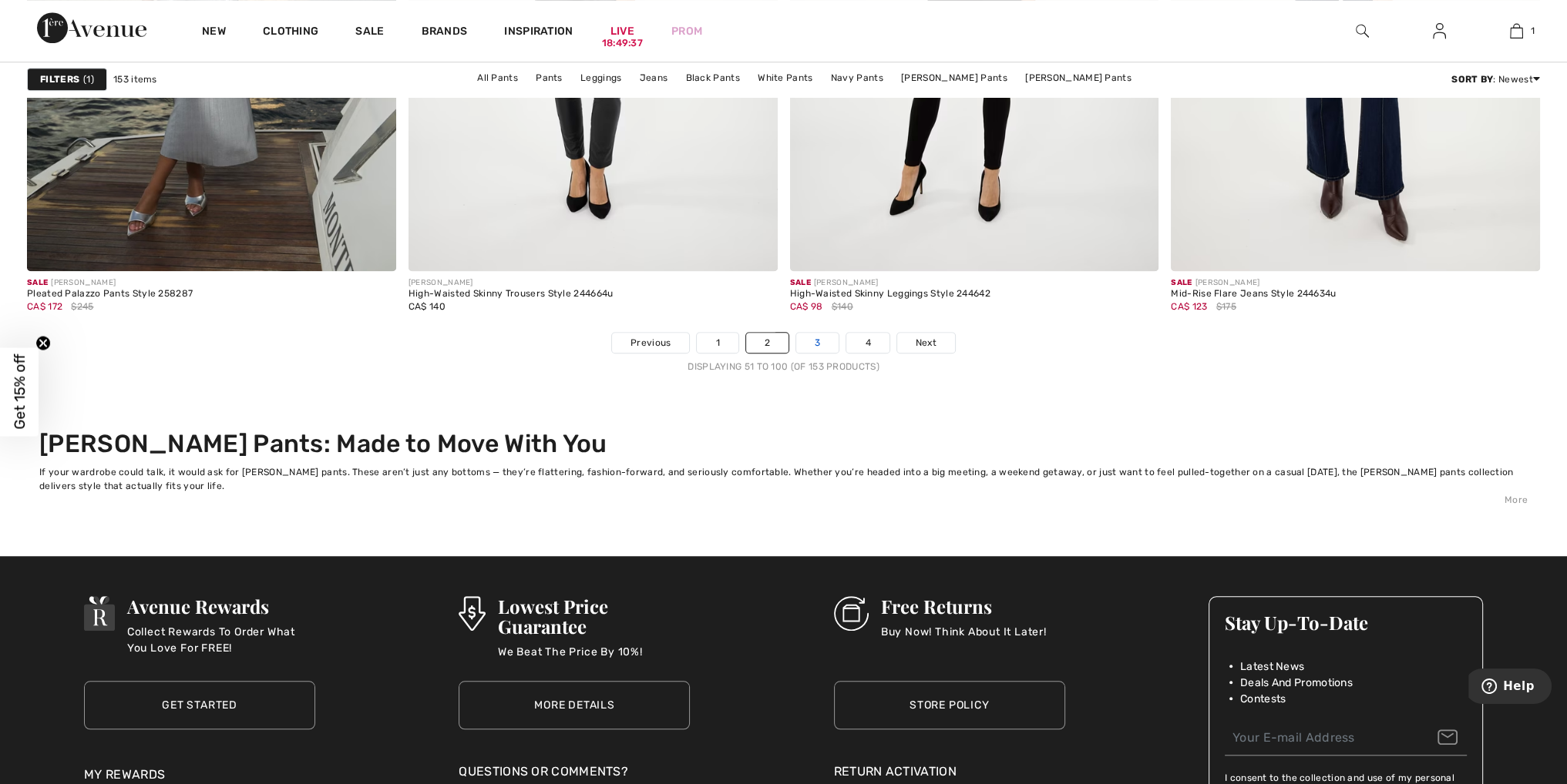
click at [804, 332] on link "3" at bounding box center [817, 342] width 43 height 20
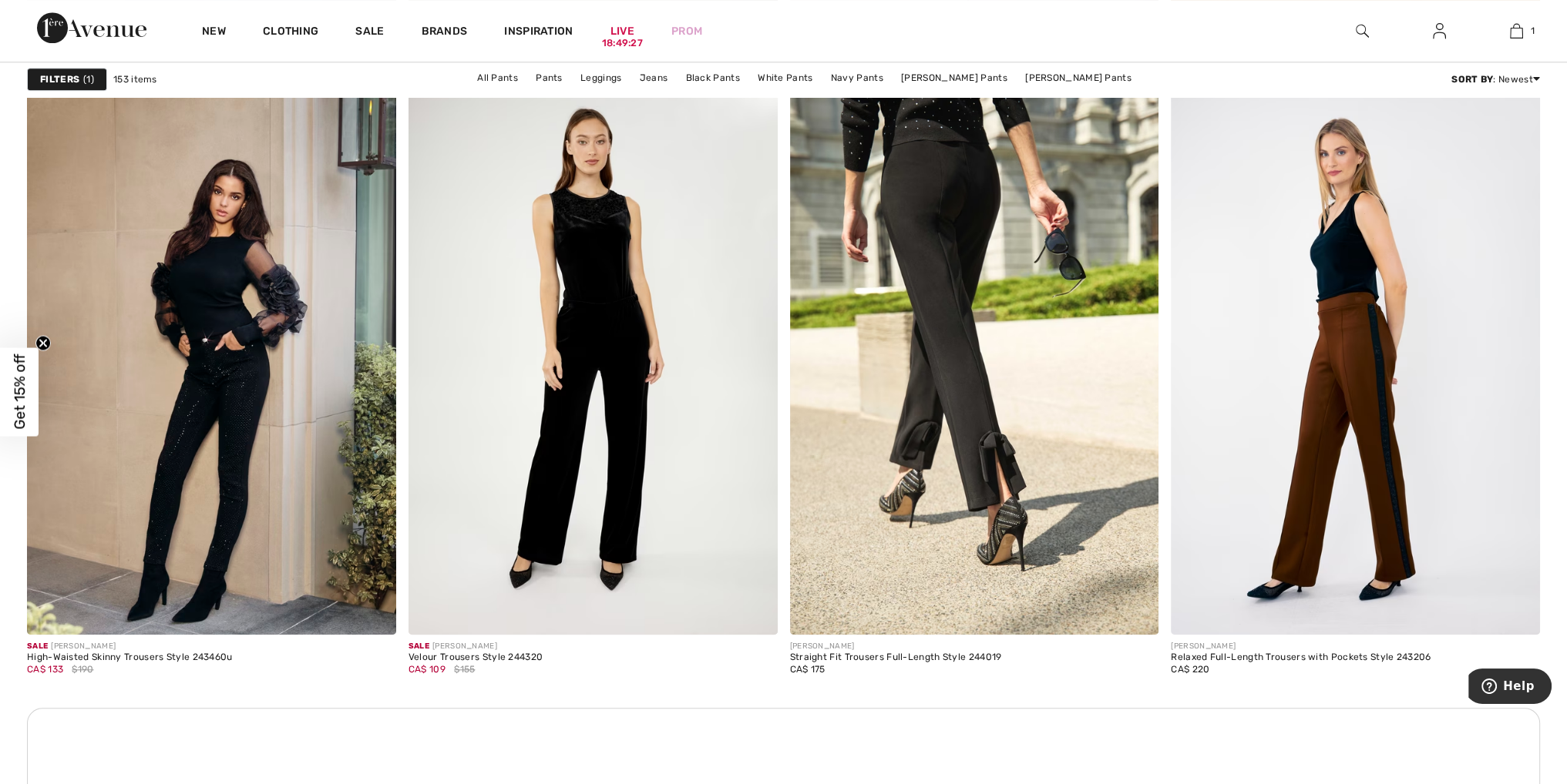
scroll to position [2003, 0]
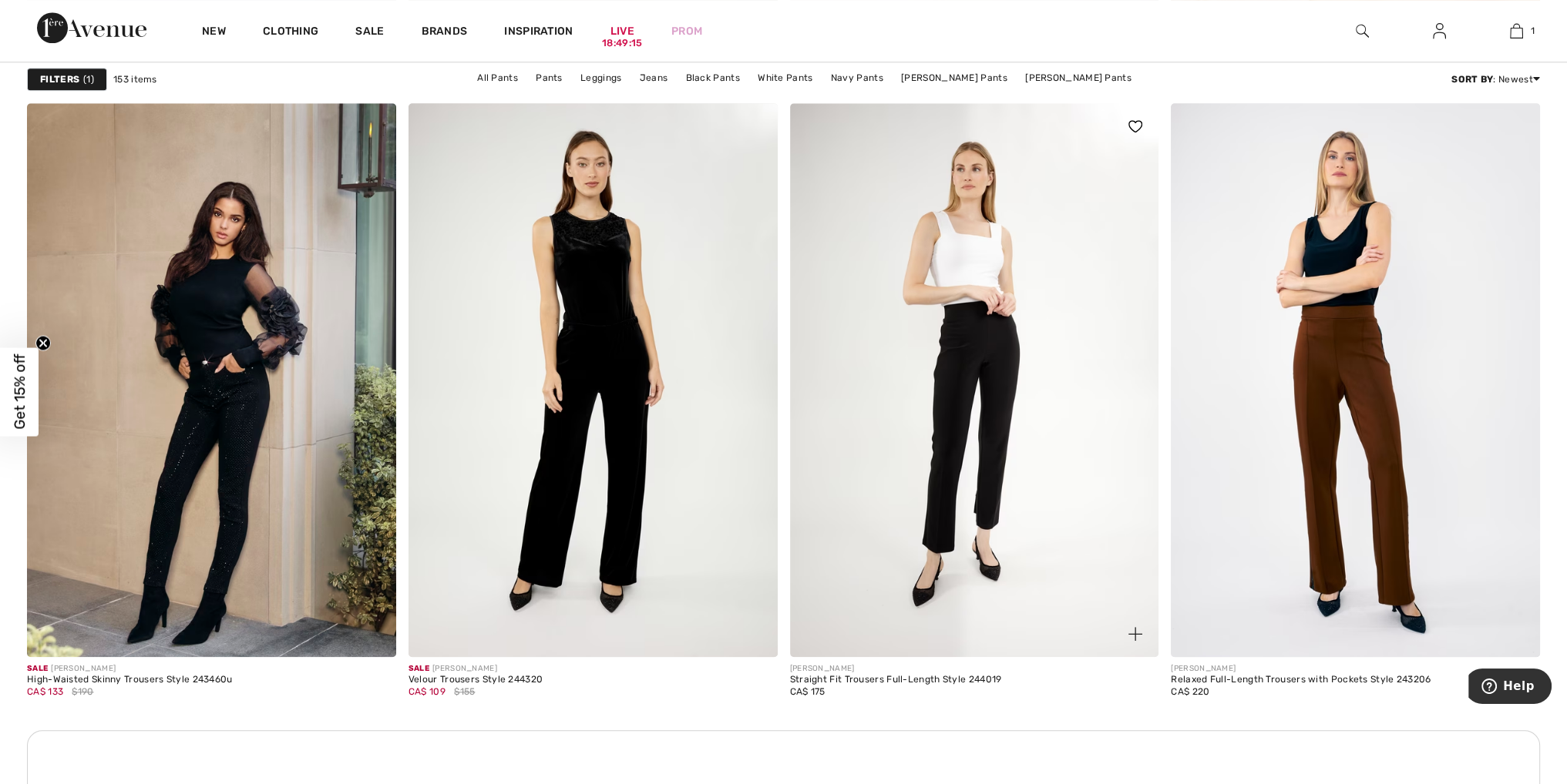
click at [987, 381] on img at bounding box center [974, 380] width 369 height 553
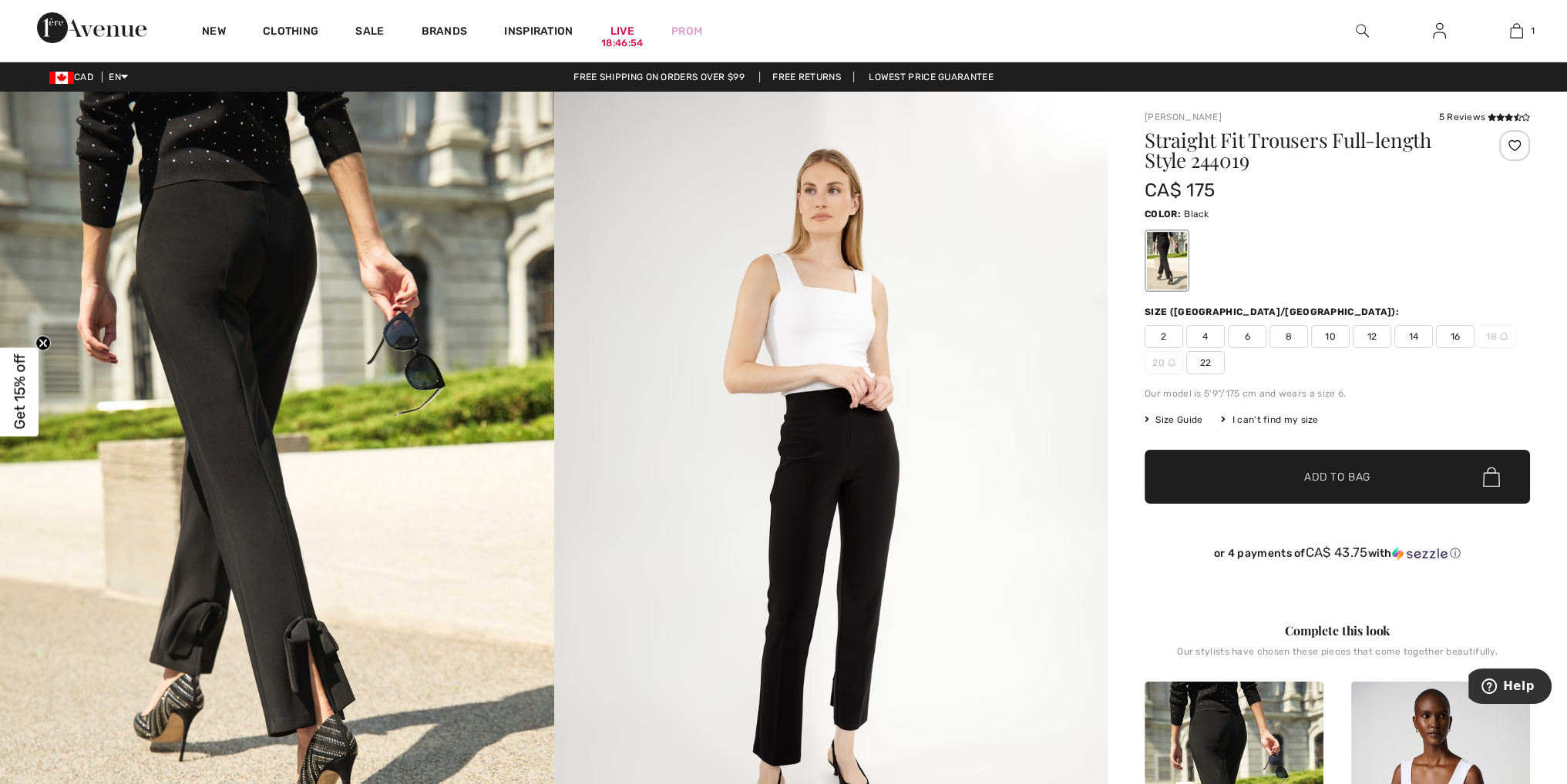
click at [1245, 420] on div "I can't find my size" at bounding box center [1269, 420] width 97 height 14
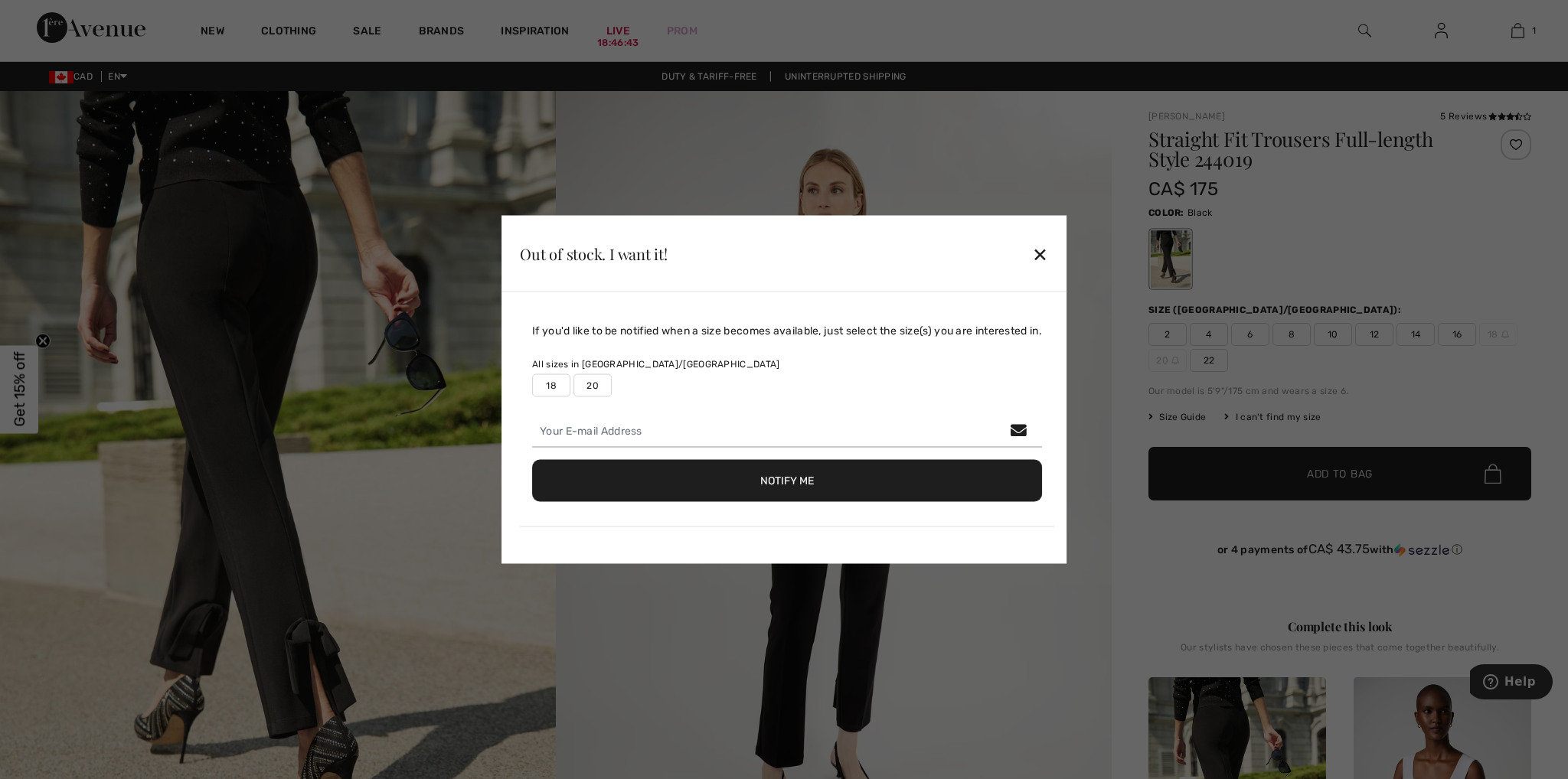
click at [1042, 255] on div "✕" at bounding box center [1040, 254] width 16 height 32
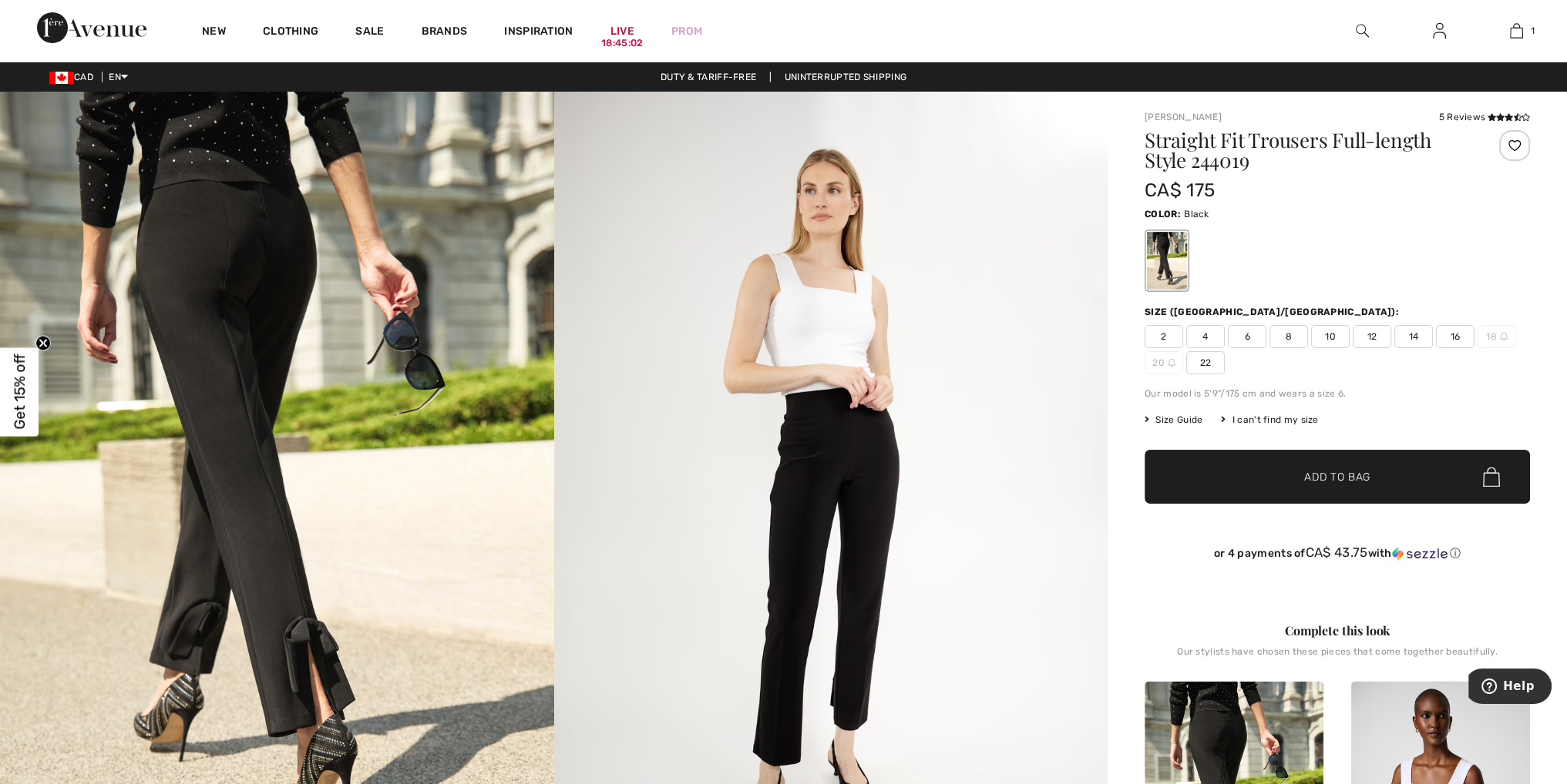
click at [1191, 421] on span "Size Guide" at bounding box center [1173, 420] width 58 height 14
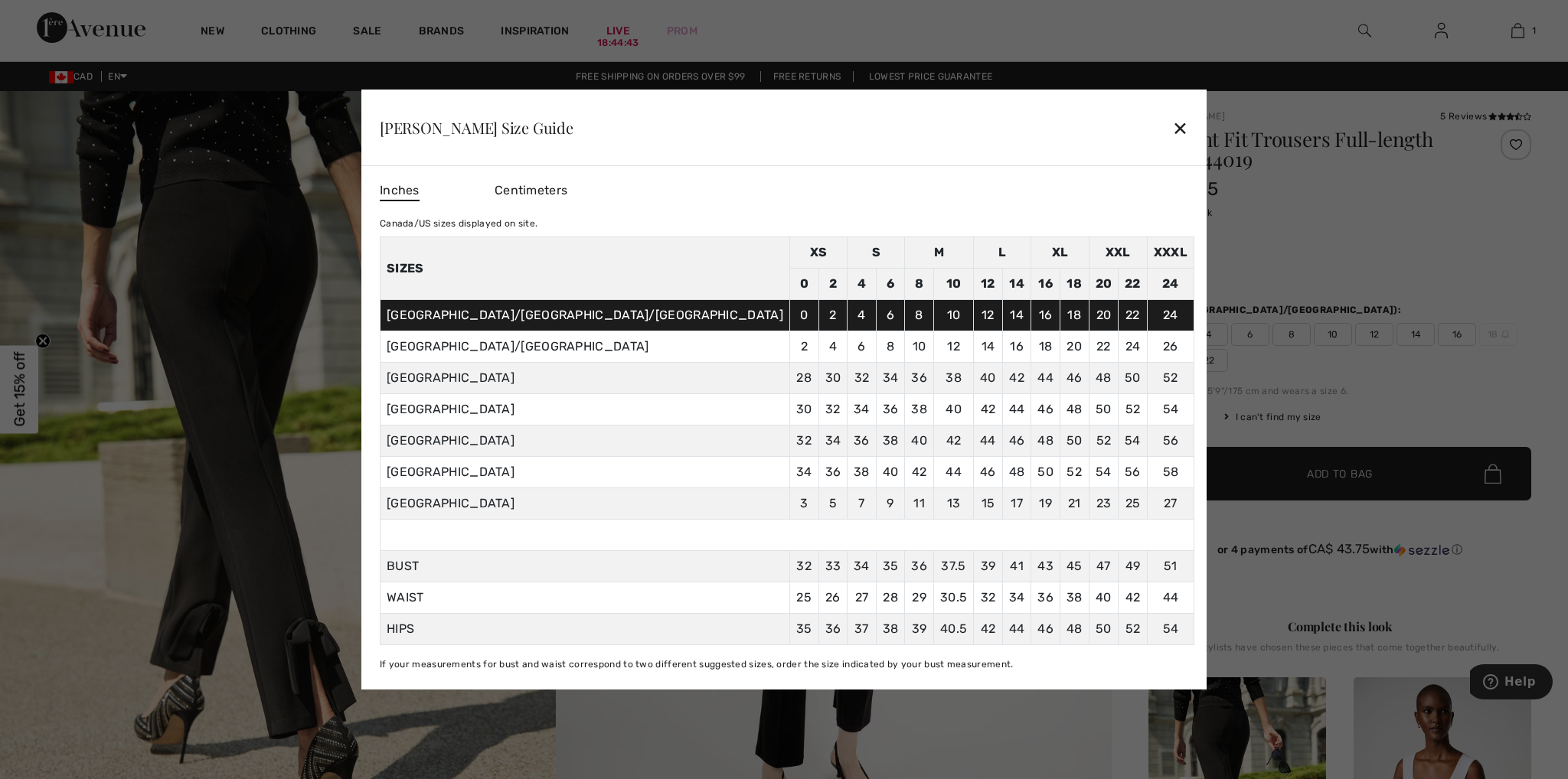
click at [1172, 130] on div "✕" at bounding box center [1180, 128] width 16 height 32
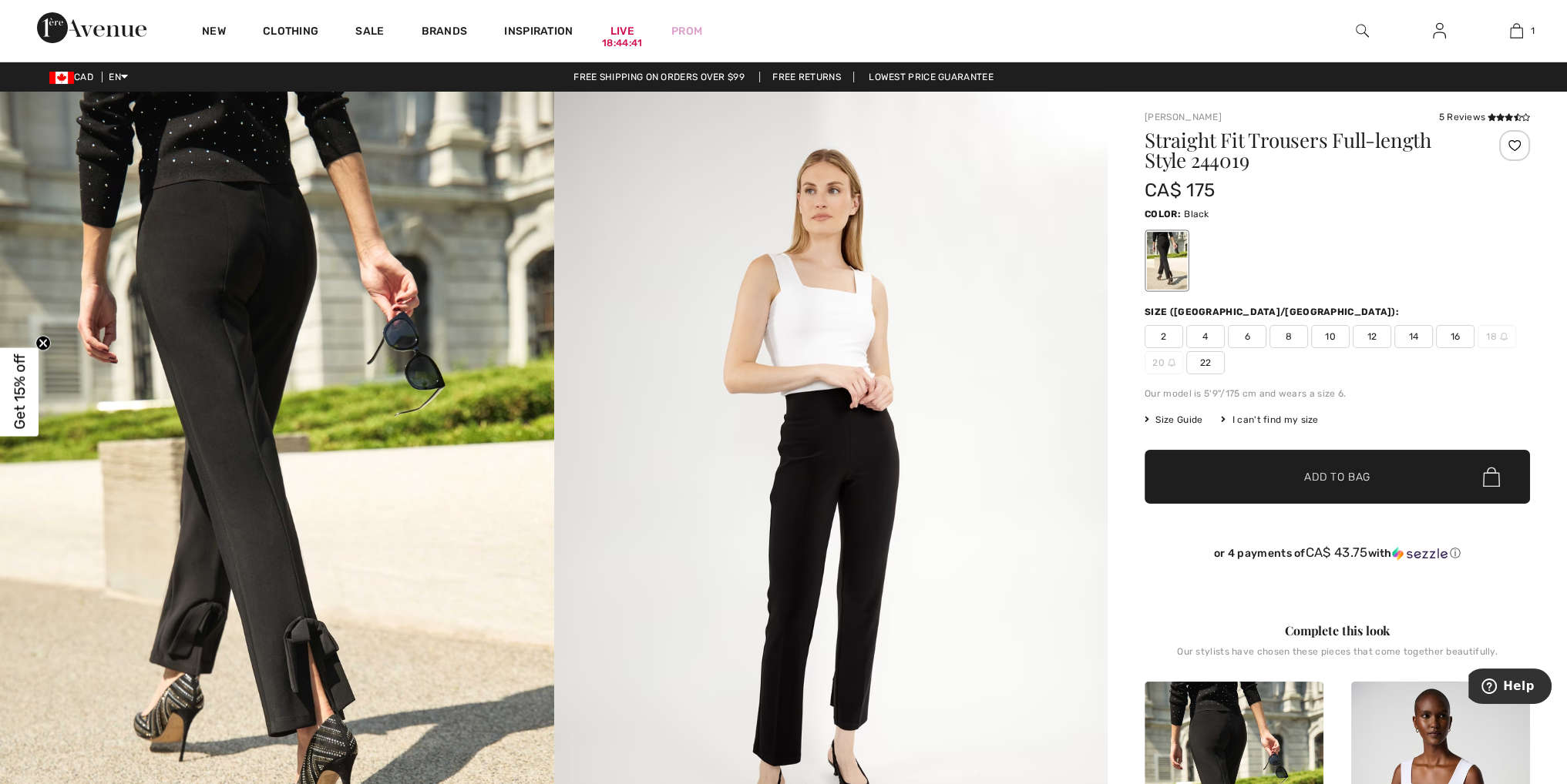
click at [1202, 360] on span "22" at bounding box center [1205, 362] width 38 height 23
click at [1311, 468] on span "✔ Added to Bag Add to Bag" at bounding box center [1337, 476] width 385 height 54
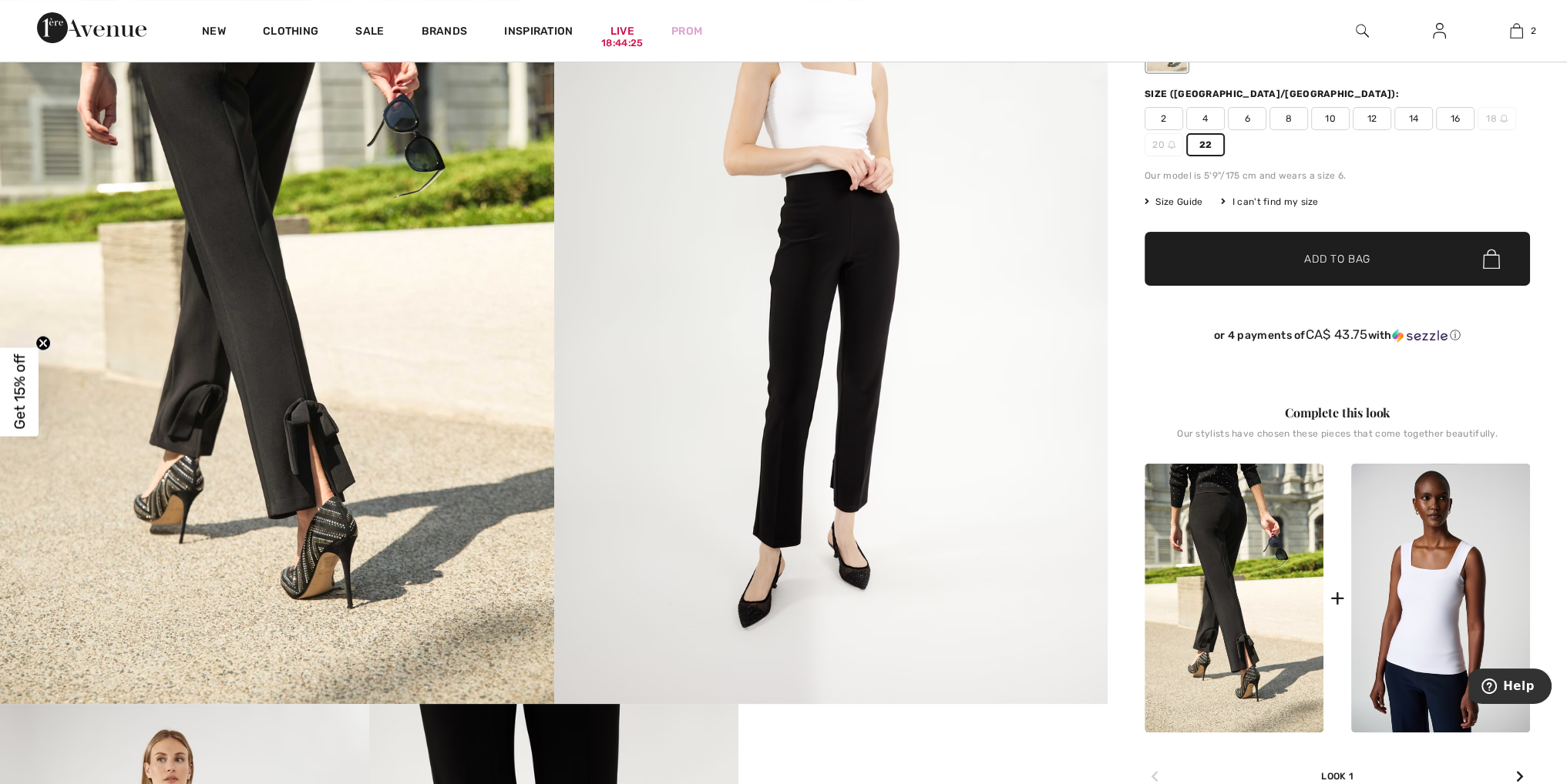
scroll to position [231, 0]
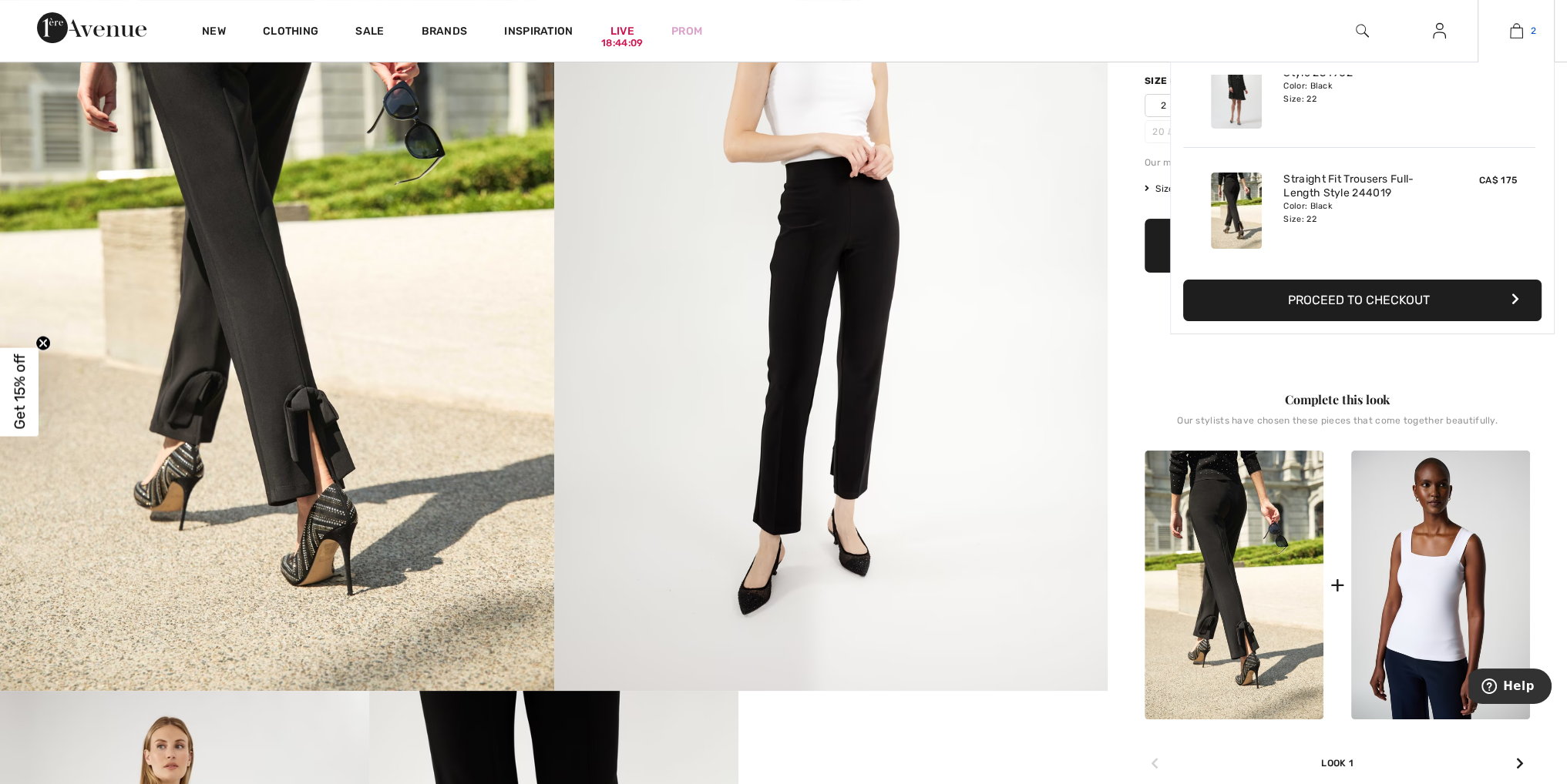
click at [1516, 30] on img at bounding box center [1516, 31] width 13 height 18
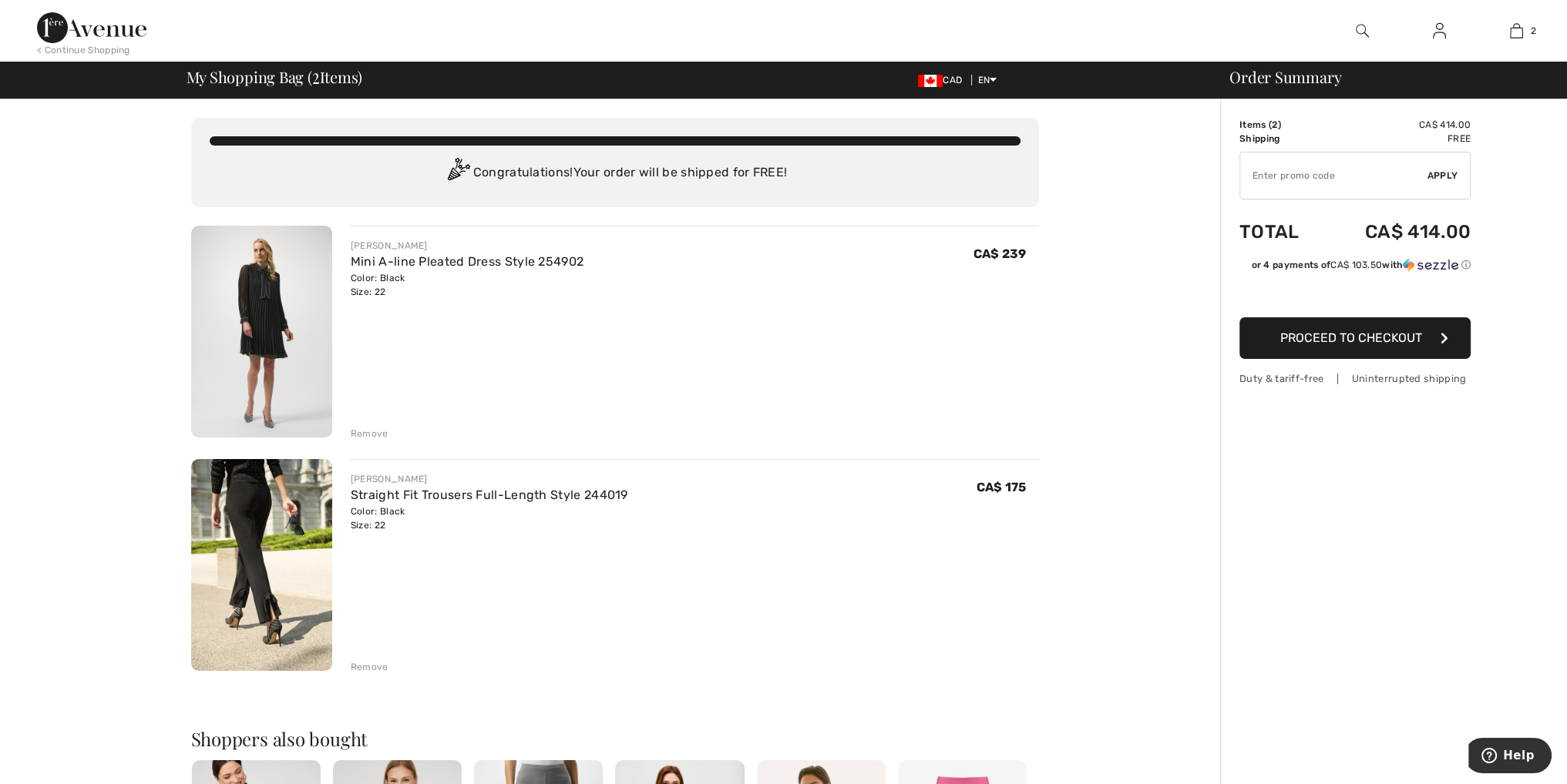
click at [256, 329] on img at bounding box center [261, 332] width 141 height 212
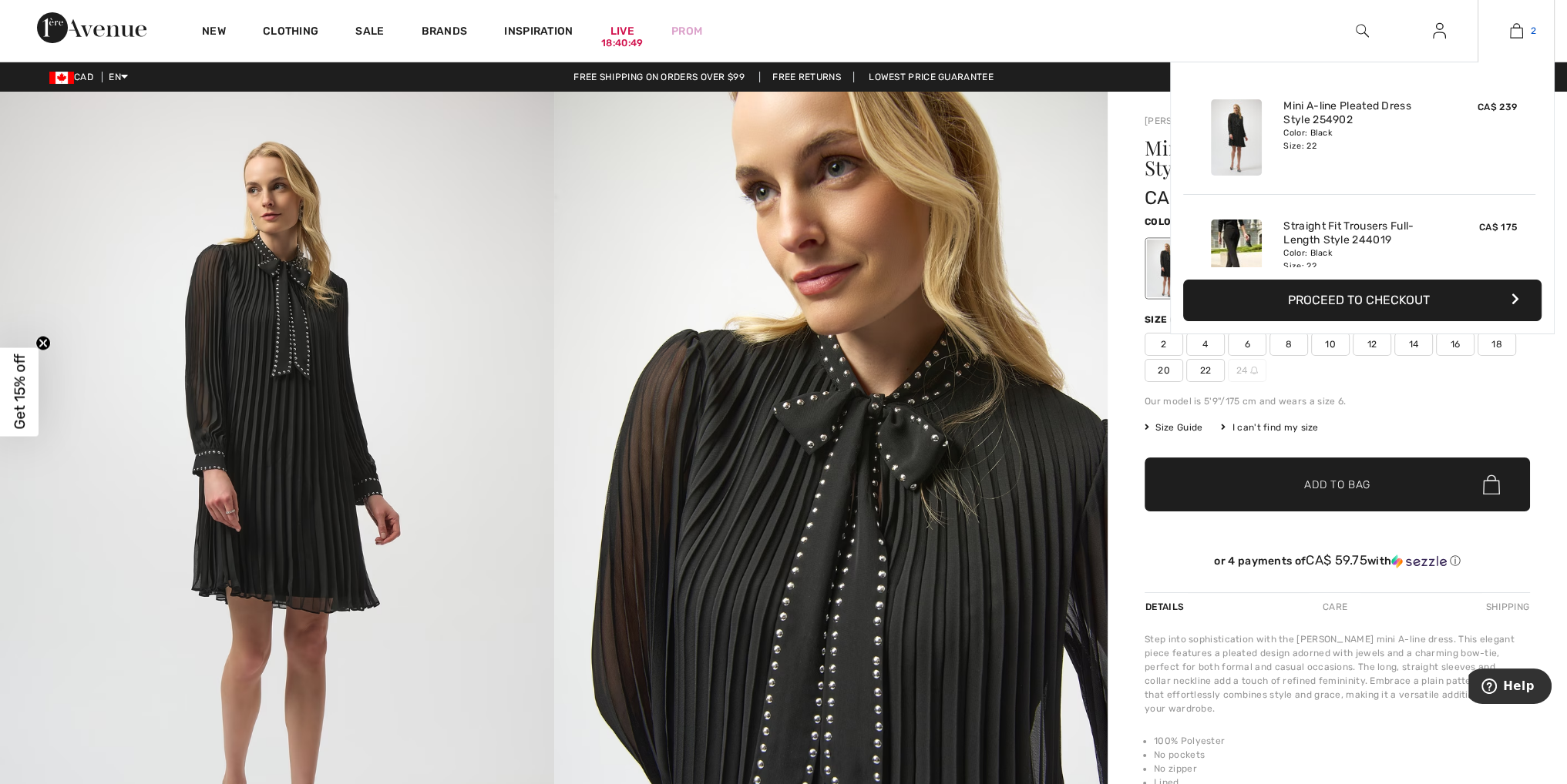
click at [1517, 28] on img at bounding box center [1516, 31] width 13 height 18
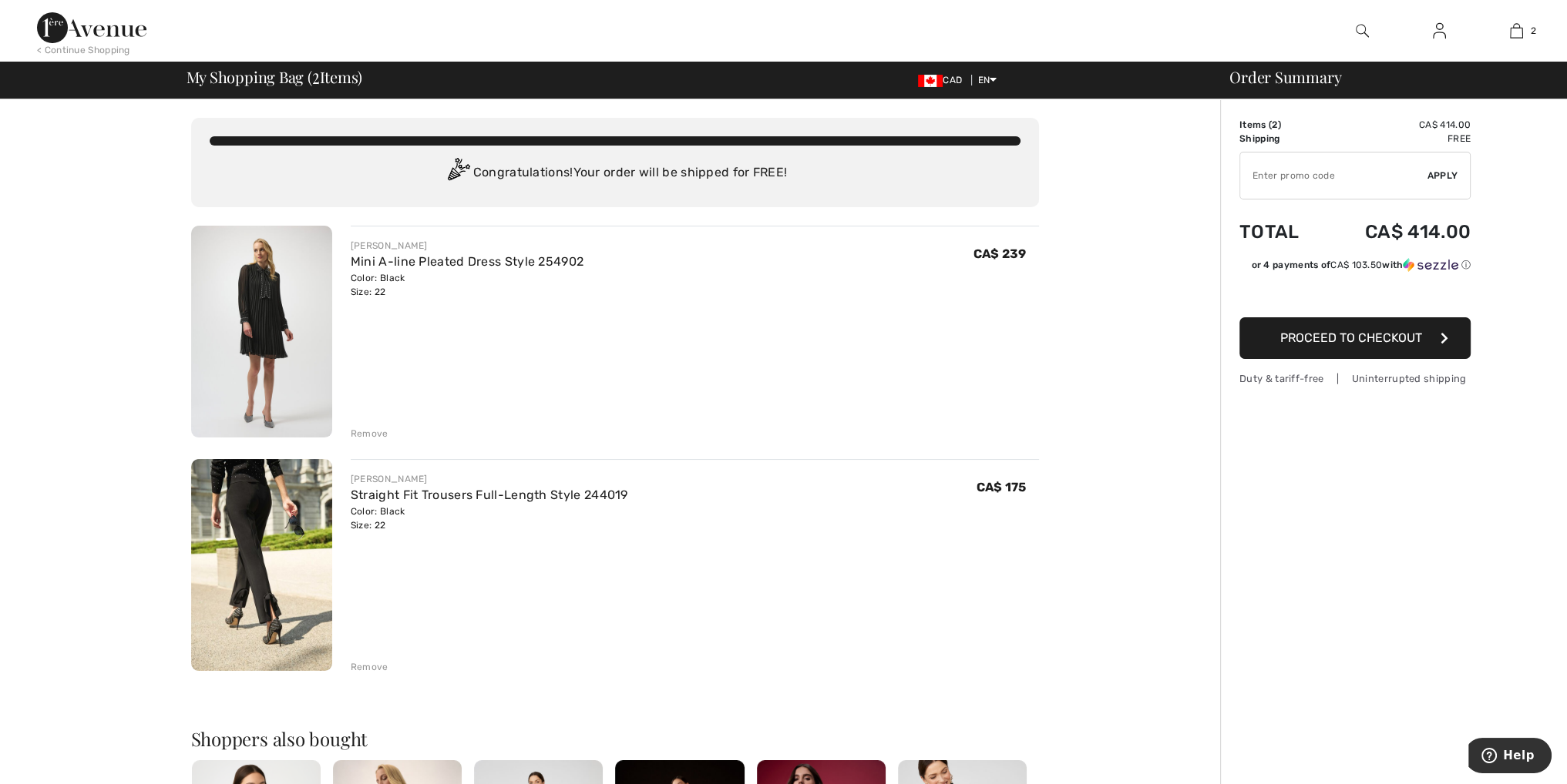
click at [372, 663] on div "Remove" at bounding box center [370, 667] width 38 height 14
